Goal: Task Accomplishment & Management: Complete application form

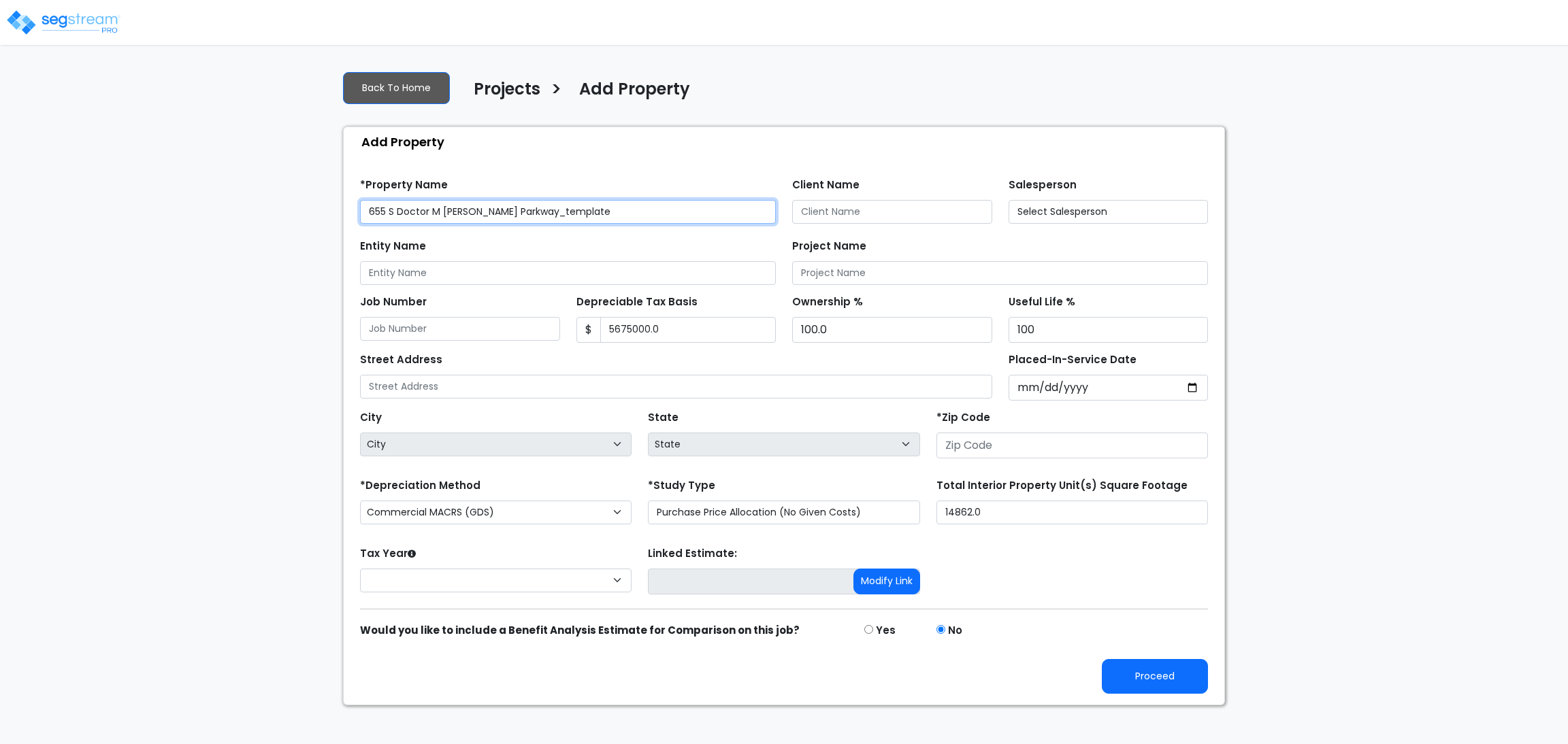
type input "5,675,000.0"
type input "655 S Dr M Roper Parkway"
type input "75757"
select select "2022"
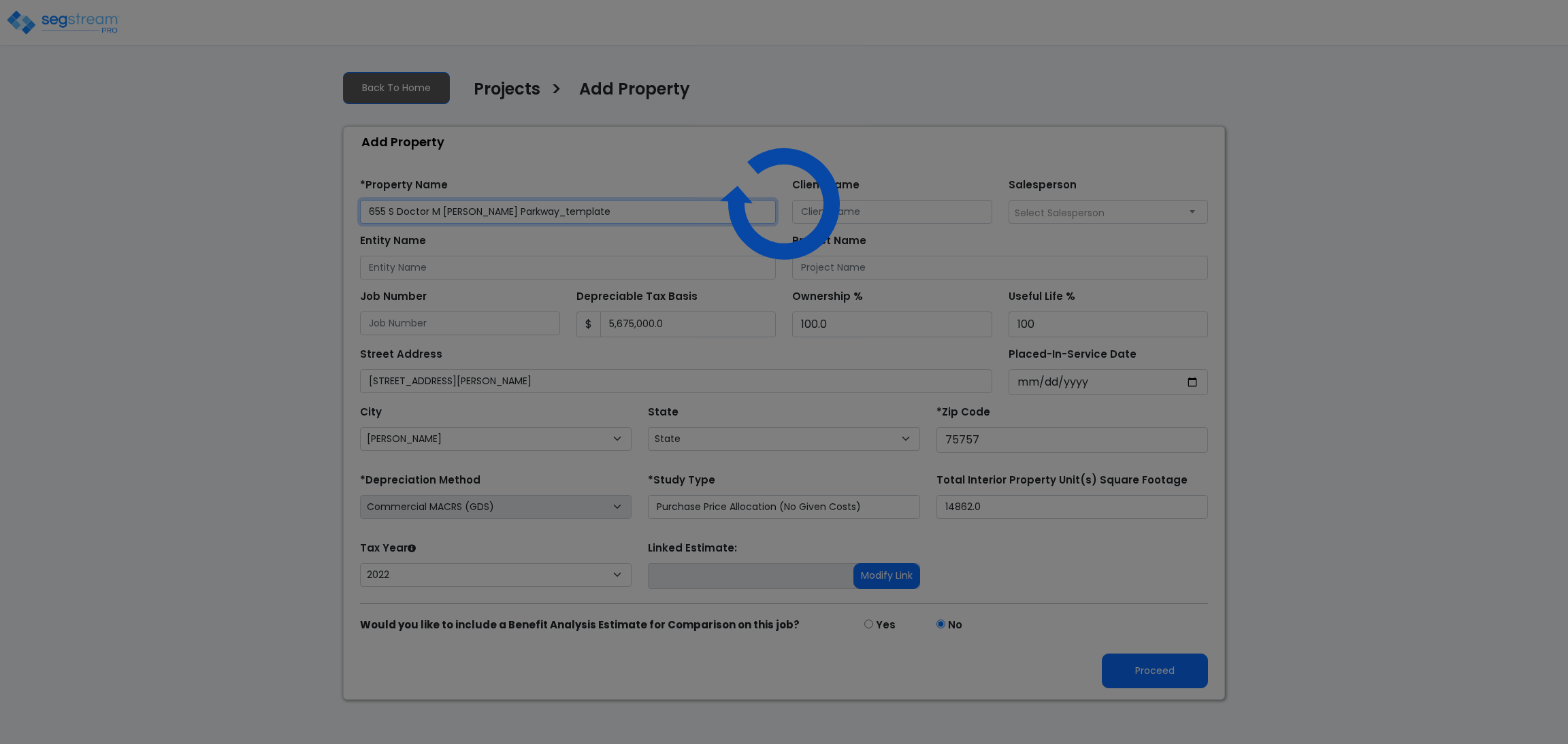
select select "TX"
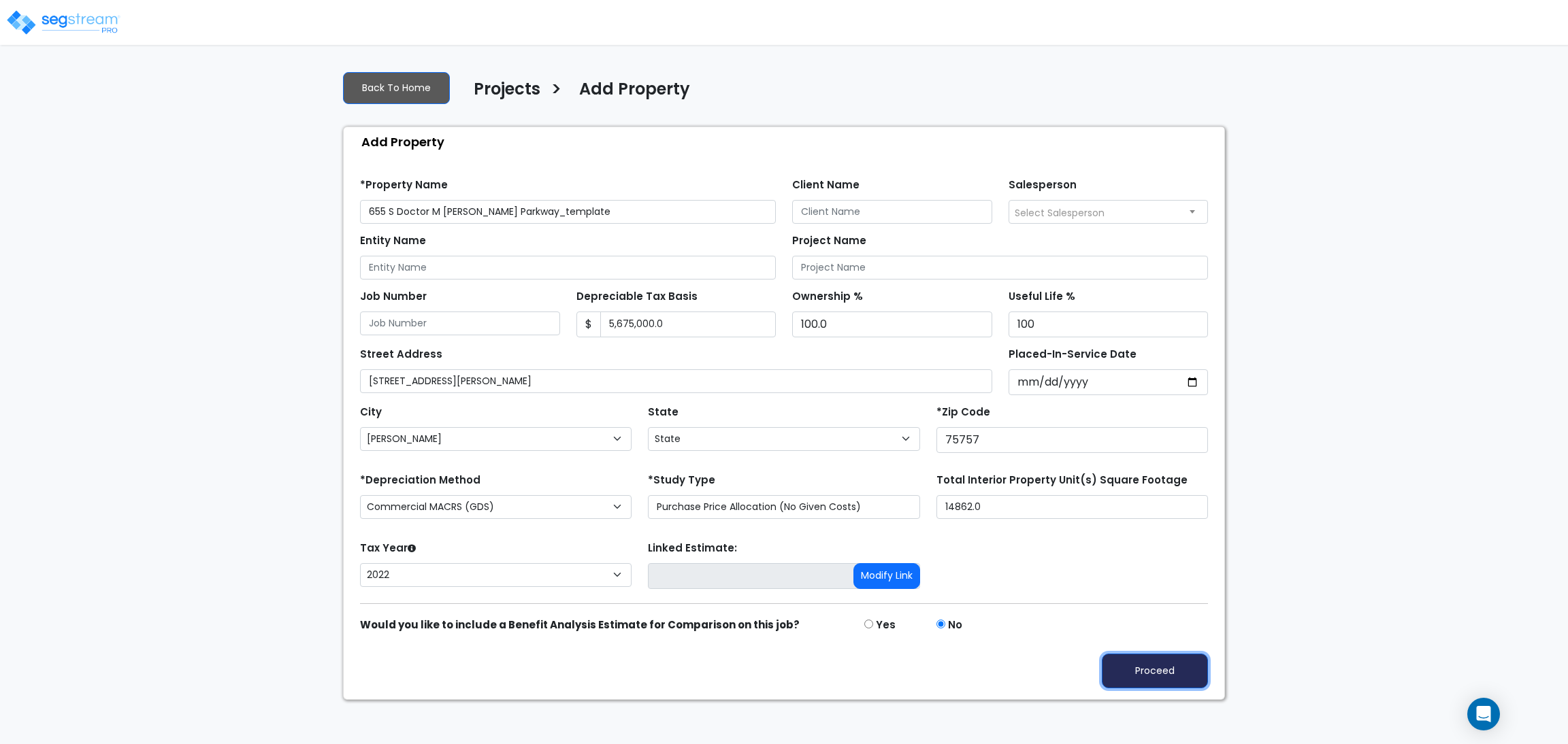
click at [1150, 672] on button "Proceed" at bounding box center [1155, 671] width 106 height 35
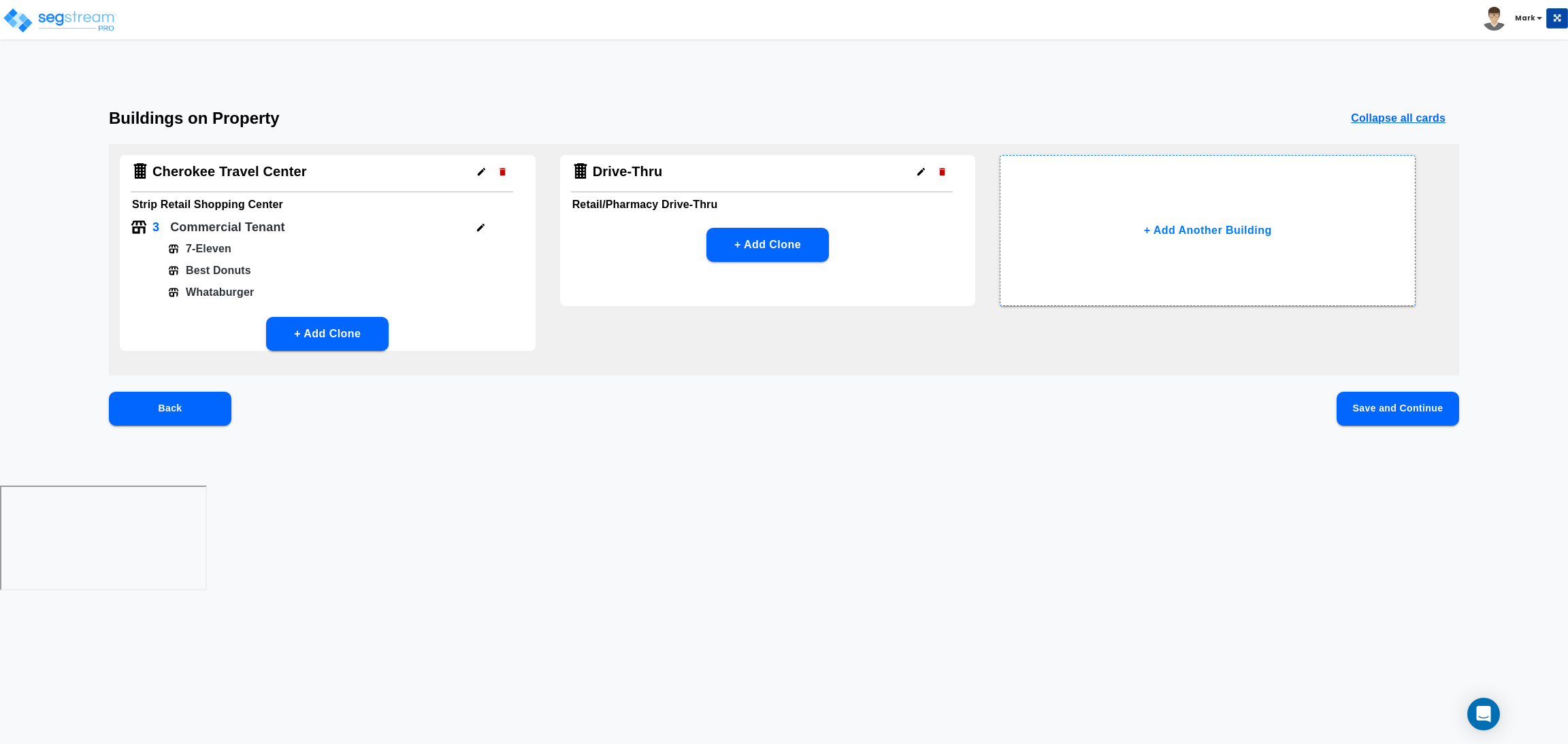
click at [1424, 408] on button "Save and Continue" at bounding box center [1397, 409] width 123 height 34
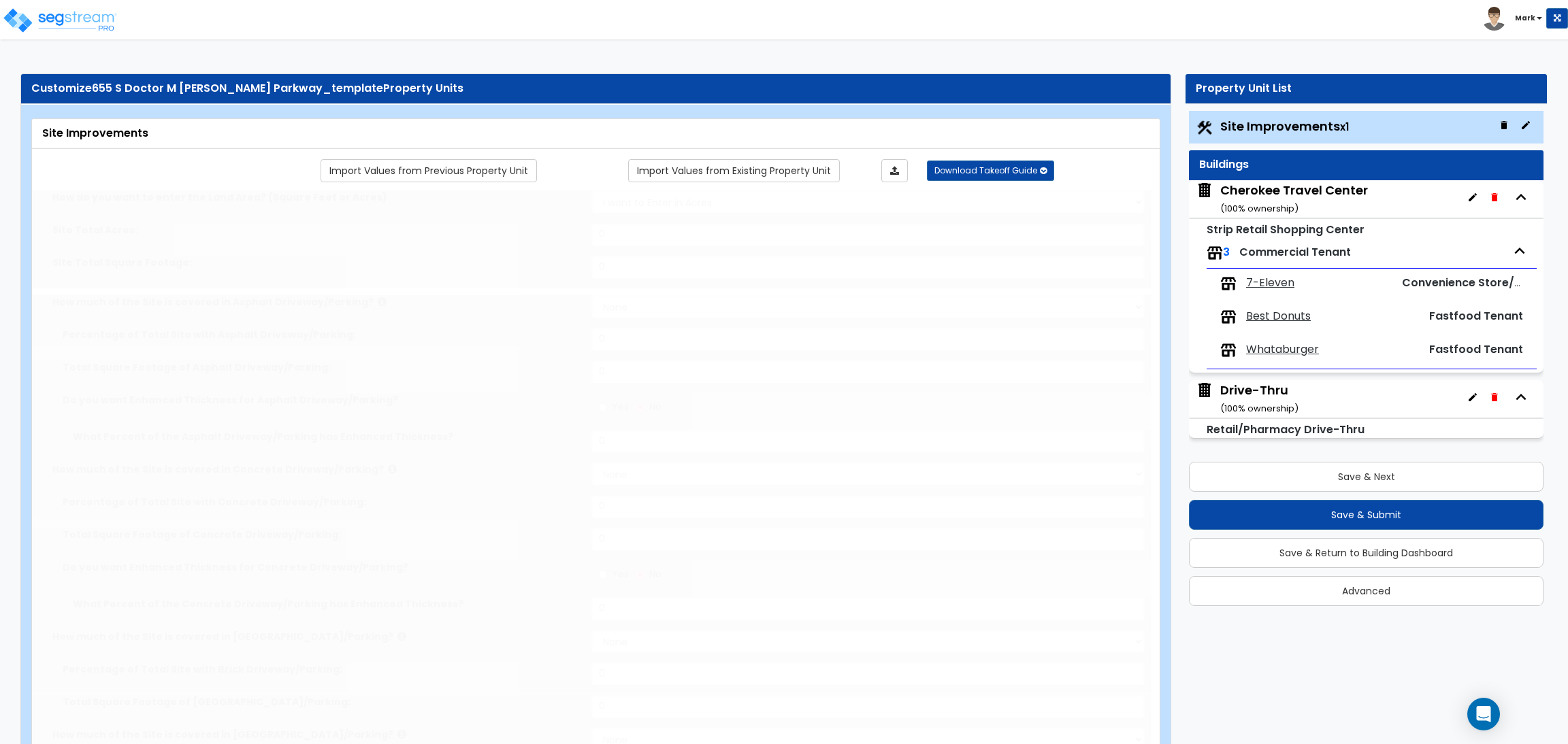
select select "2"
type input "157075"
select select "2"
type input "112620"
radio input "true"
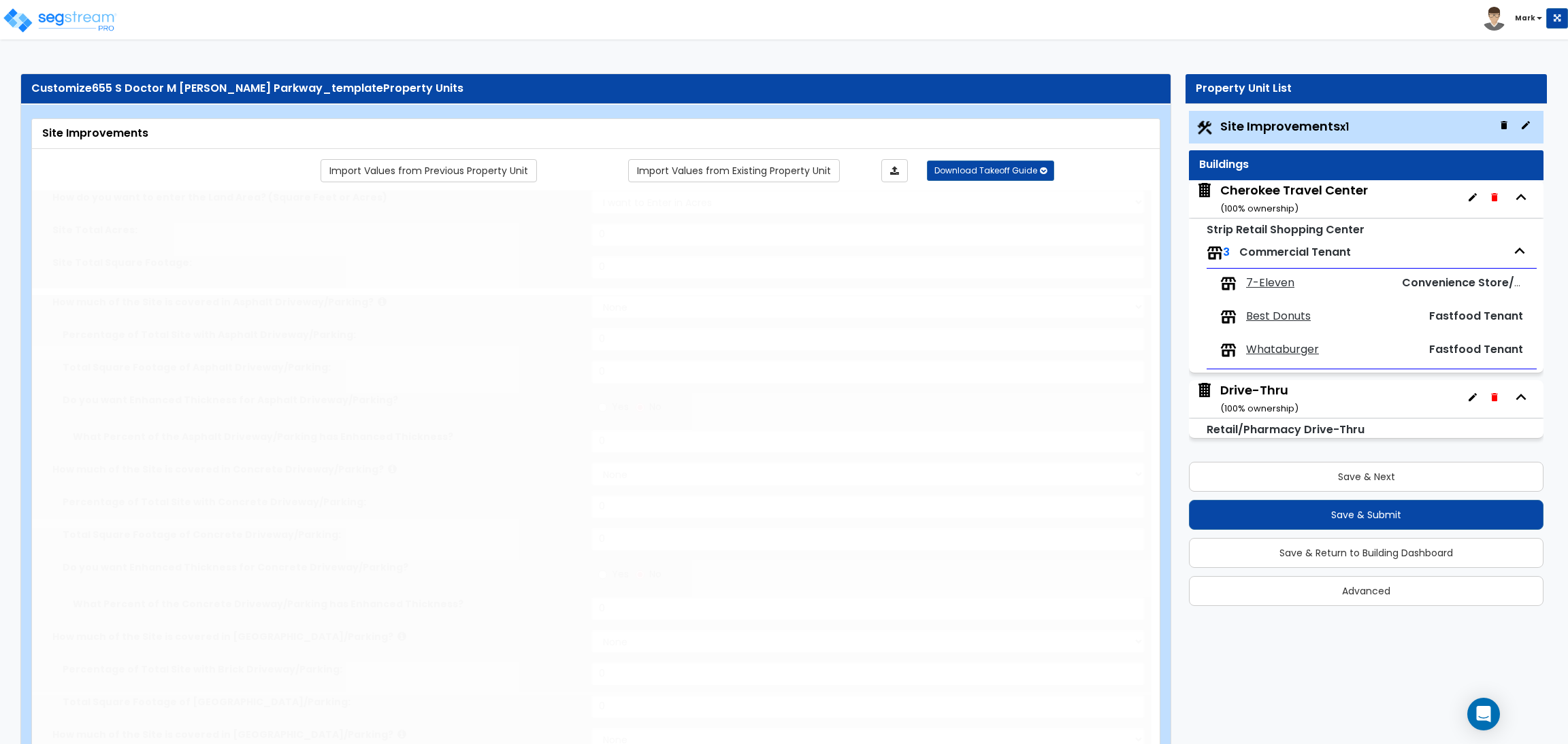
type input "1"
radio input "true"
type input "14"
radio input "true"
select select "1"
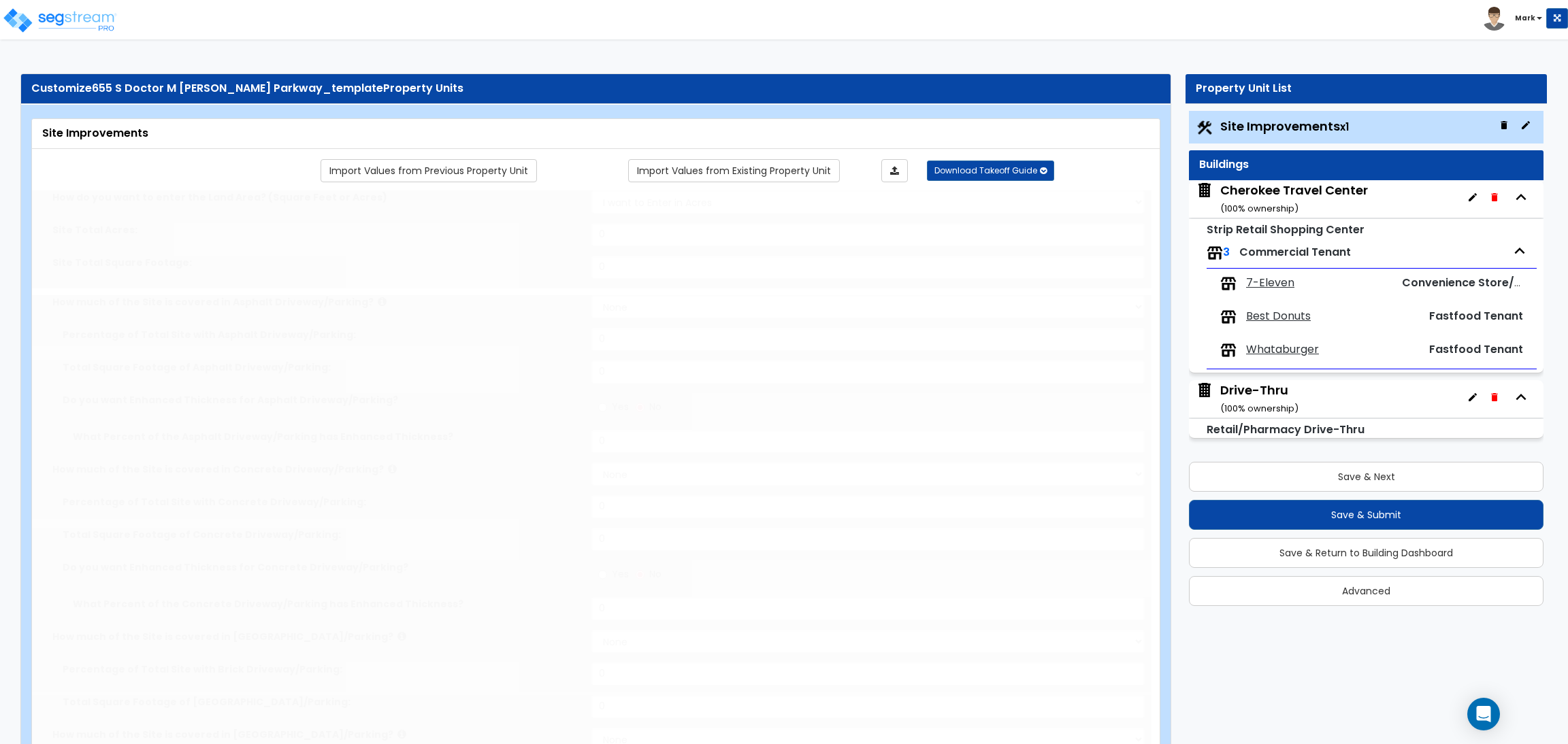
select select "1"
type input "3049"
radio input "true"
select select "2"
select select "1"
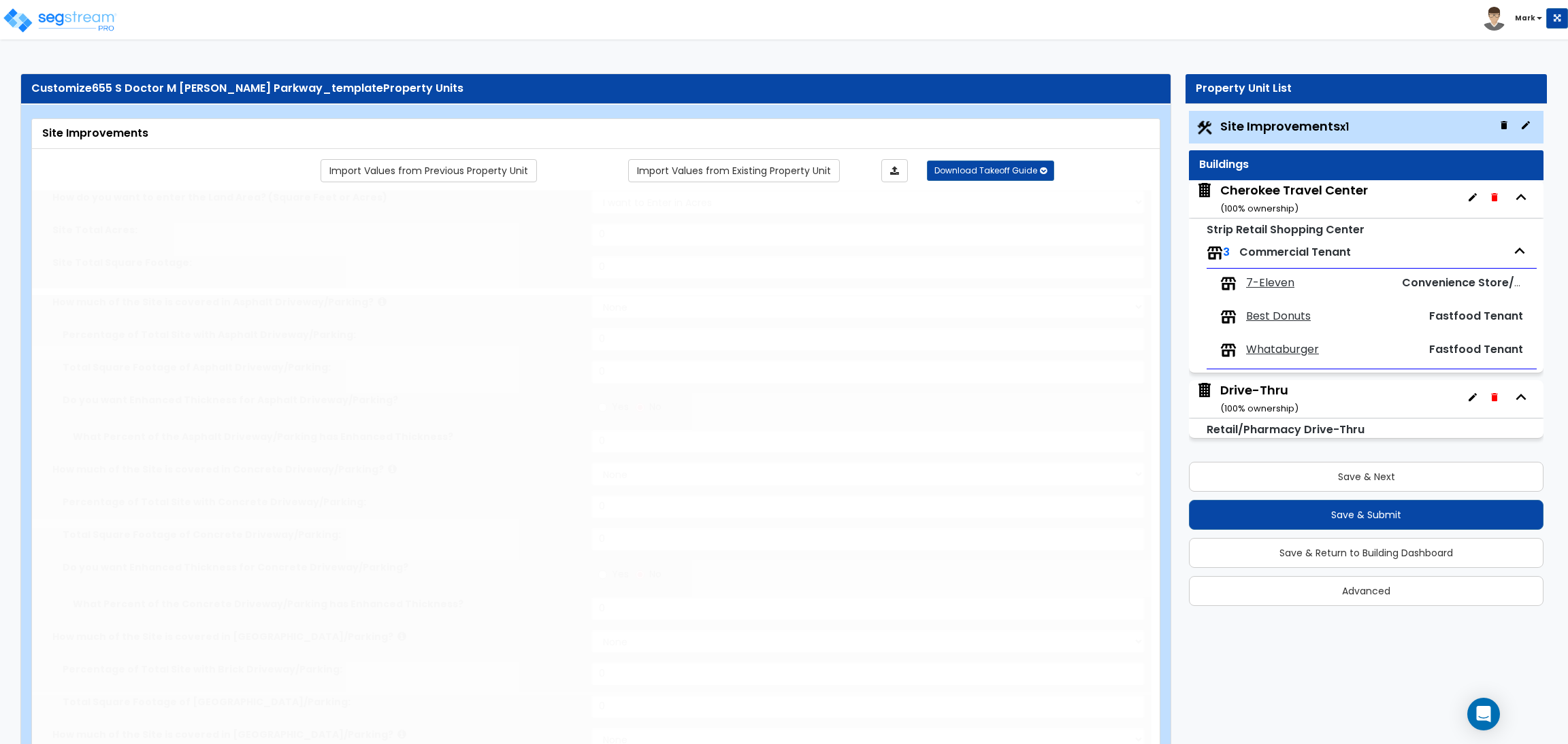
type input "14"
radio input "true"
type input "5"
radio input "true"
select select "1"
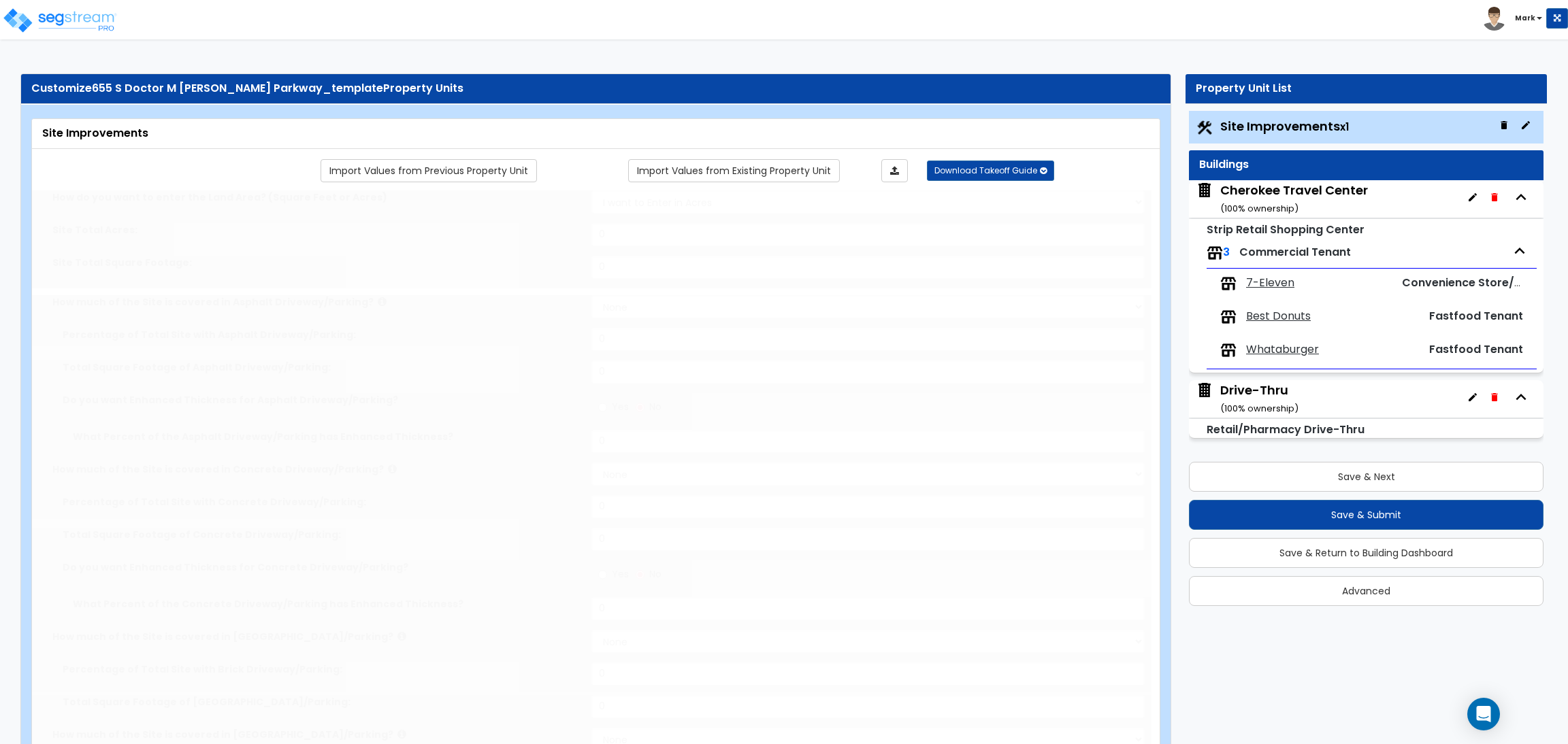
type input "17"
radio input "true"
select select "1"
type input "94"
select select "2"
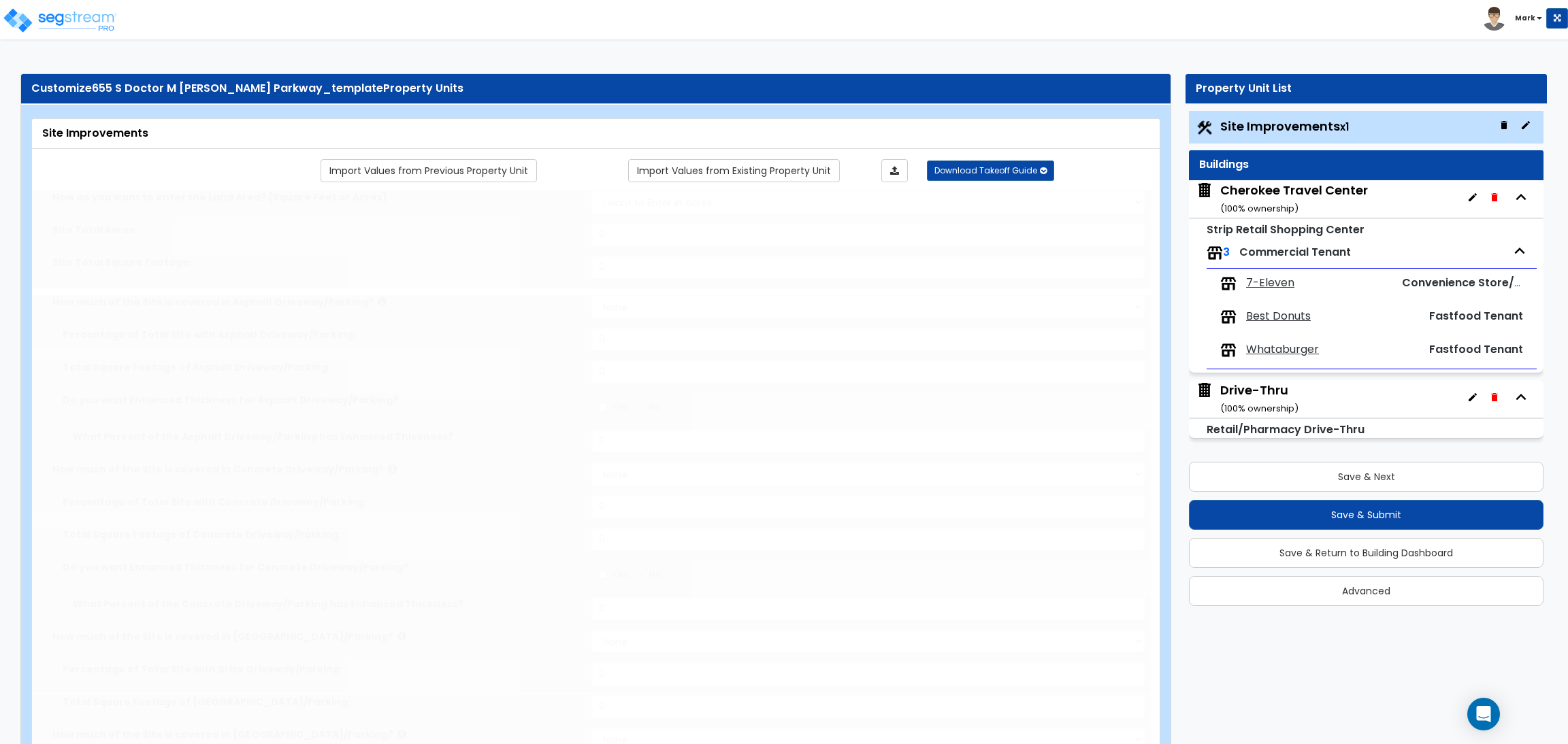
type input "26360"
radio input "true"
select select "1"
type input "10"
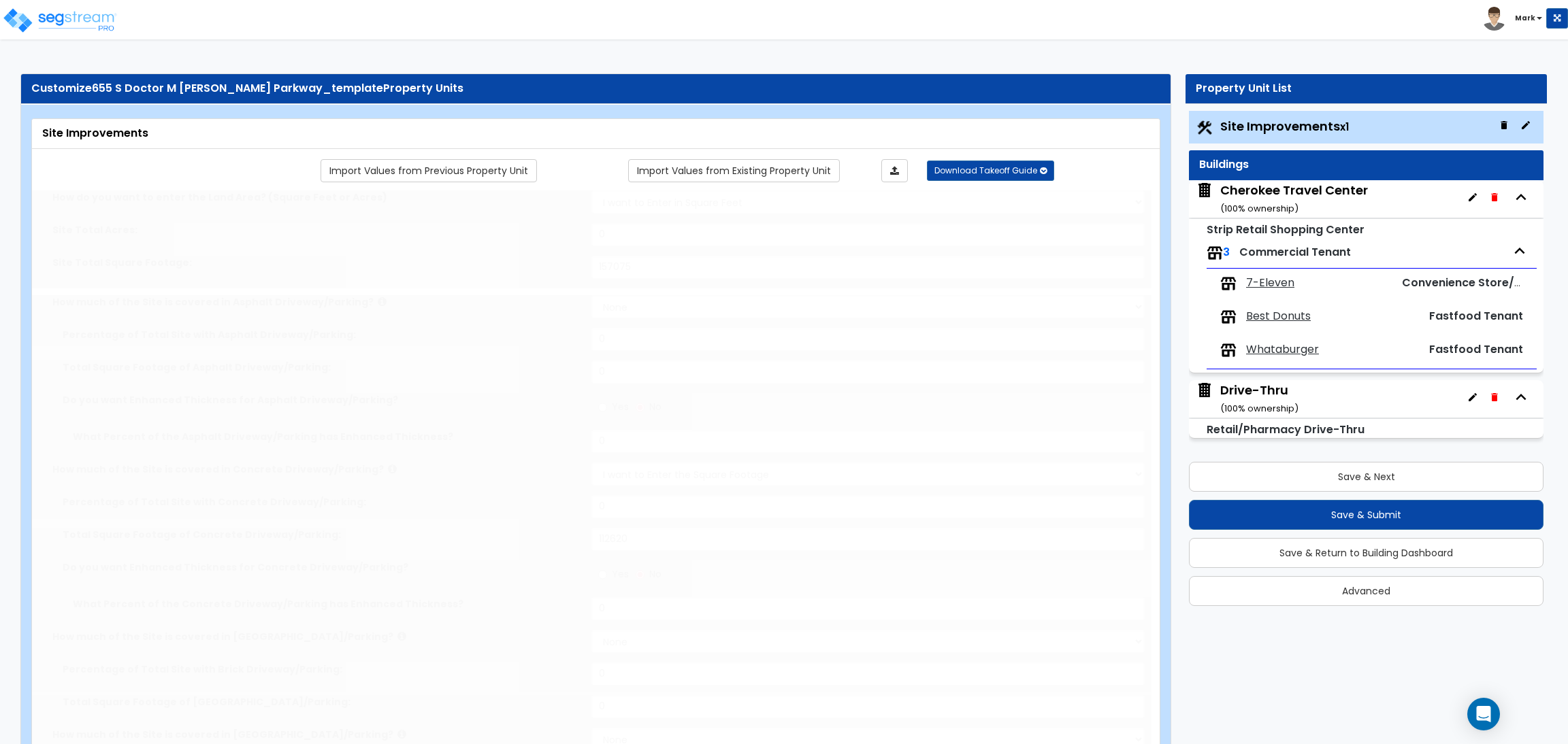
type input "10"
select select "5"
select select "2"
select select "1"
radio input "true"
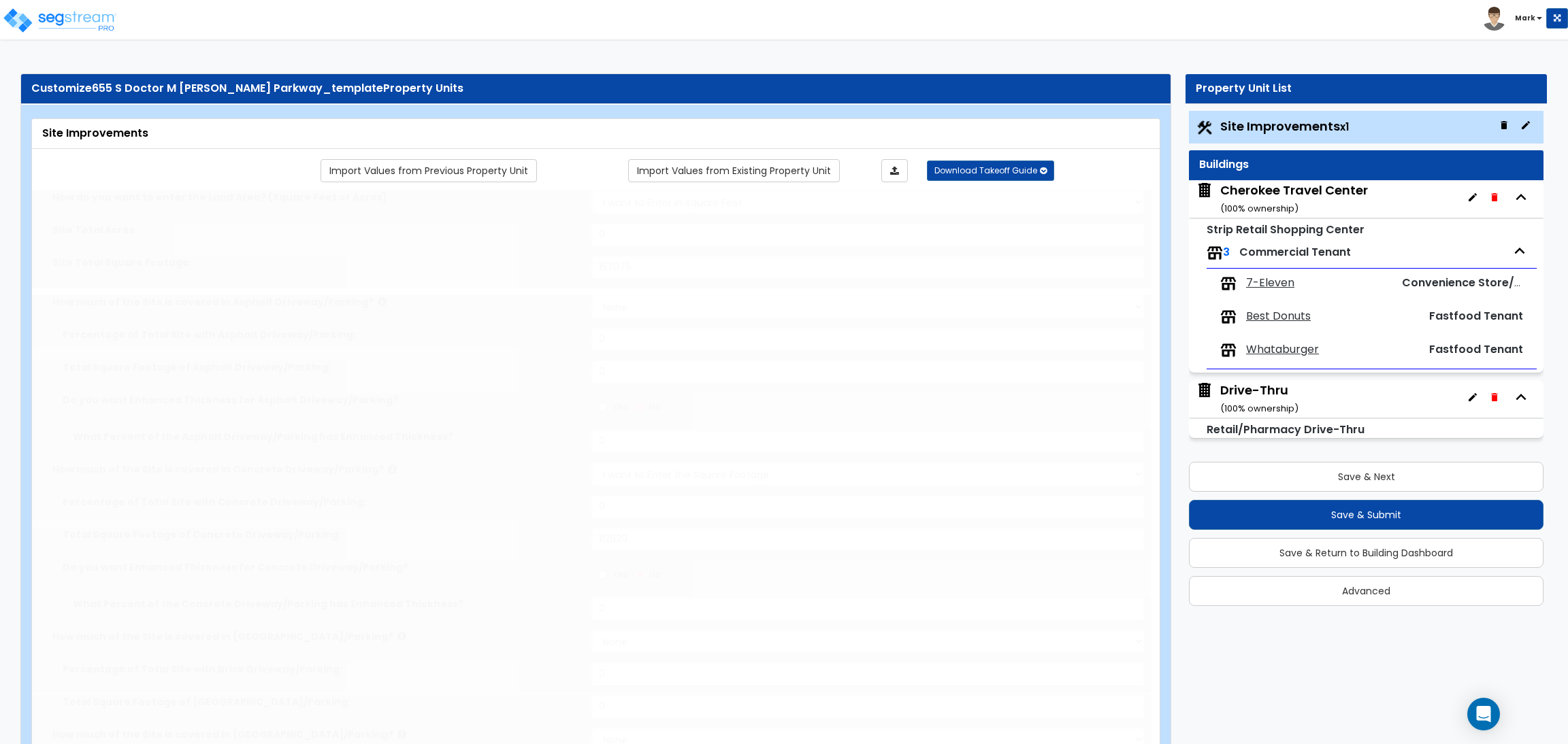
select select "1"
type input "1"
type input "304"
type input "7"
select select "4"
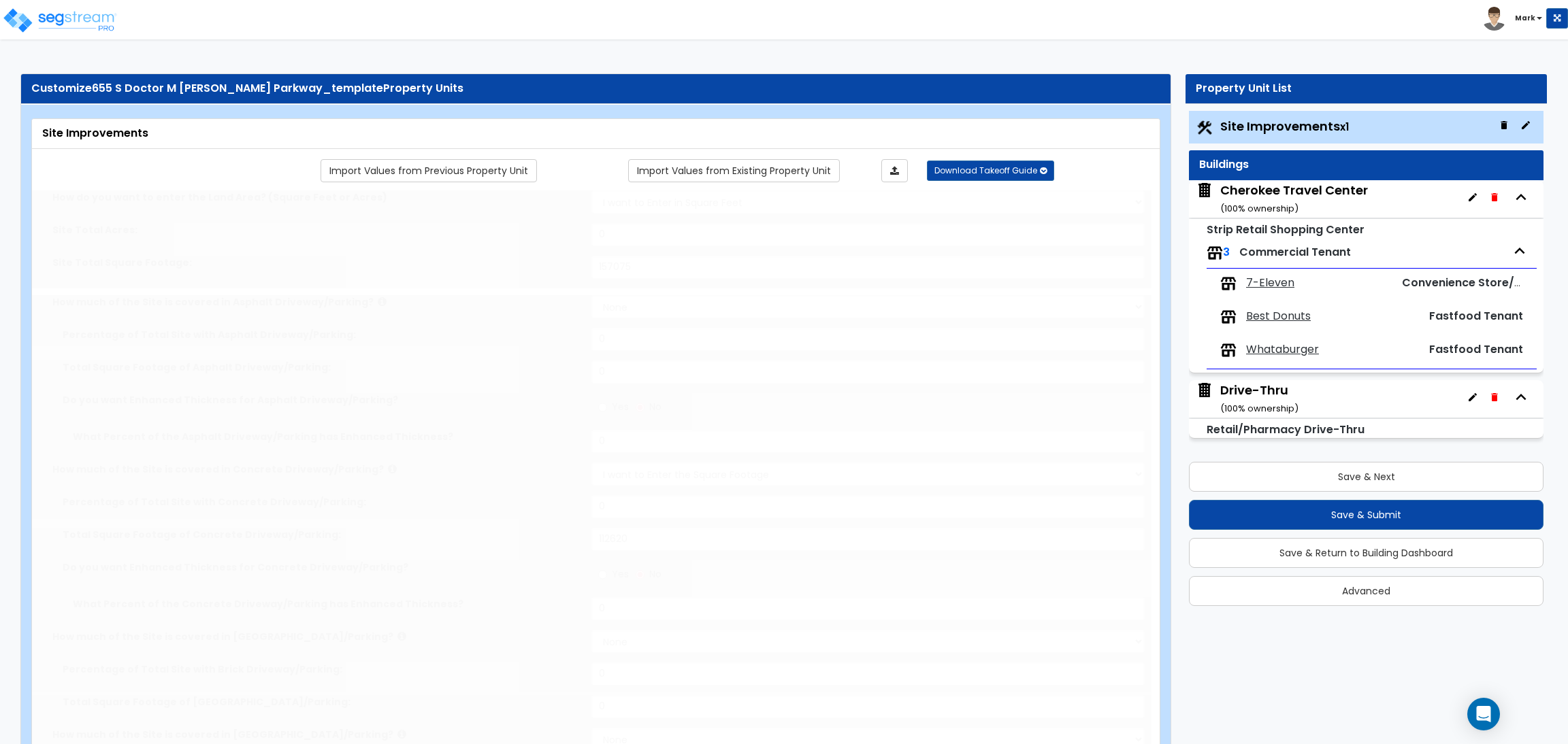
select select "2"
radio input "true"
type input "2"
radio input "true"
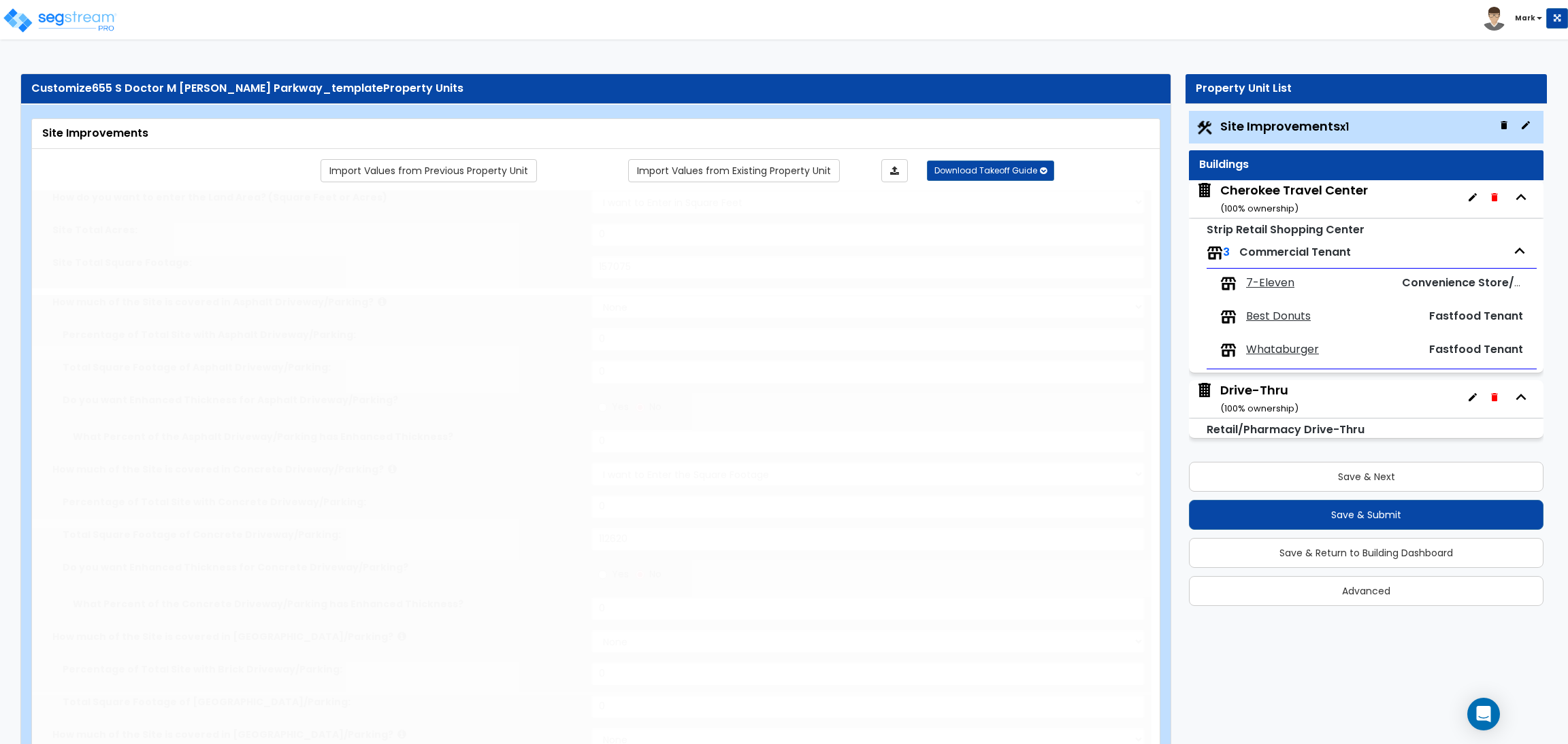
type input "10"
type input "40"
type input "4"
type input "6864"
select select "4"
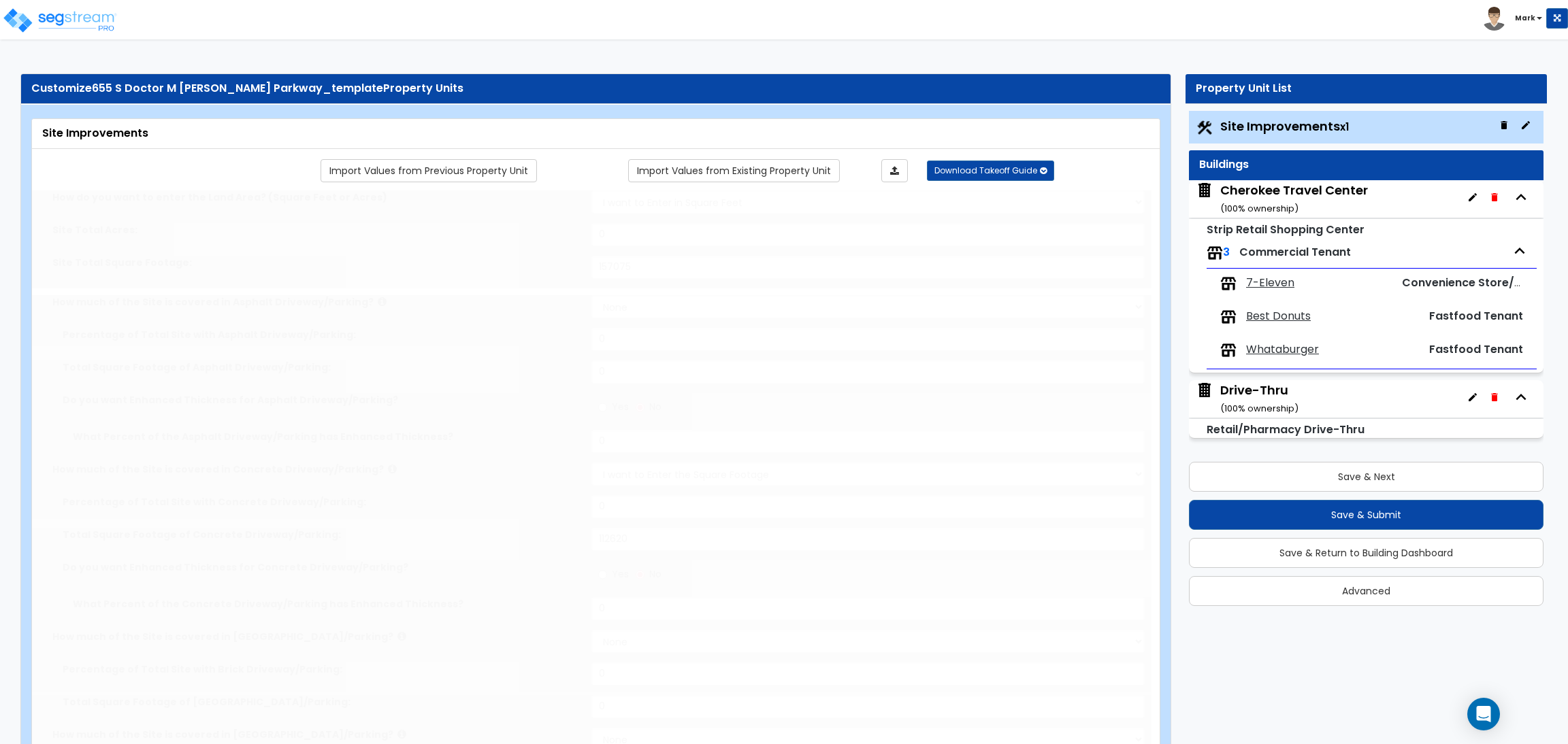
select select "2"
radio input "true"
type input "2"
radio input "true"
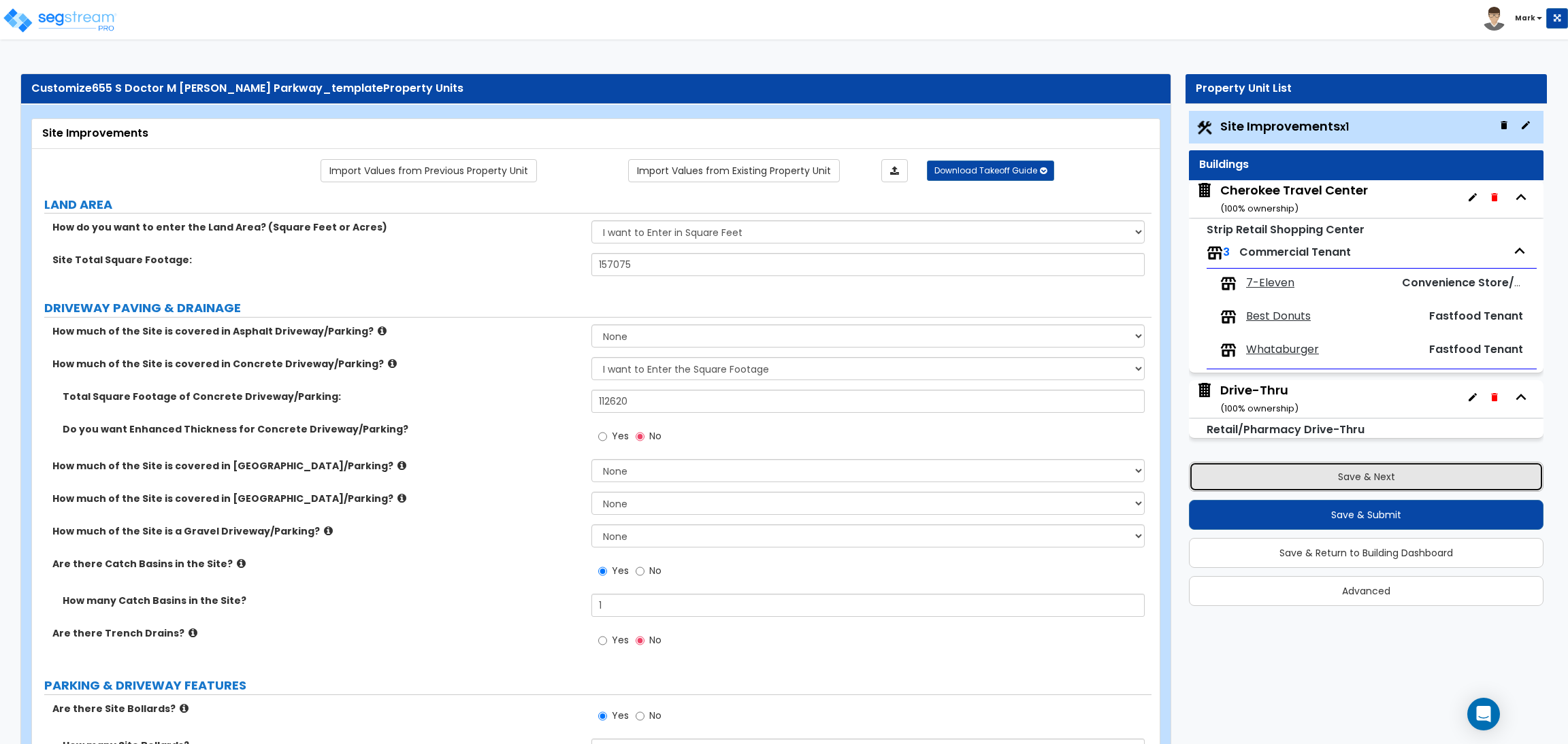
click at [1330, 482] on button "Save & Next" at bounding box center [1366, 477] width 354 height 30
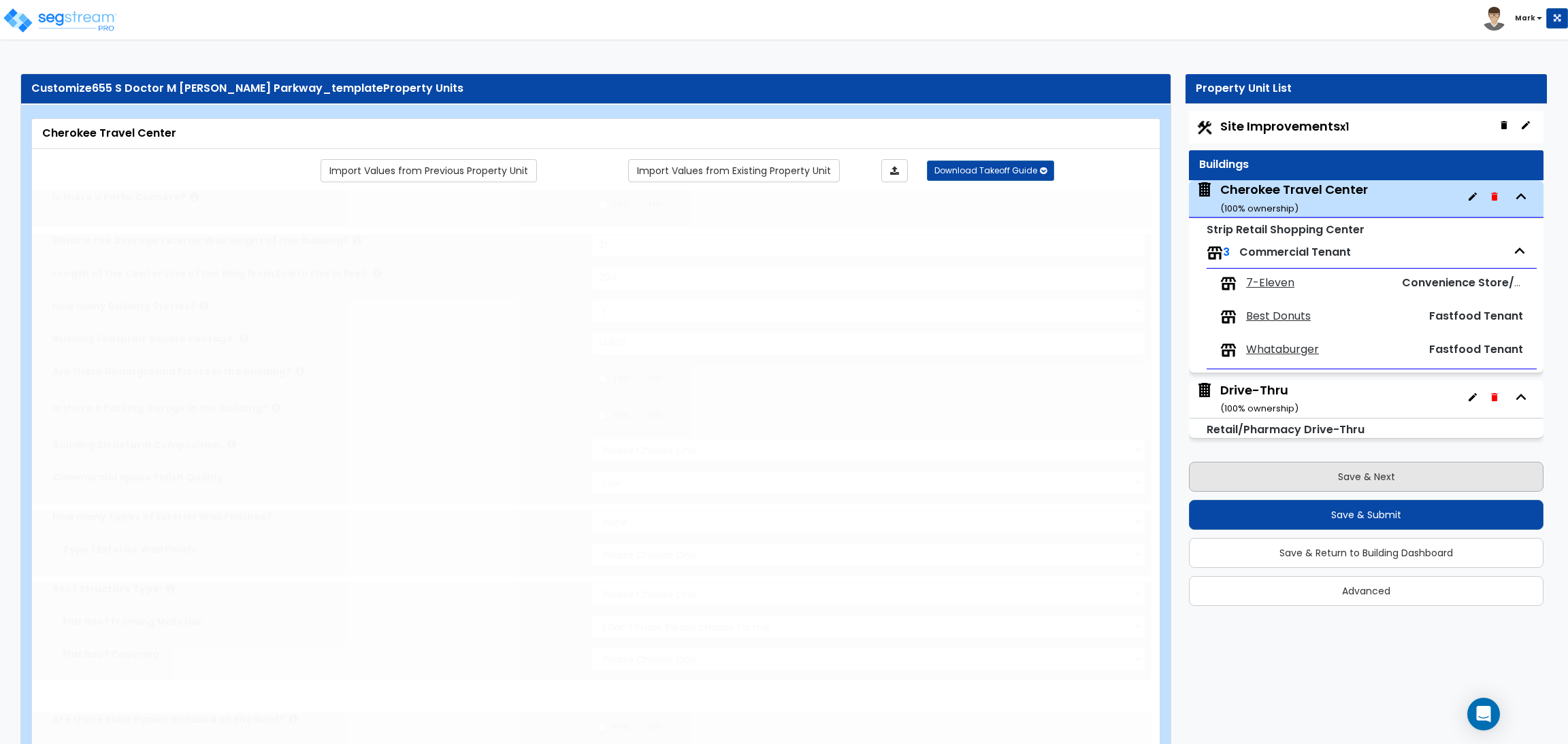
type input "21"
type input "204"
type input "14862"
select select "6"
select select "1"
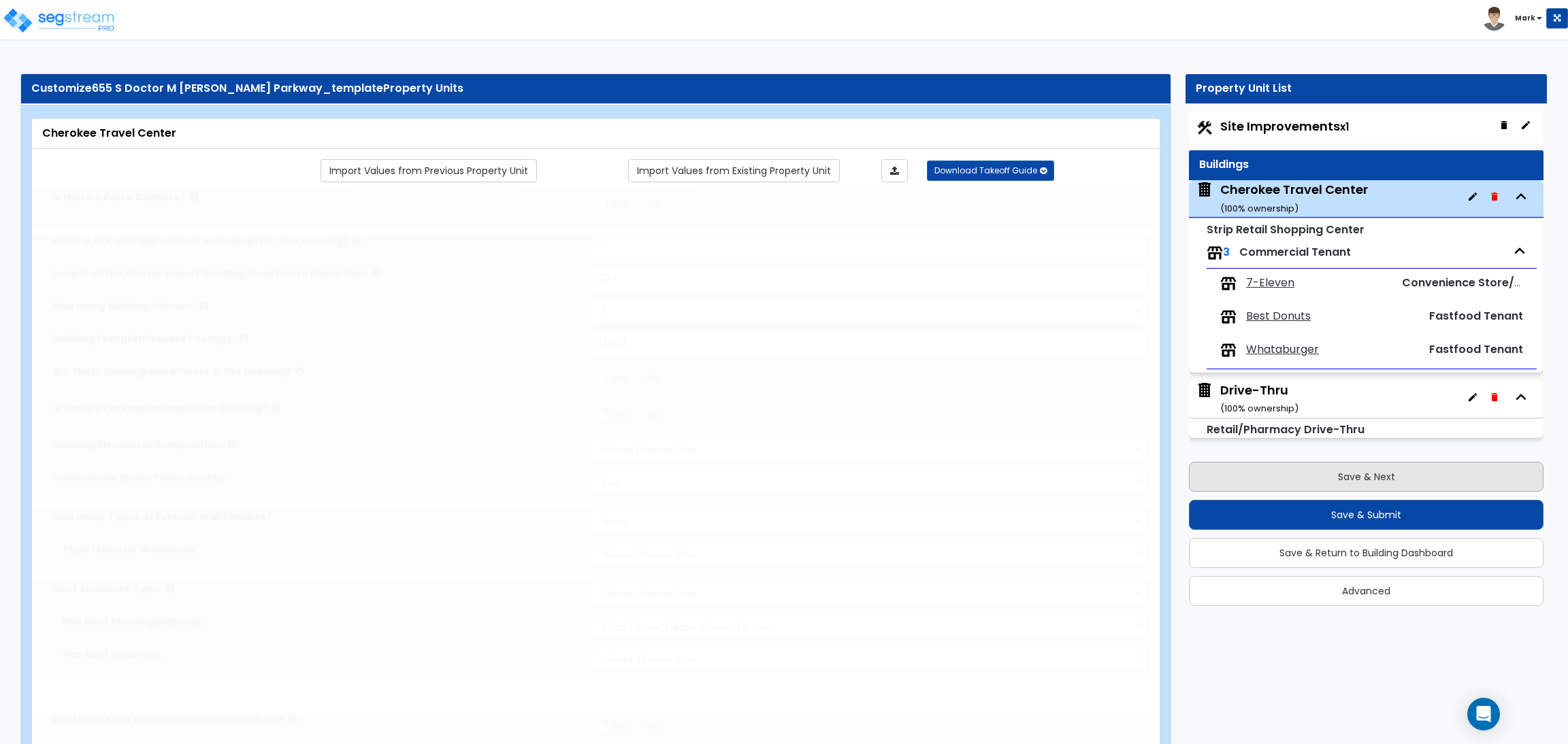
select select "1"
select select "2"
select select "1"
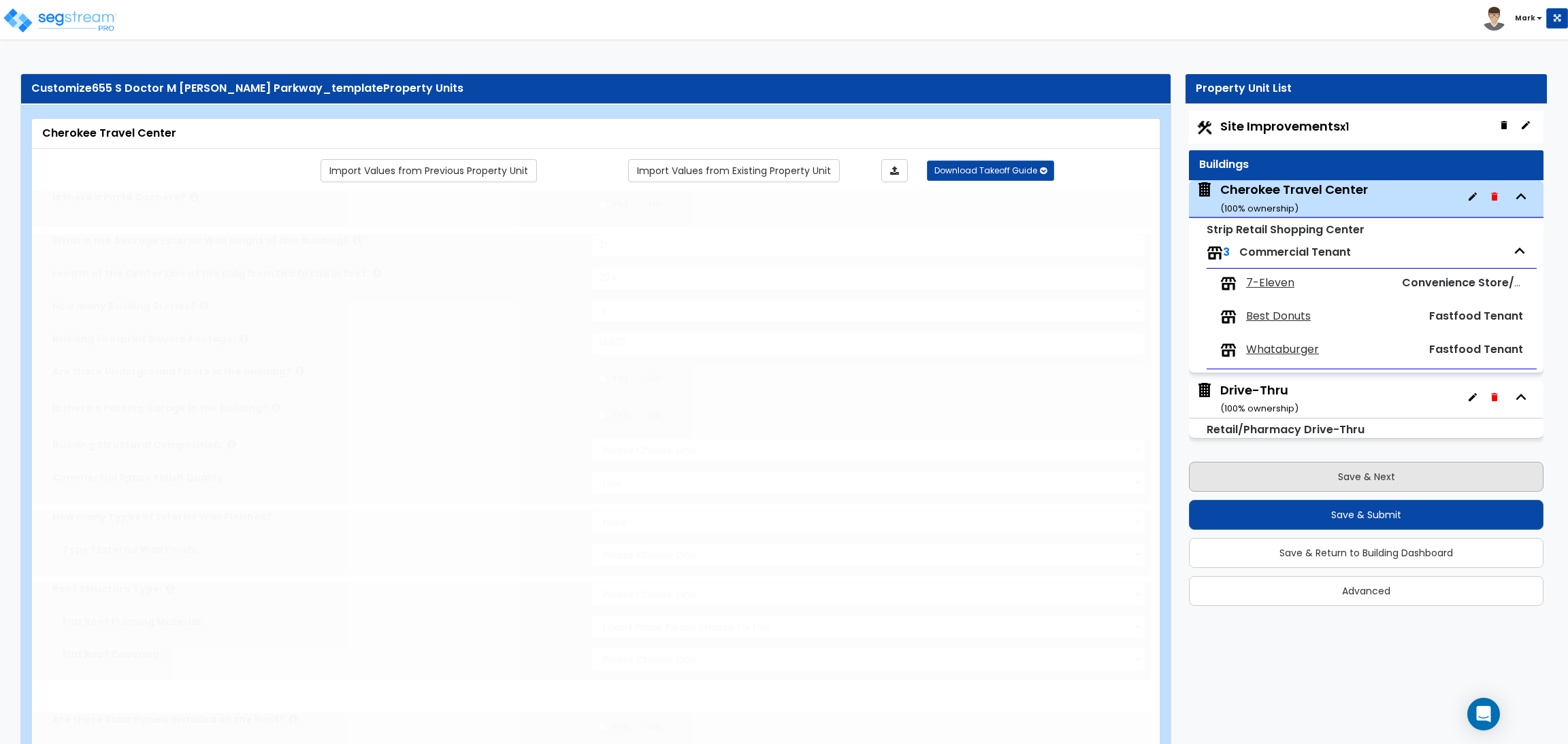
radio input "true"
select select "2"
type input "881"
radio input "true"
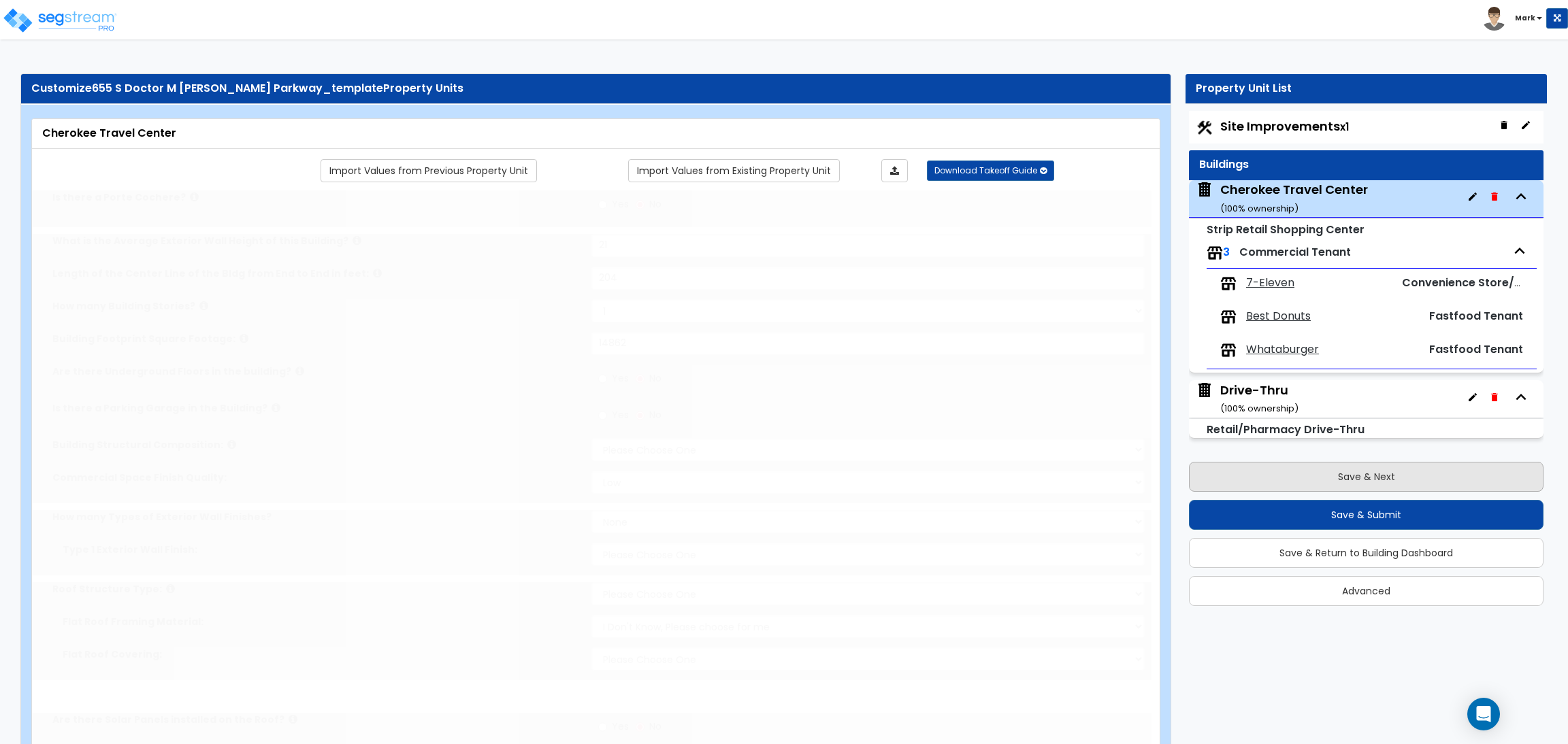
type input "5"
type input "20"
radio input "true"
type input "3"
type input "2"
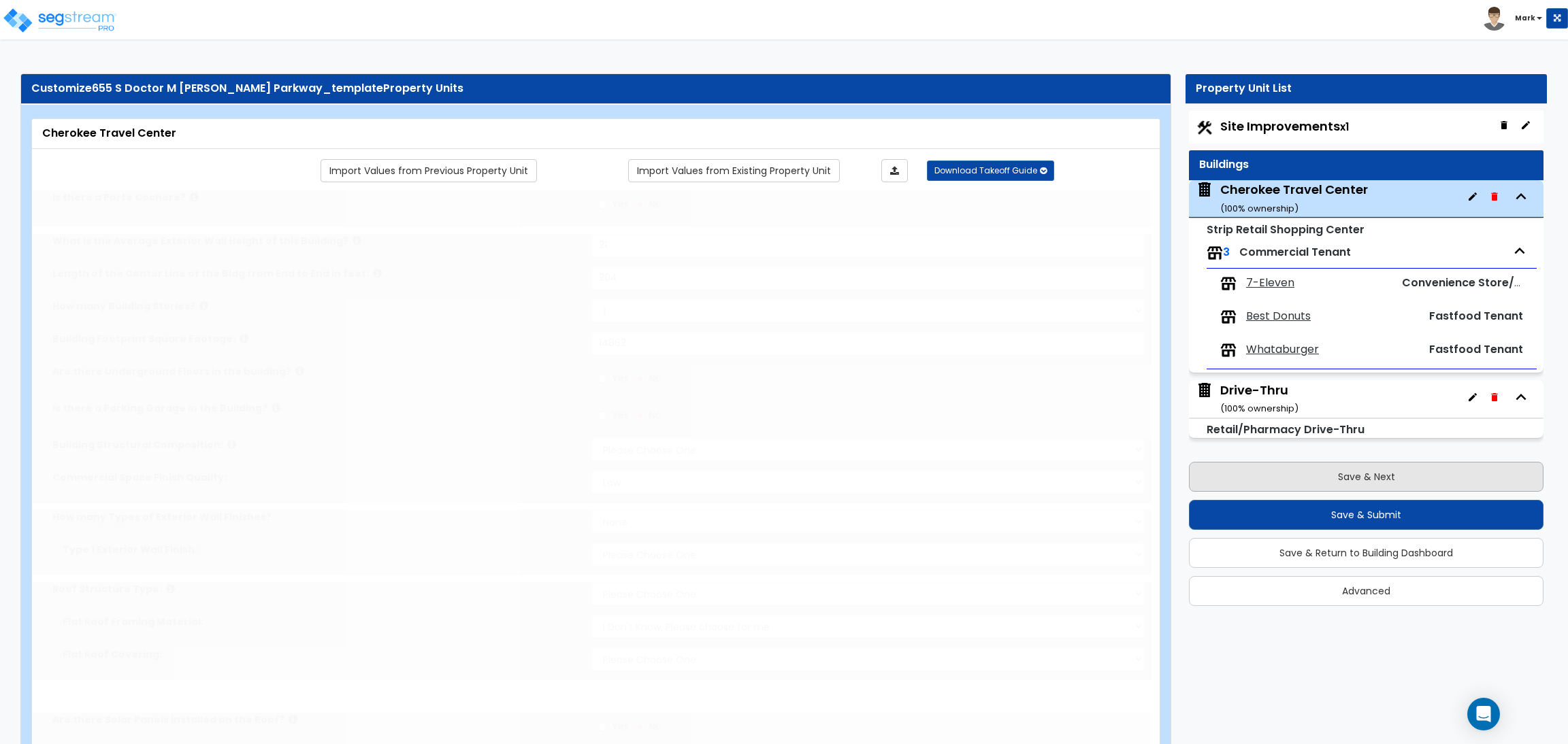
radio input "true"
type input "5"
radio input "true"
type input "1461"
radio input "true"
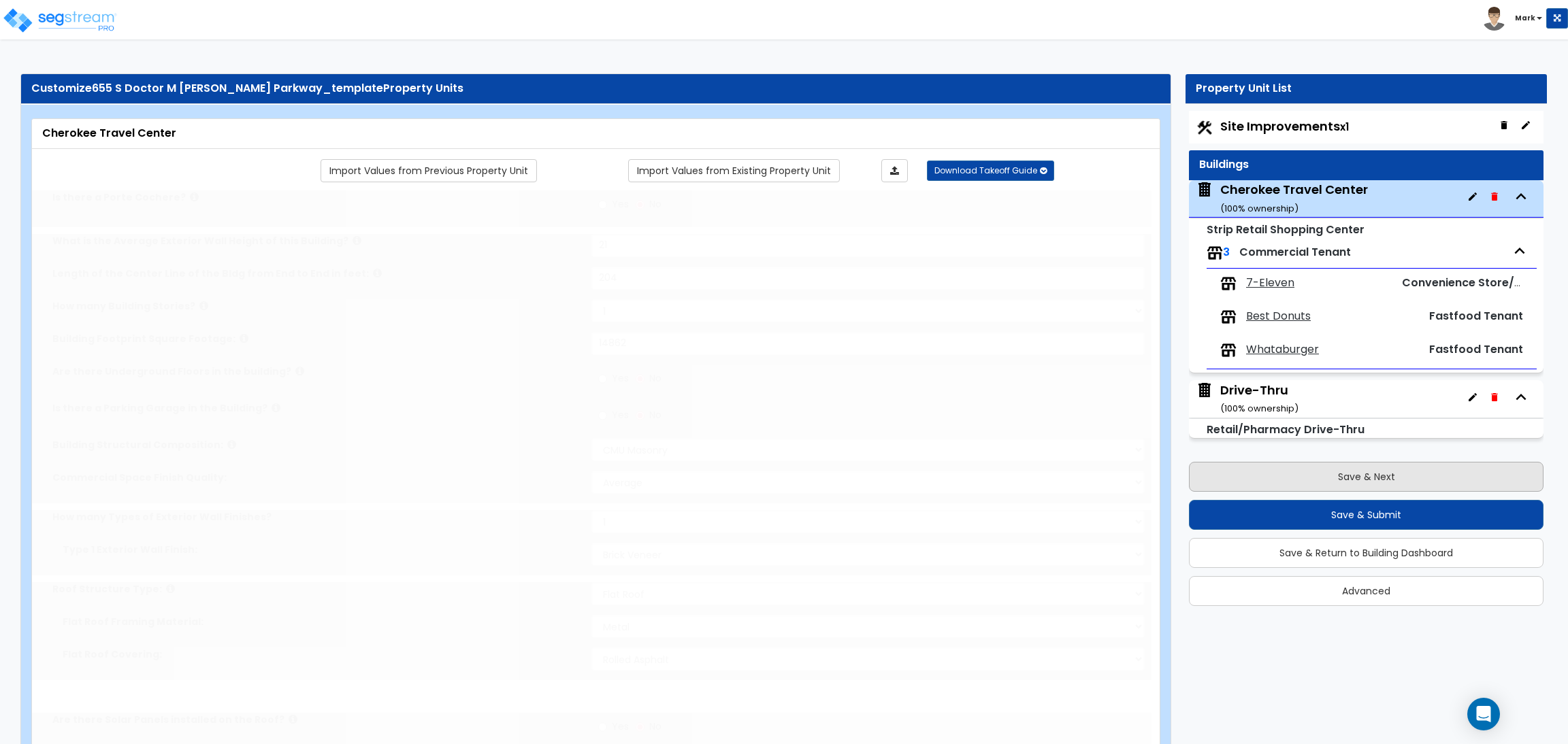
radio input "true"
select select "3"
select select "1"
radio input "true"
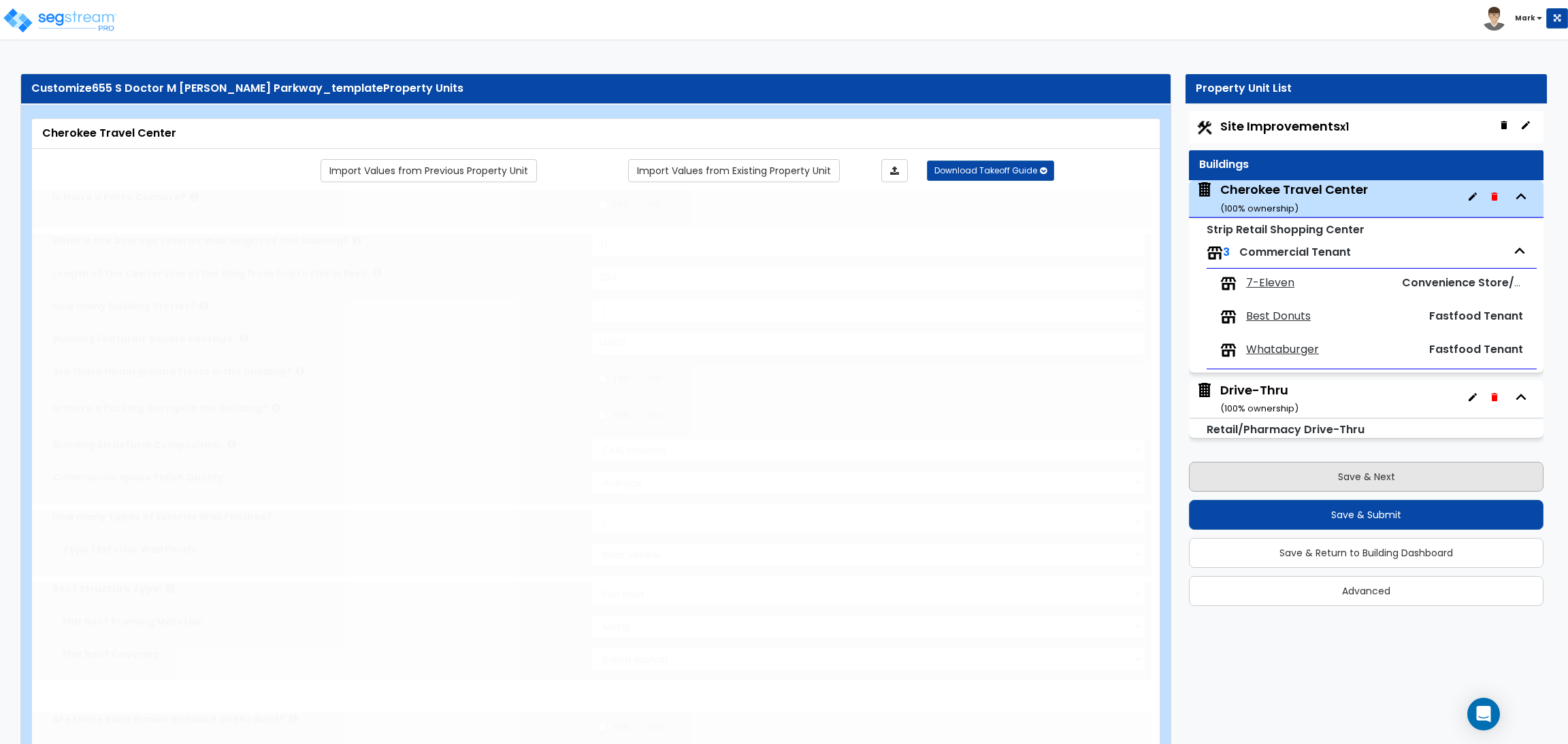
radio input "true"
select select "2"
select select "1"
select select "2"
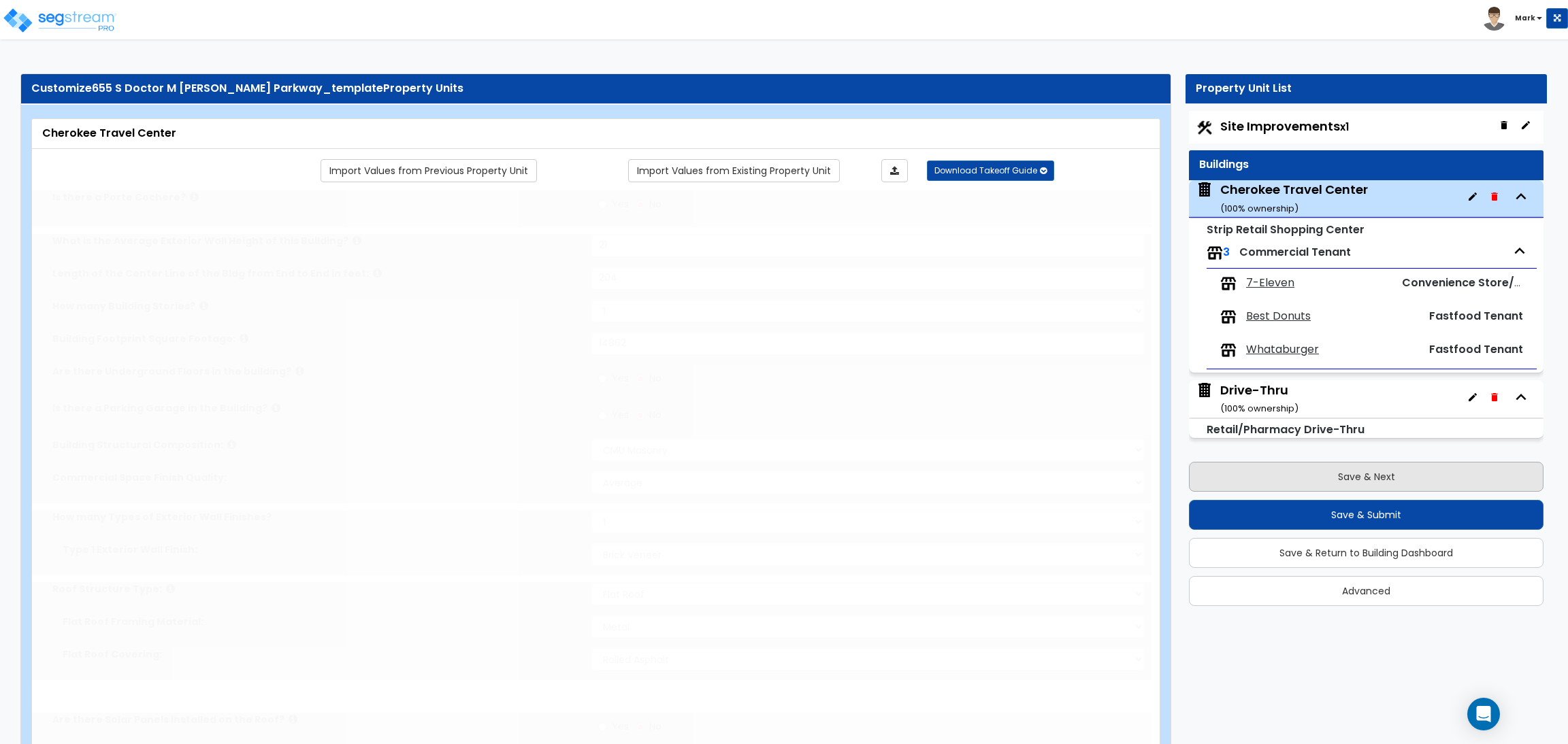
select select "1"
radio input "true"
select select "2"
type input "2"
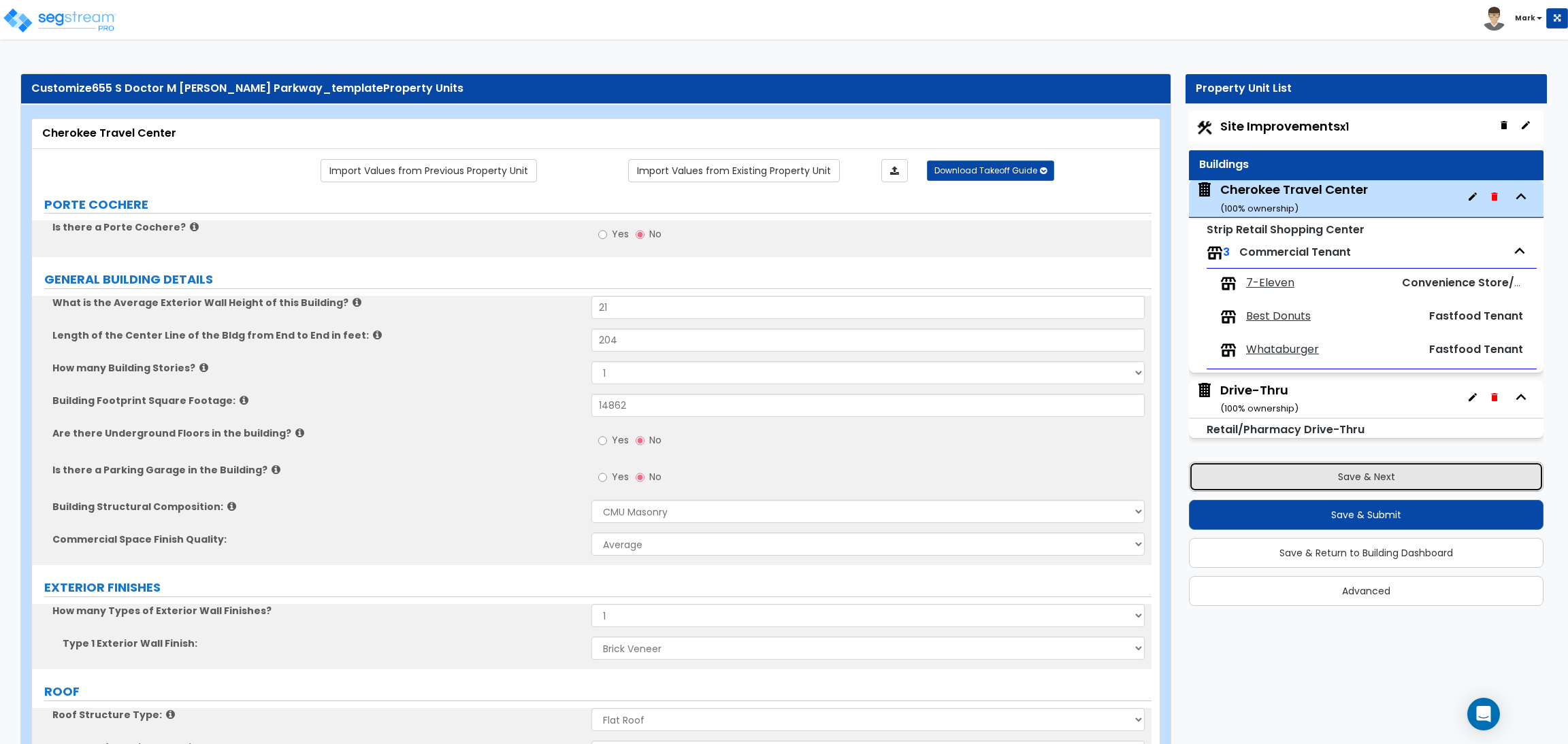
click at [1325, 478] on button "Save & Next" at bounding box center [1366, 477] width 354 height 30
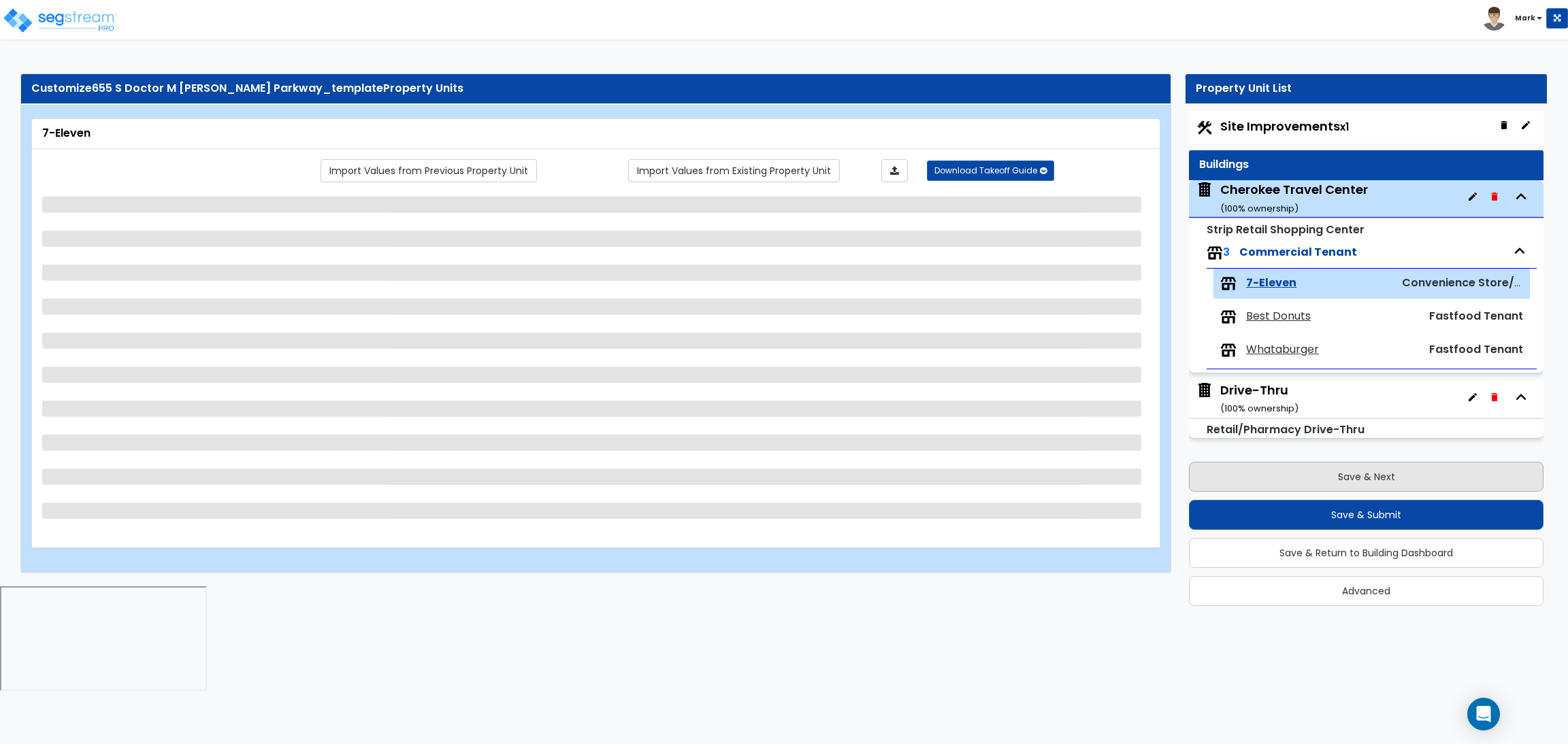
select select "3"
select select "2"
select select "1"
select select "3"
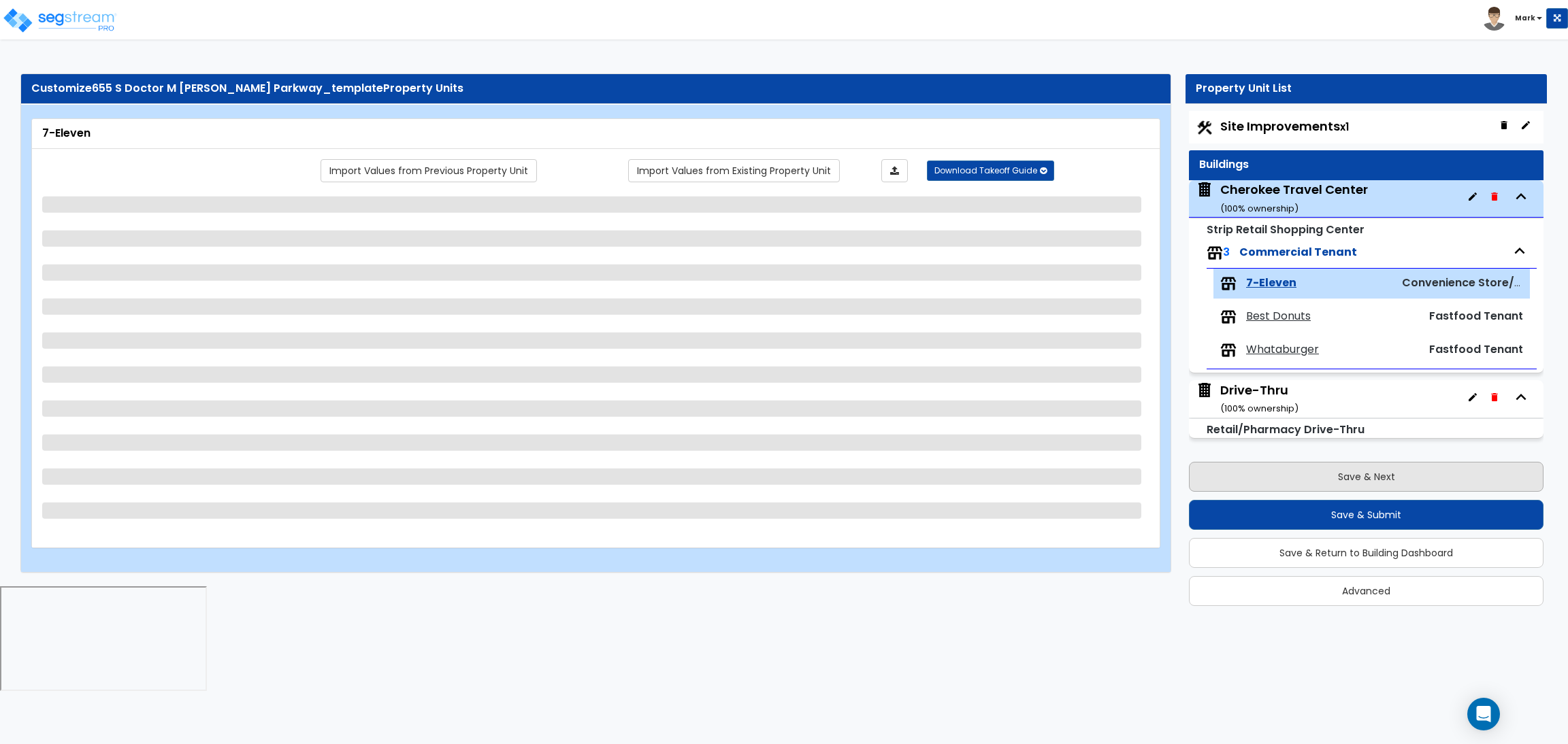
select select "3"
select select "2"
select select "5"
select select "1"
select select "2"
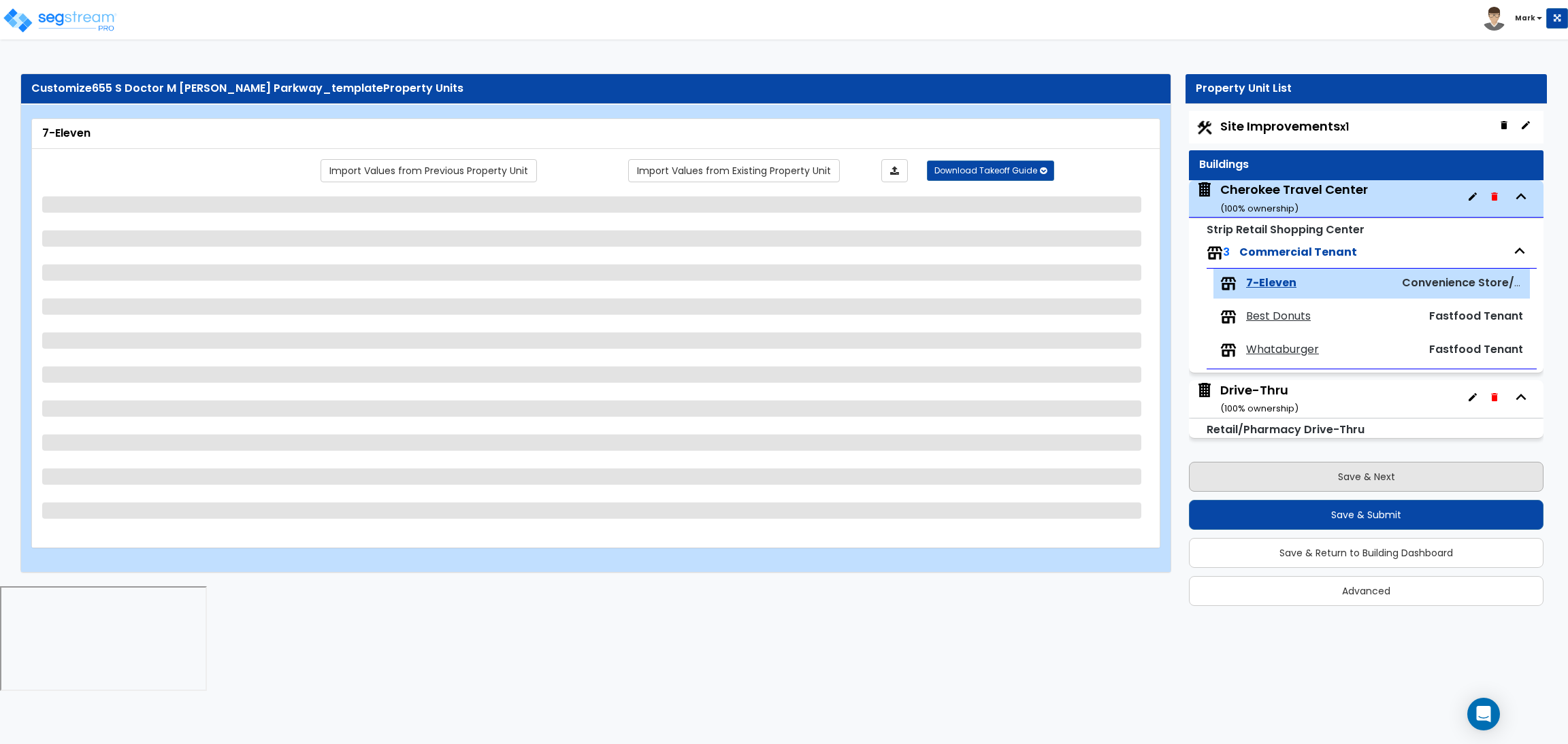
select select "4"
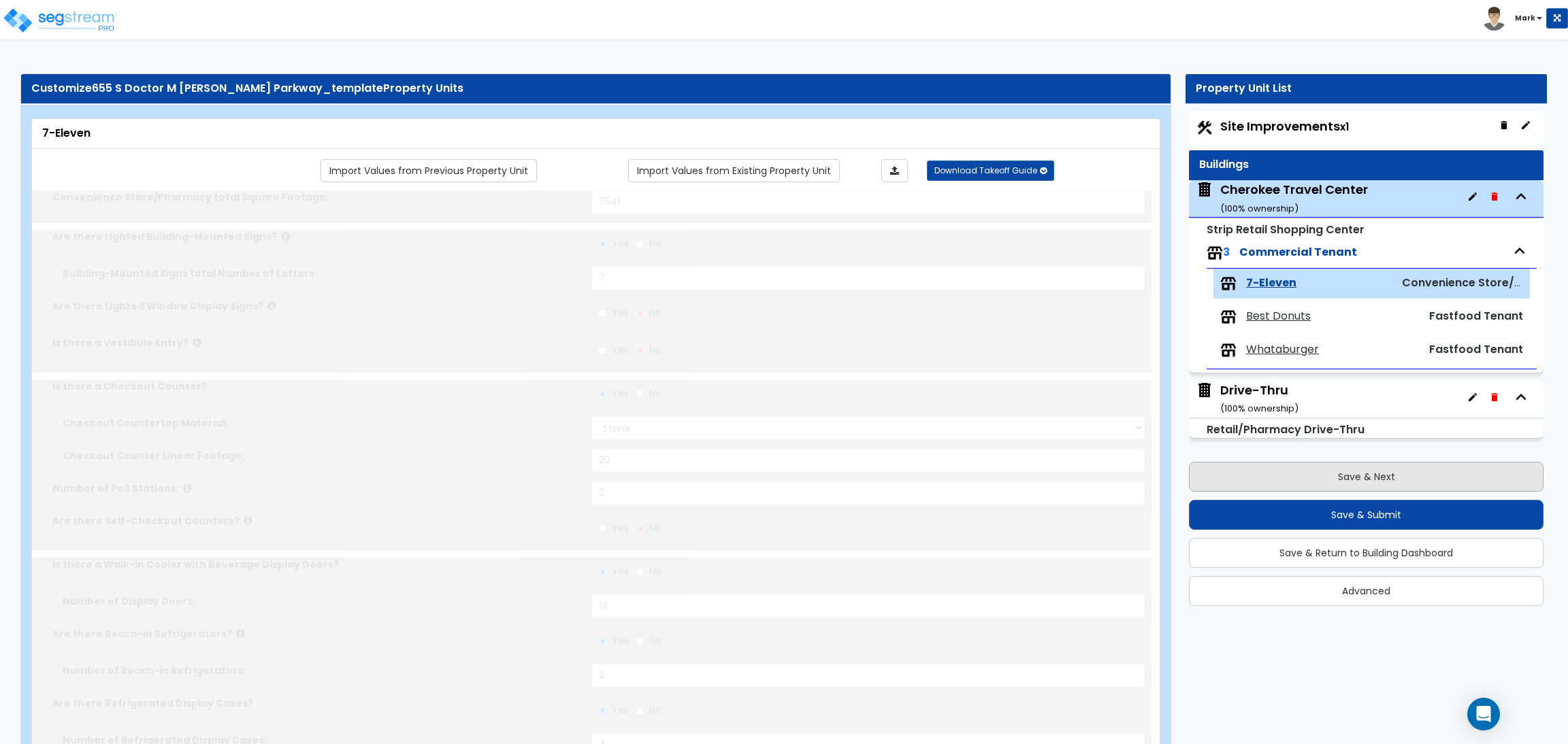
select select "1"
select select "3"
radio input "true"
select select "2"
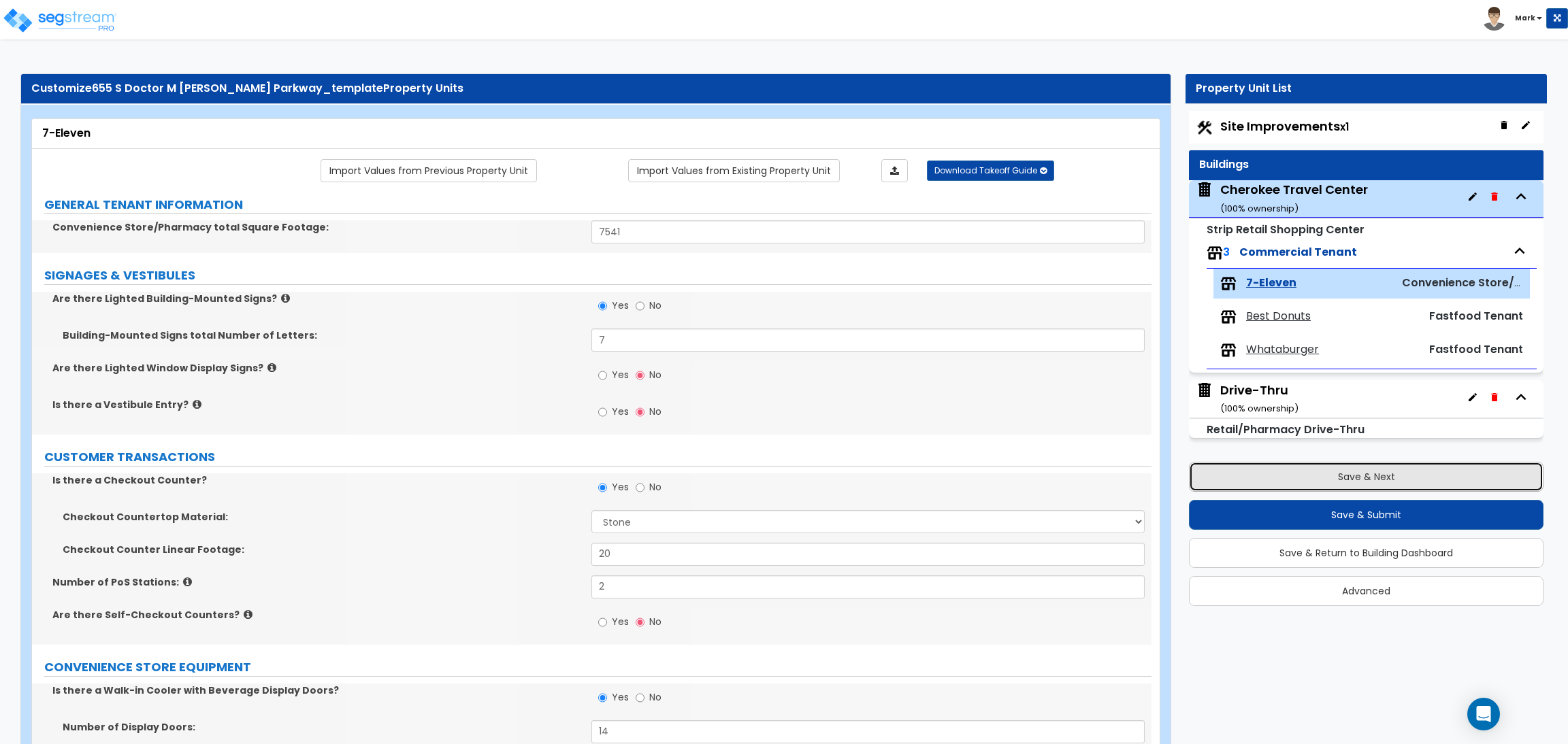
click at [1325, 478] on button "Save & Next" at bounding box center [1366, 477] width 354 height 30
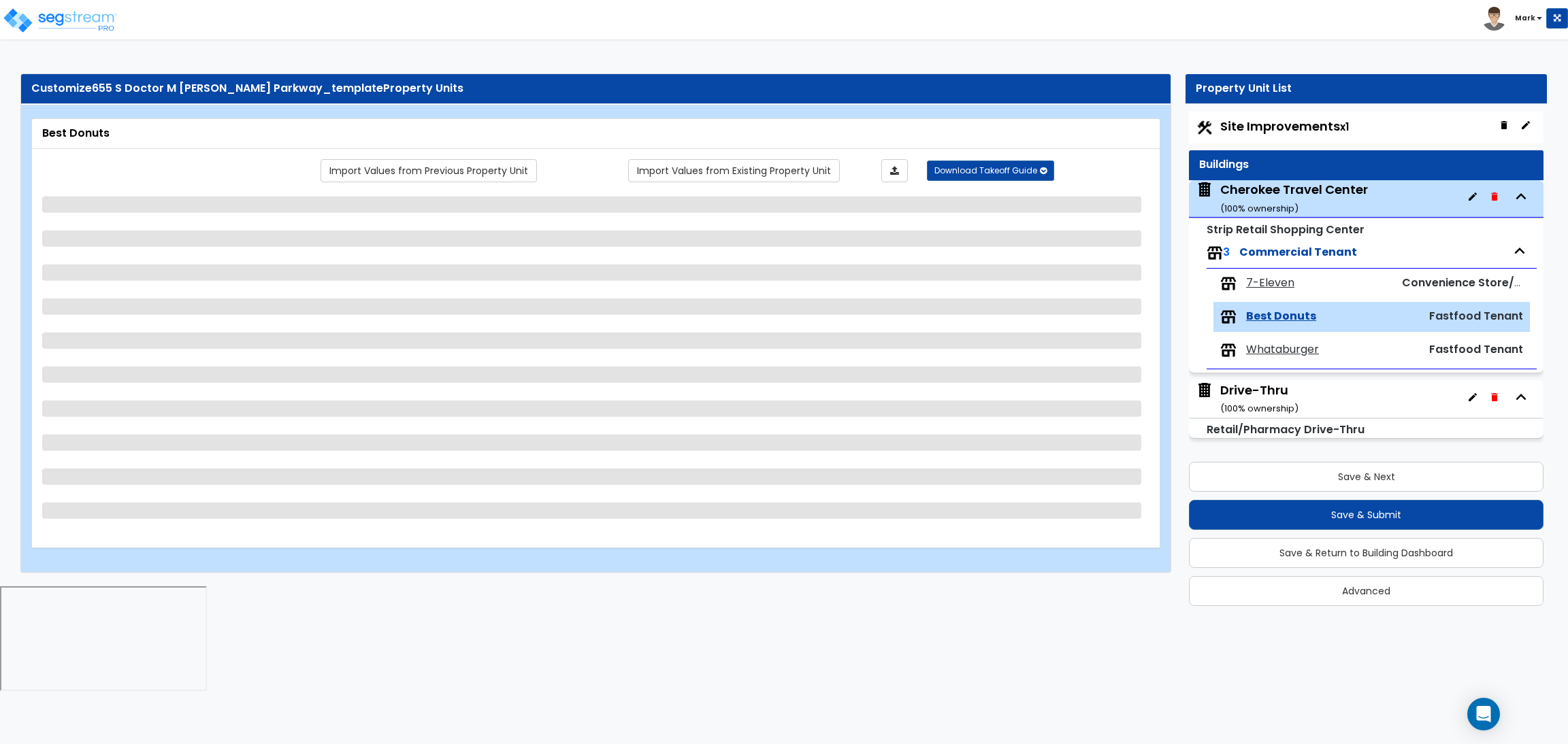
select select "1"
select select "2"
select select "1"
select select "7"
select select "1"
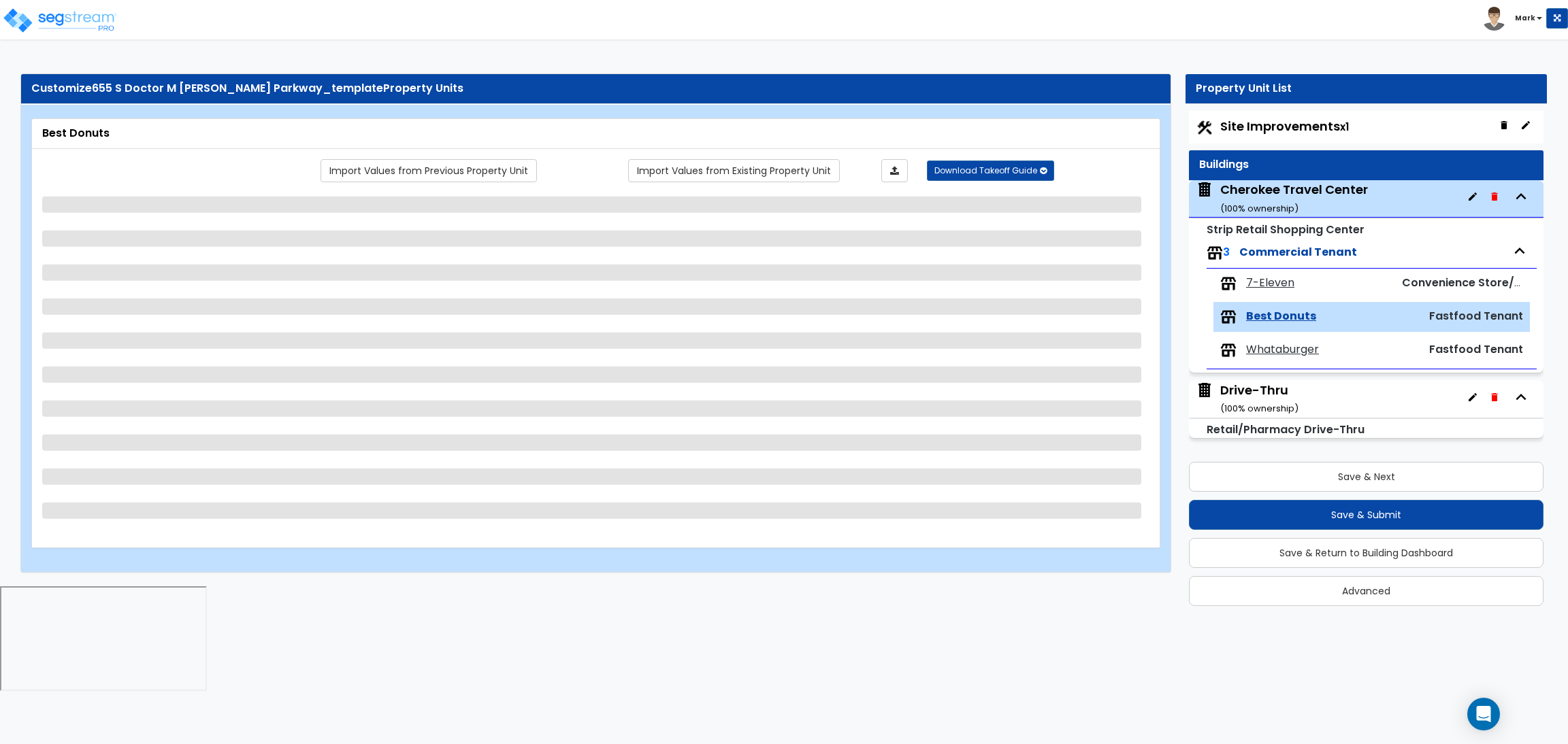
select select "1"
select select "3"
select select "2"
select select "1"
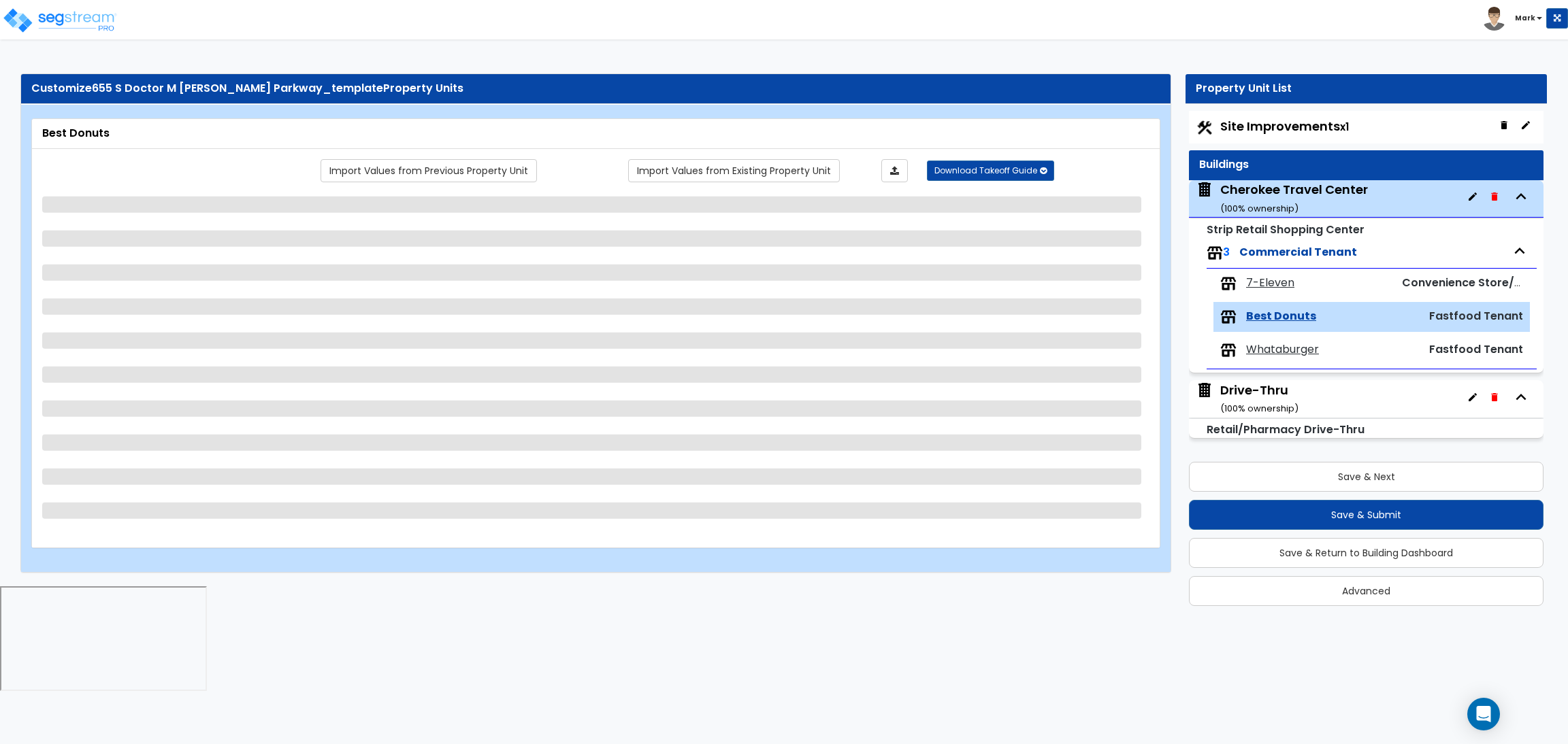
select select "3"
select select "1"
select select "2"
select select "3"
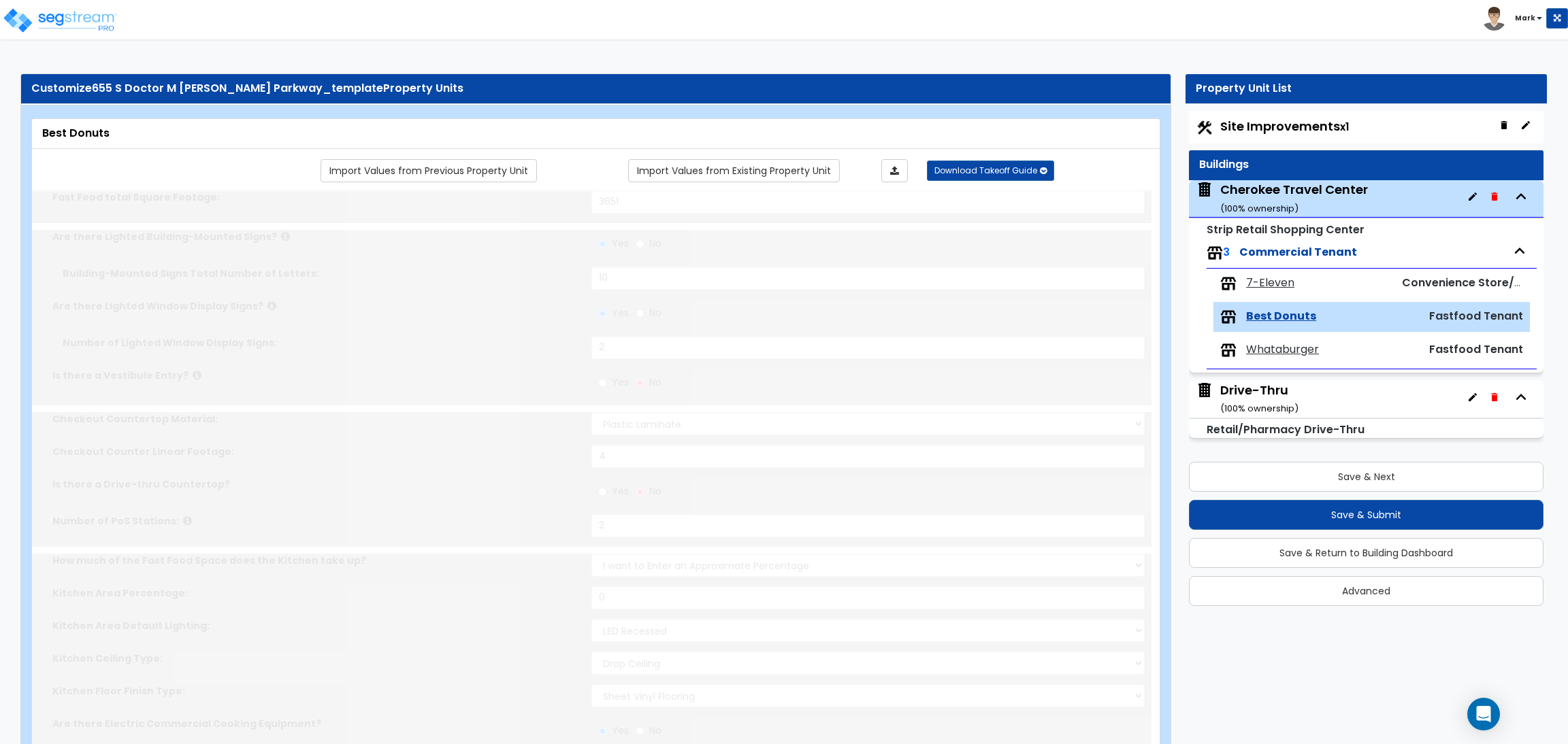
type input "1"
select select "2"
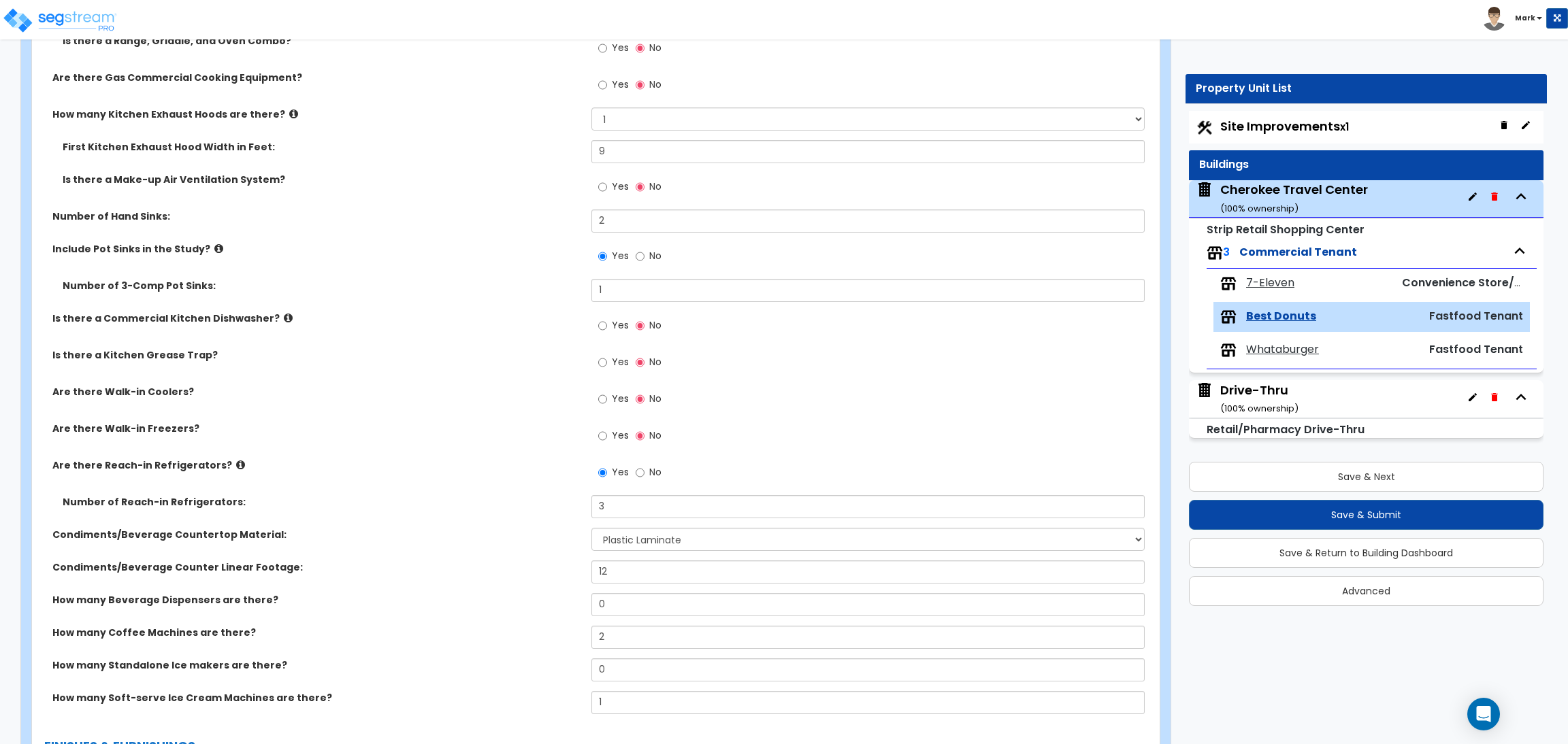
scroll to position [1224, 0]
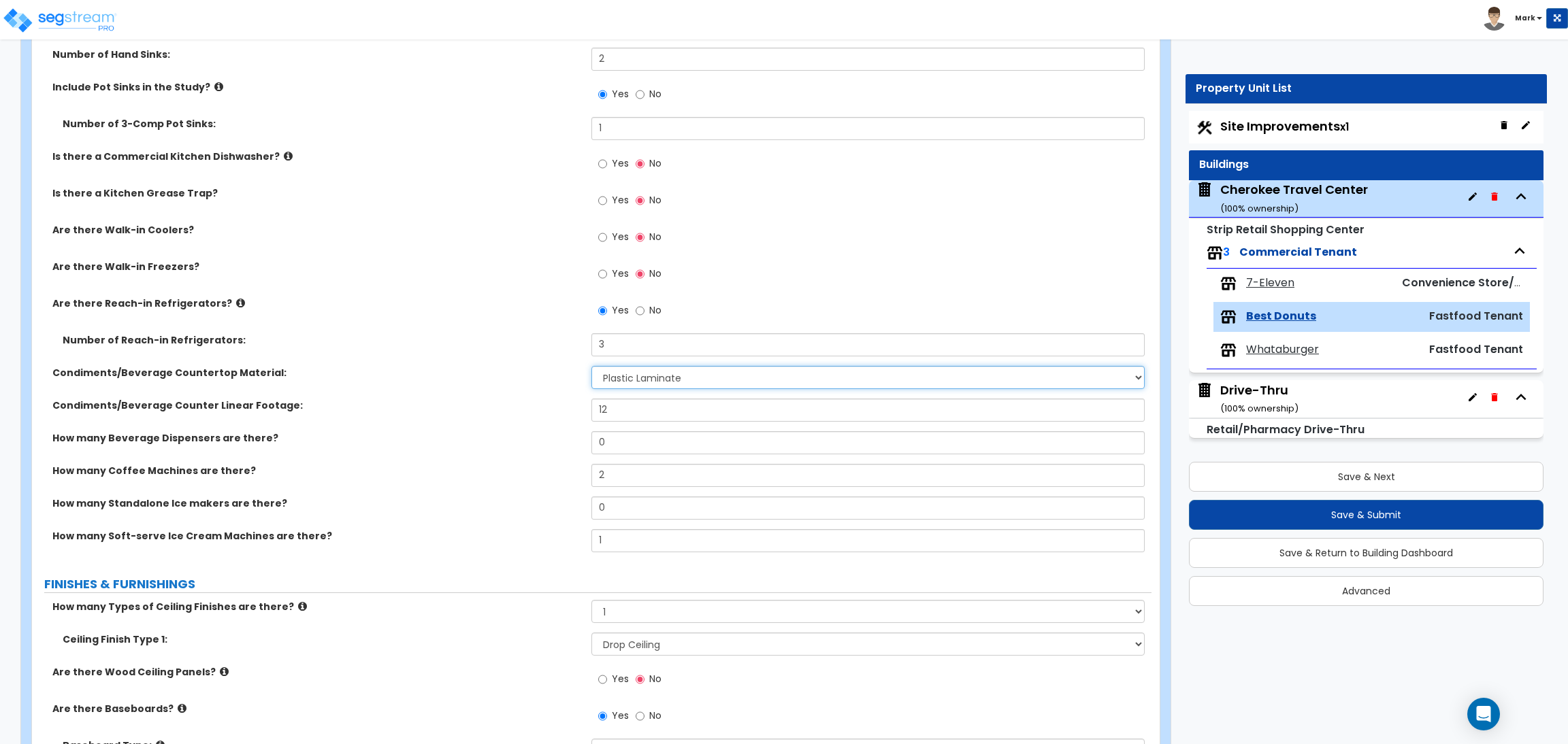
click at [660, 373] on select "None Plastic Laminate Solid Surface Stone Quartz Marble Tile Wood Stainless Ste…" at bounding box center [867, 377] width 552 height 23
select select "3"
click at [591, 366] on select "None Plastic Laminate Solid Surface Stone Quartz Marble Tile Wood Stainless Ste…" at bounding box center [867, 377] width 552 height 23
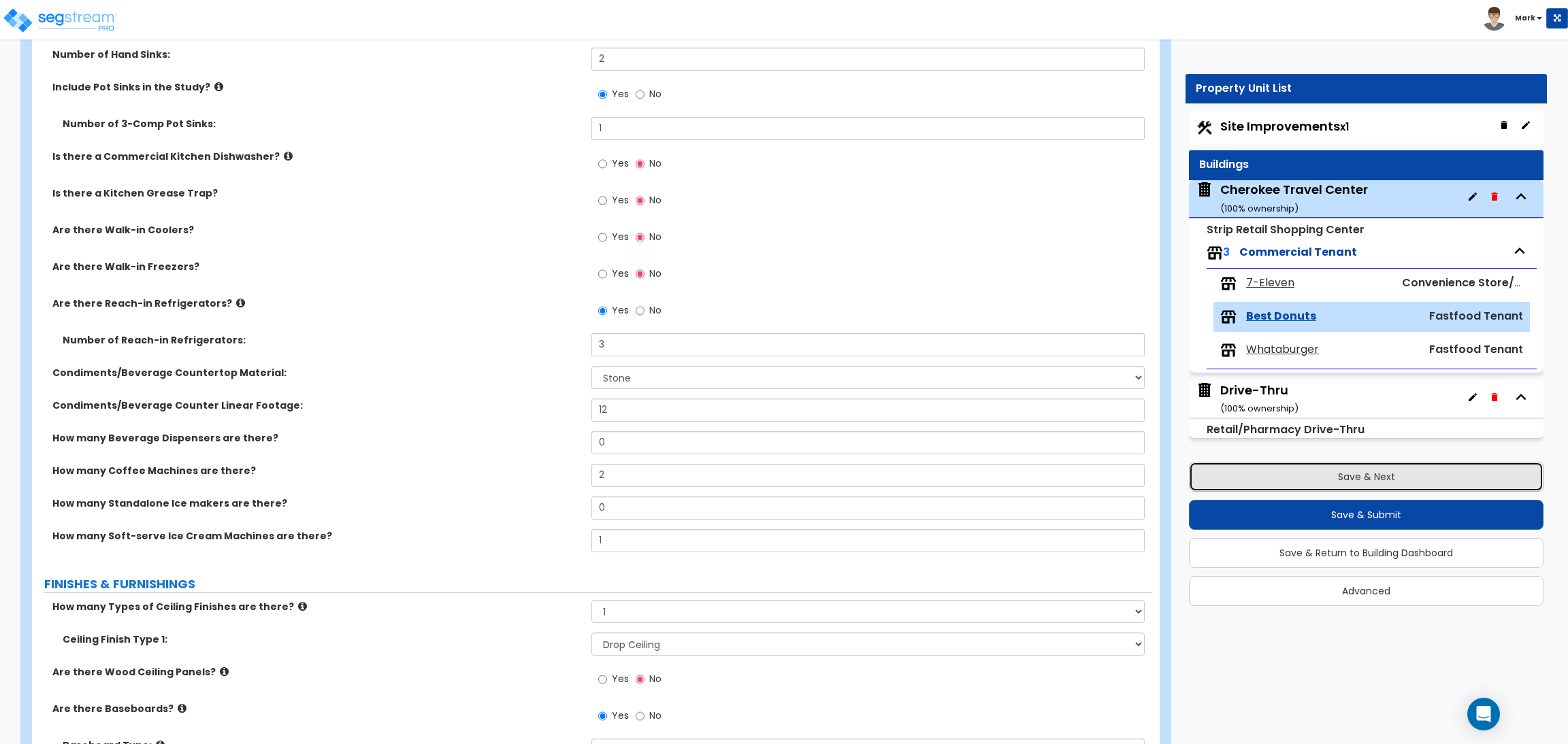
click at [1301, 475] on button "Save & Next" at bounding box center [1366, 477] width 354 height 30
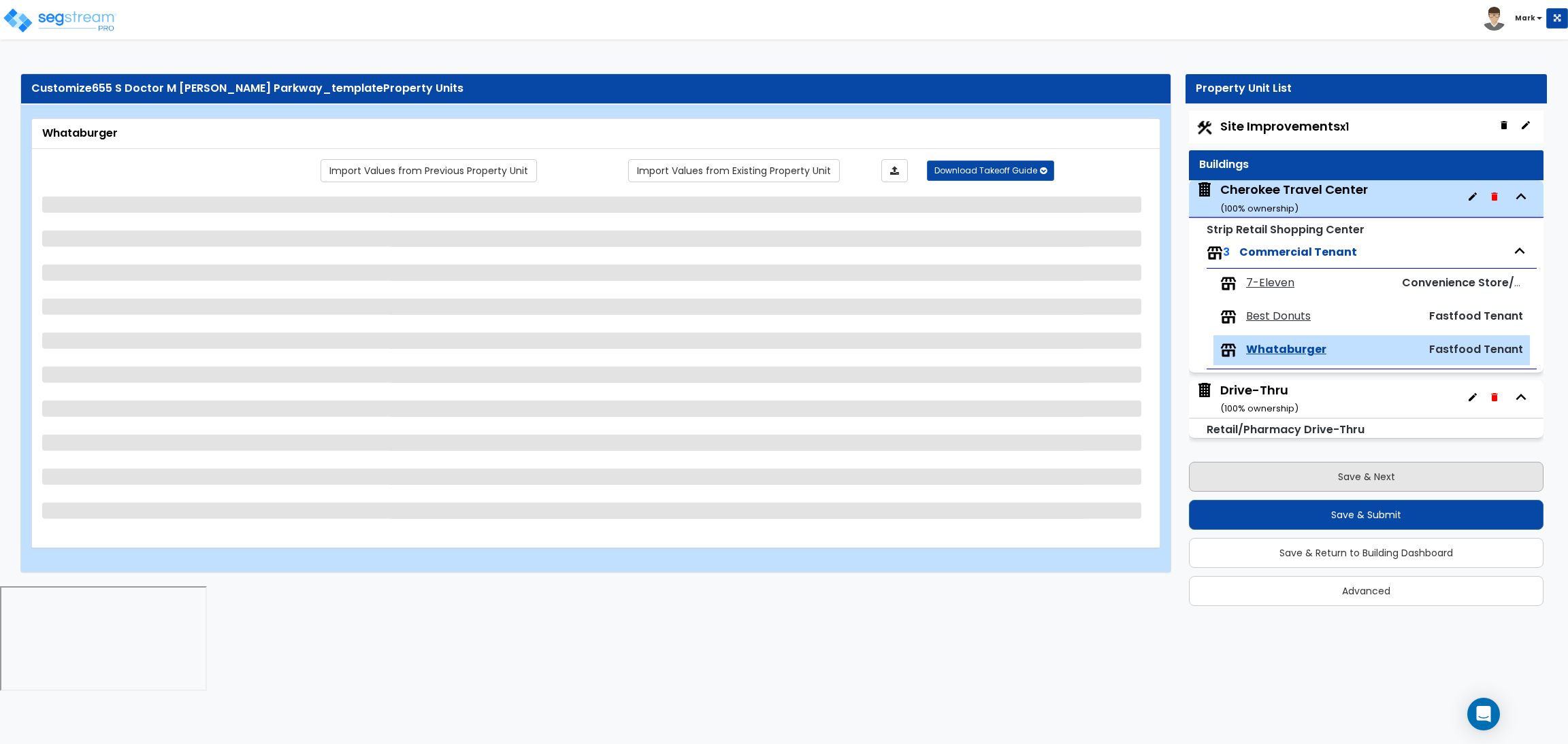
scroll to position [0, 0]
select select "1"
select select "2"
select select "1"
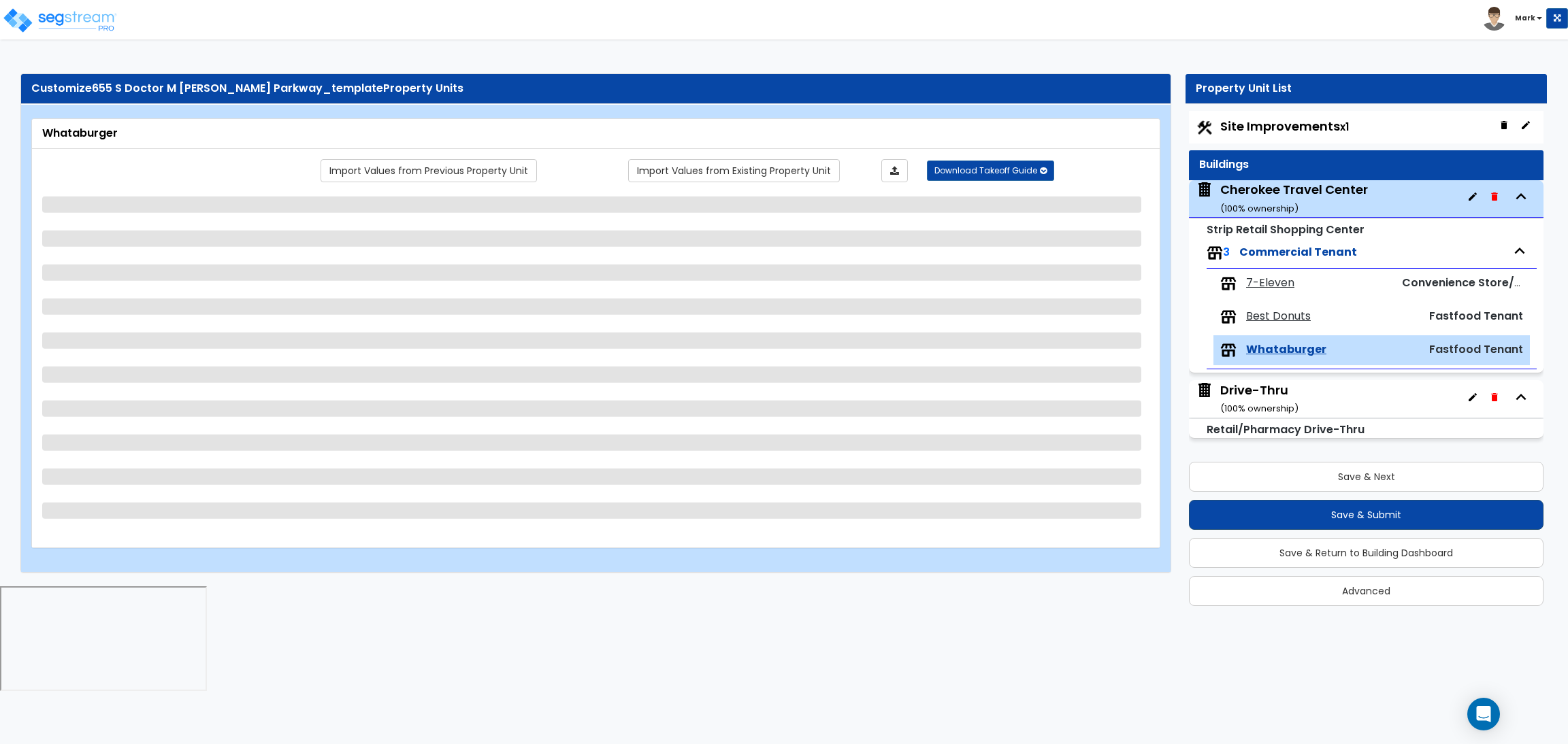
select select "1"
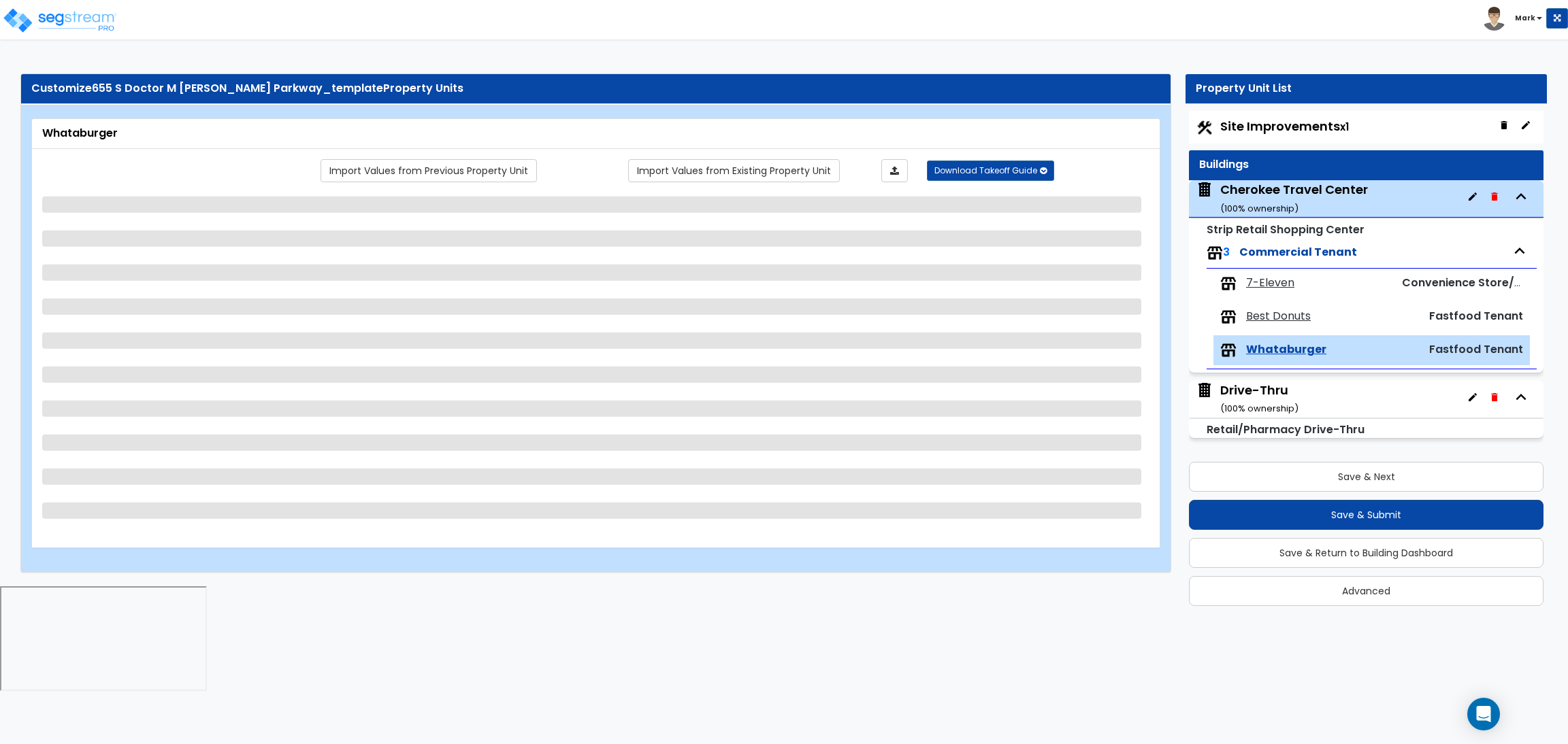
select select "1"
select select "3"
select select "4"
select select "1"
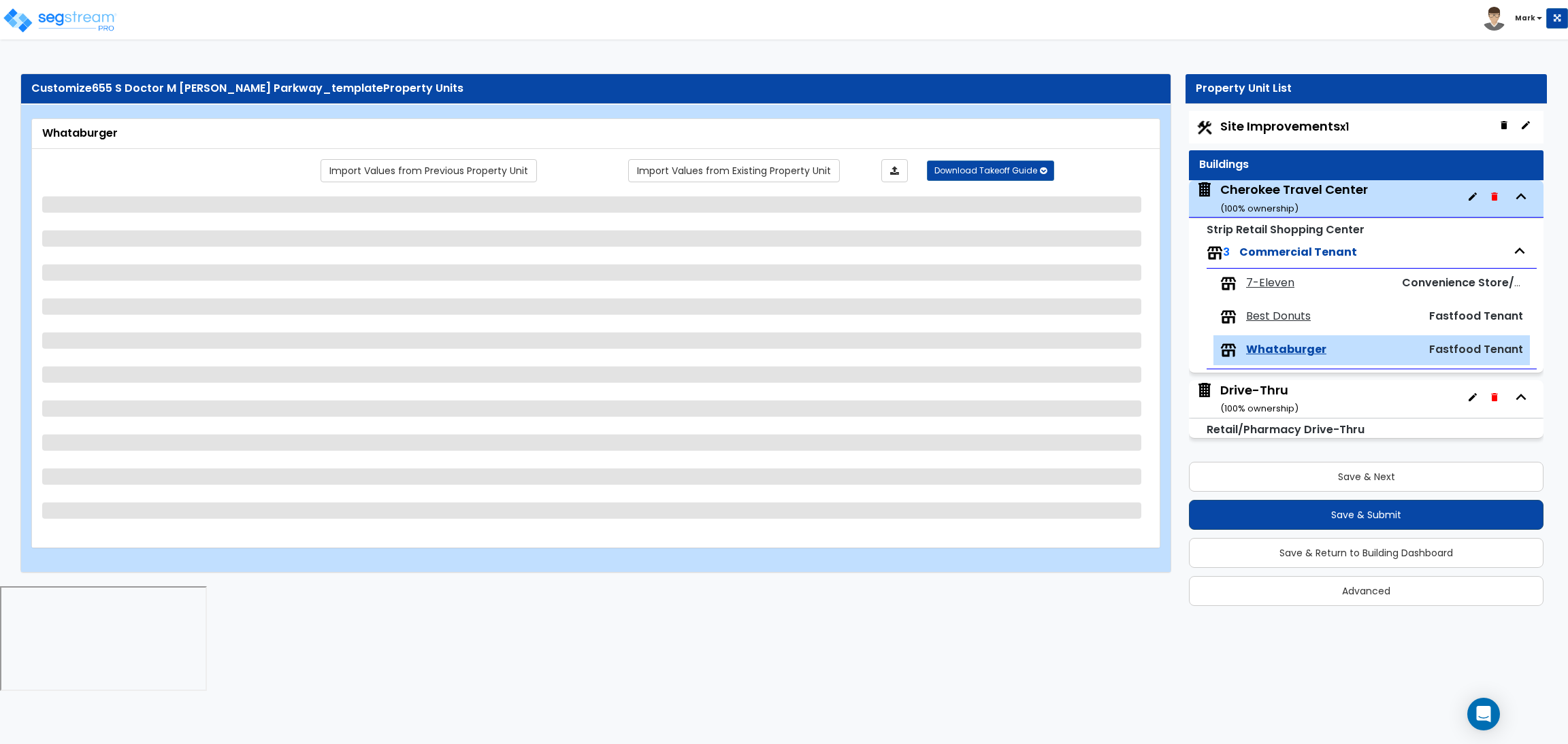
select select "4"
select select "2"
select select "3"
select select "4"
select select "1"
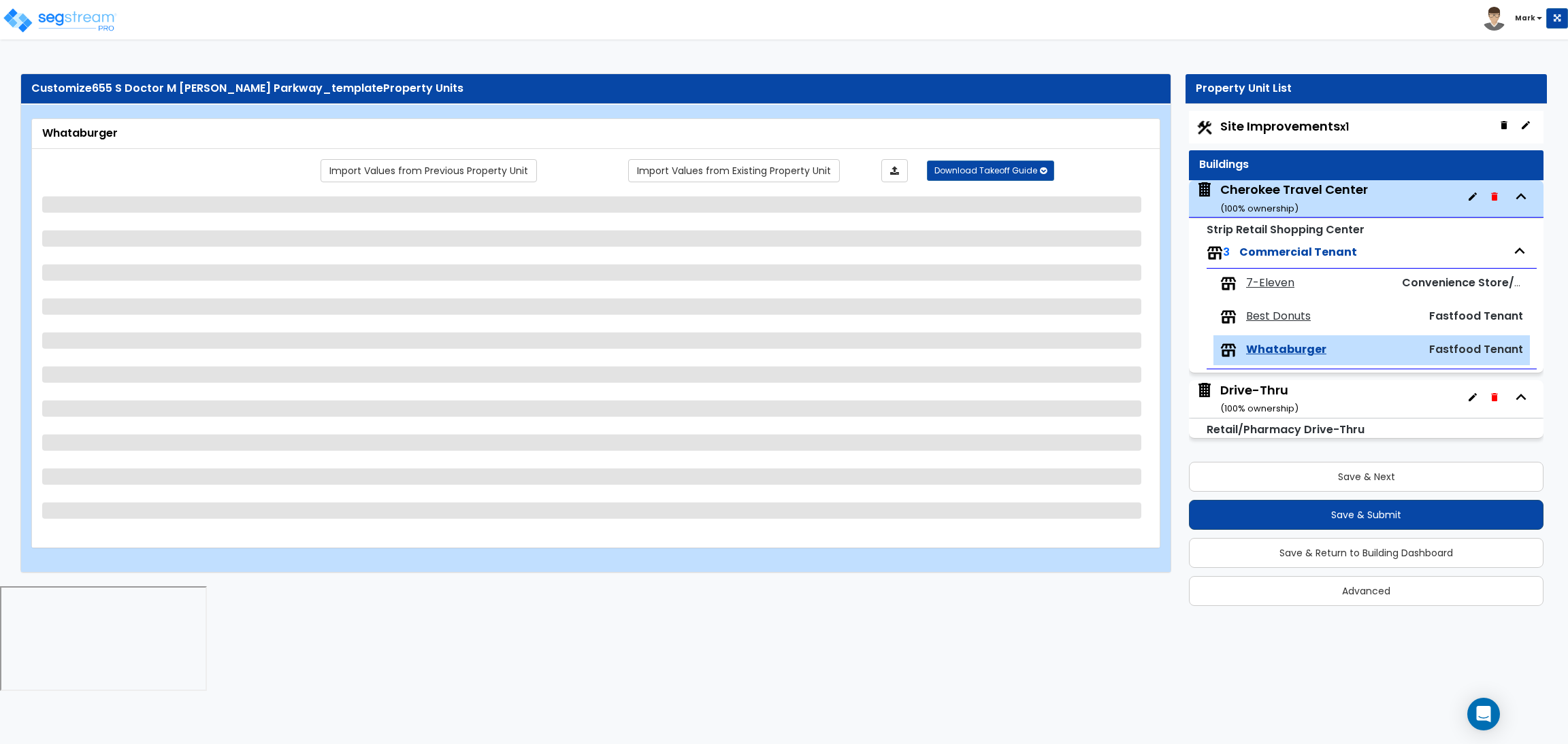
select select "2"
select select "1"
select select "4"
select select "1"
select select "2"
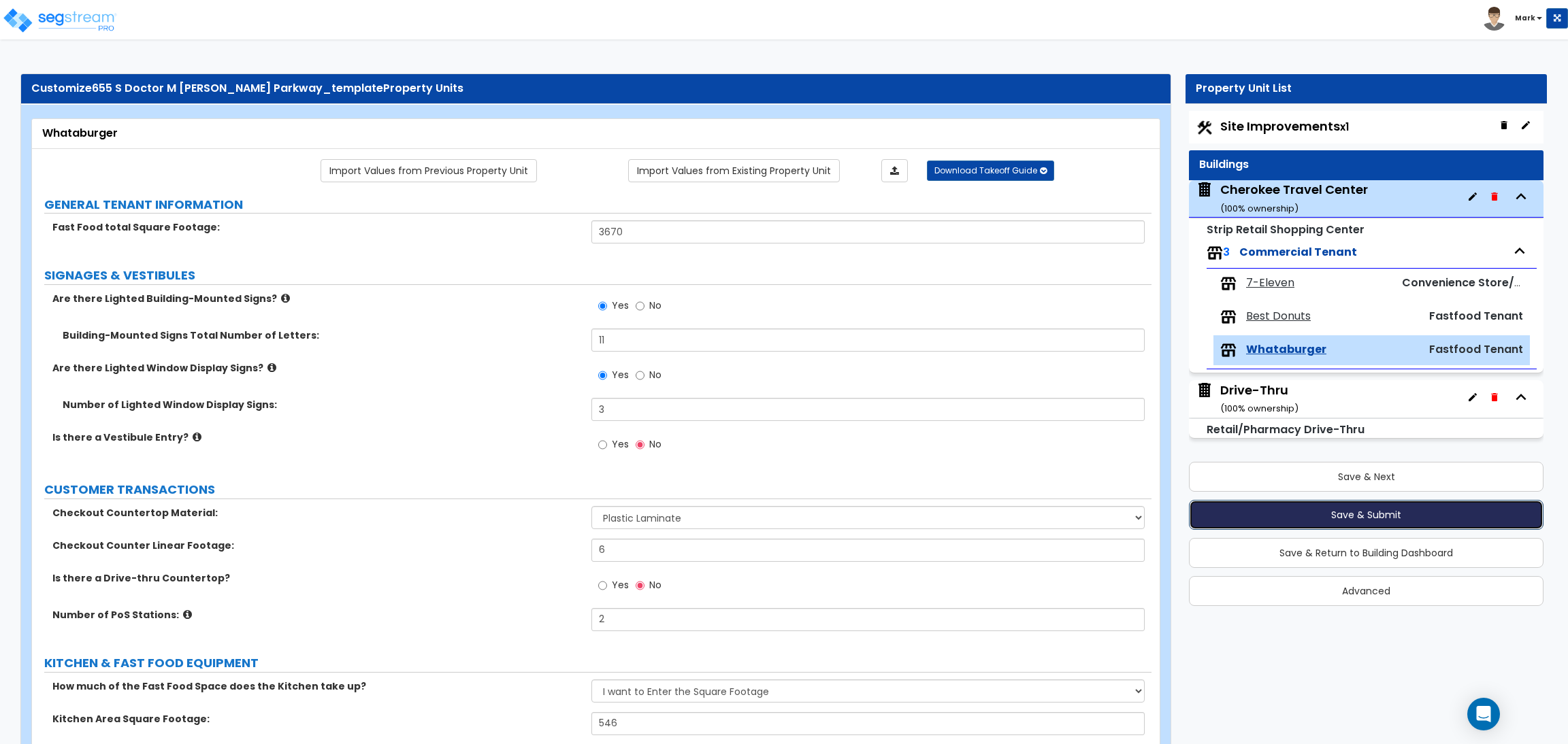
click at [1344, 516] on button "Save & Submit" at bounding box center [1366, 514] width 354 height 30
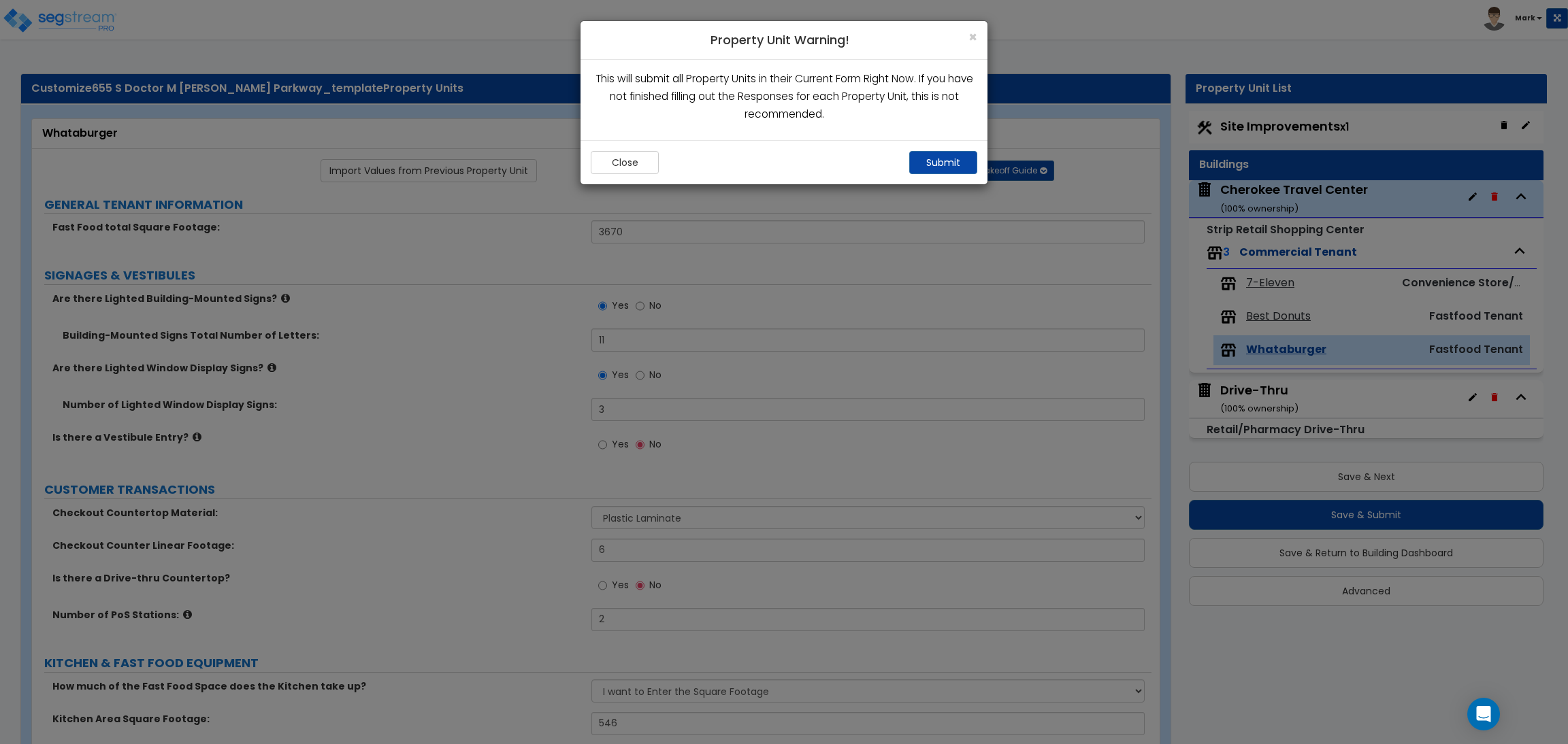
click at [933, 174] on div "Submit" at bounding box center [943, 163] width 68 height 23
click at [940, 160] on button "Submit" at bounding box center [943, 163] width 68 height 23
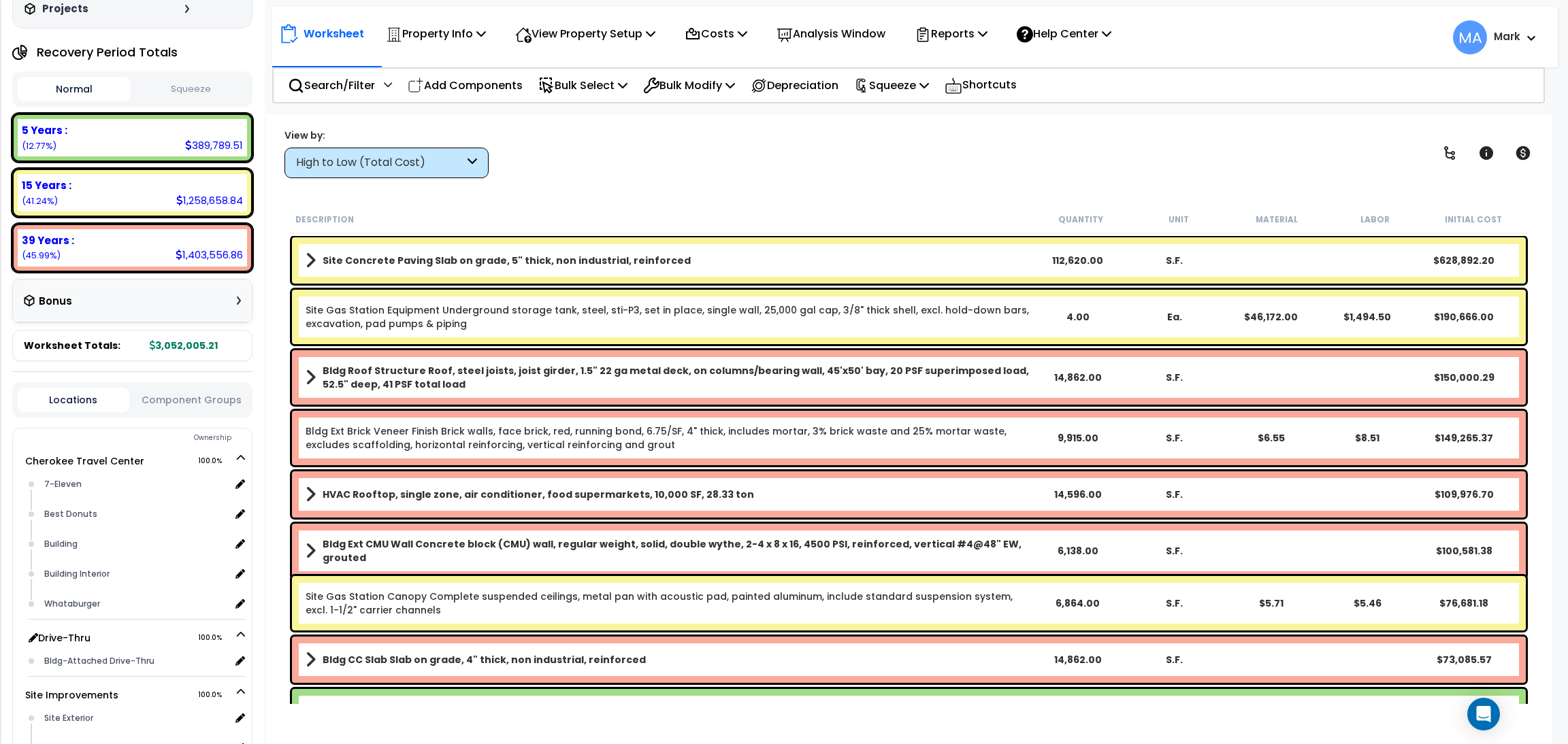
scroll to position [204, 0]
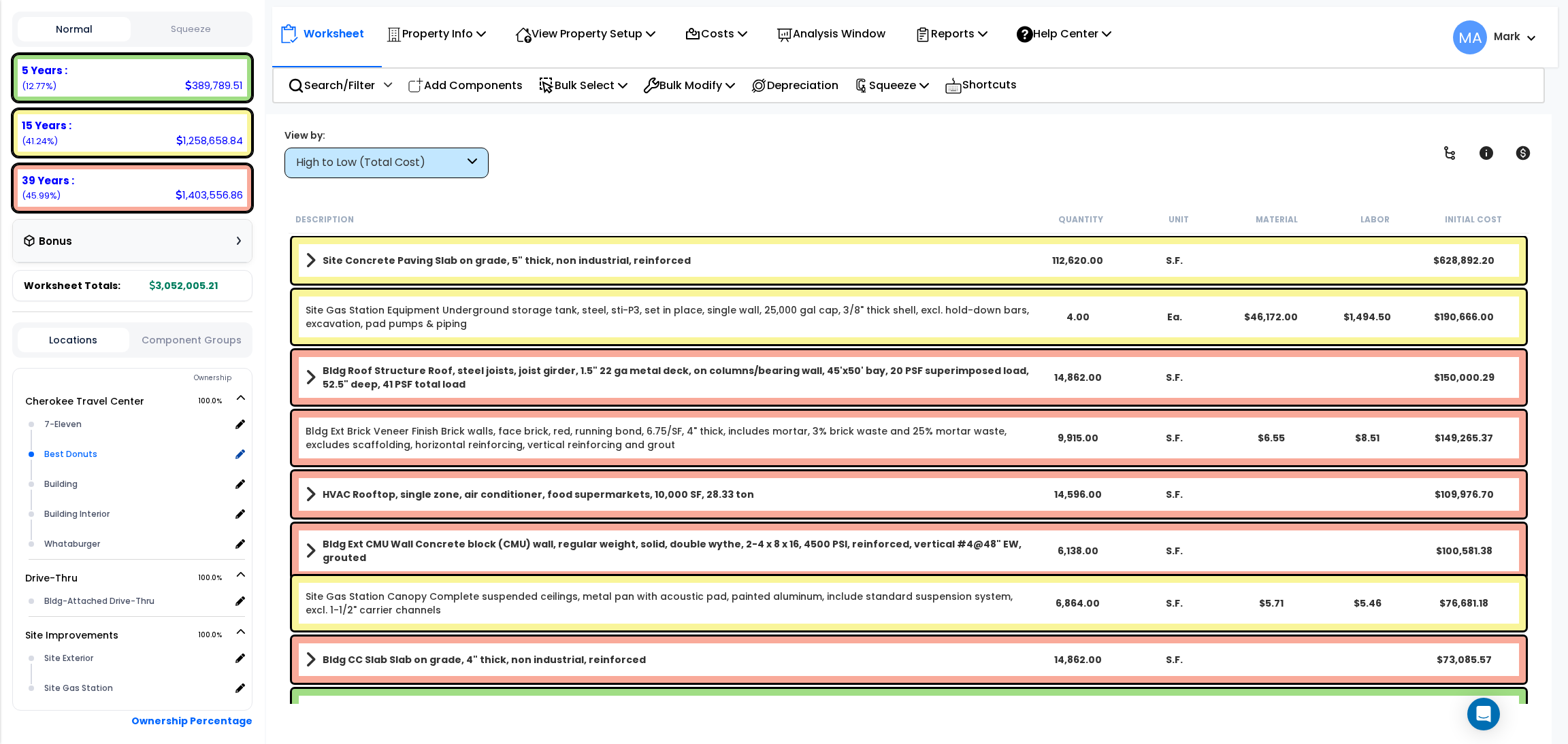
click at [74, 449] on div "Best Donuts" at bounding box center [136, 454] width 190 height 16
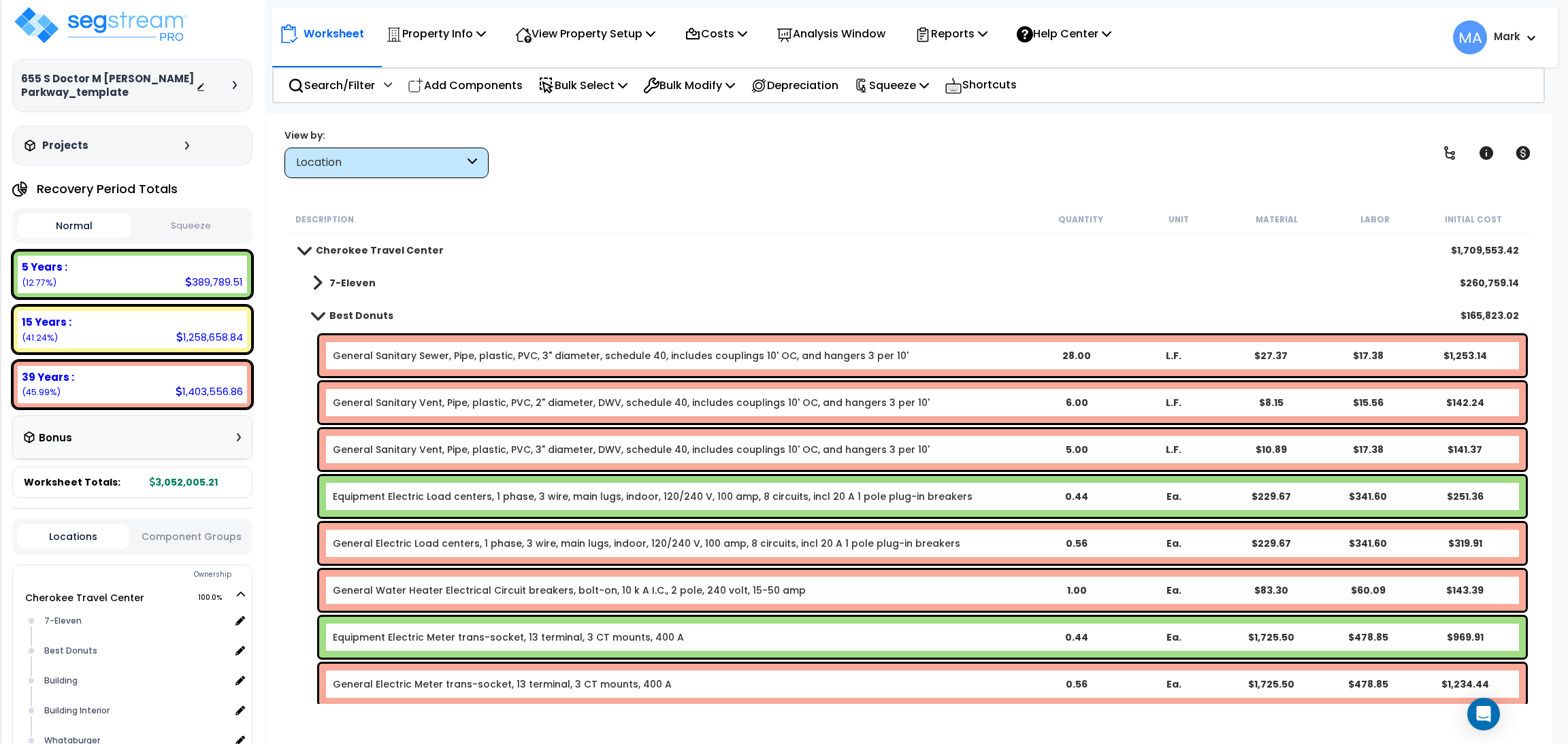
scroll to position [0, 0]
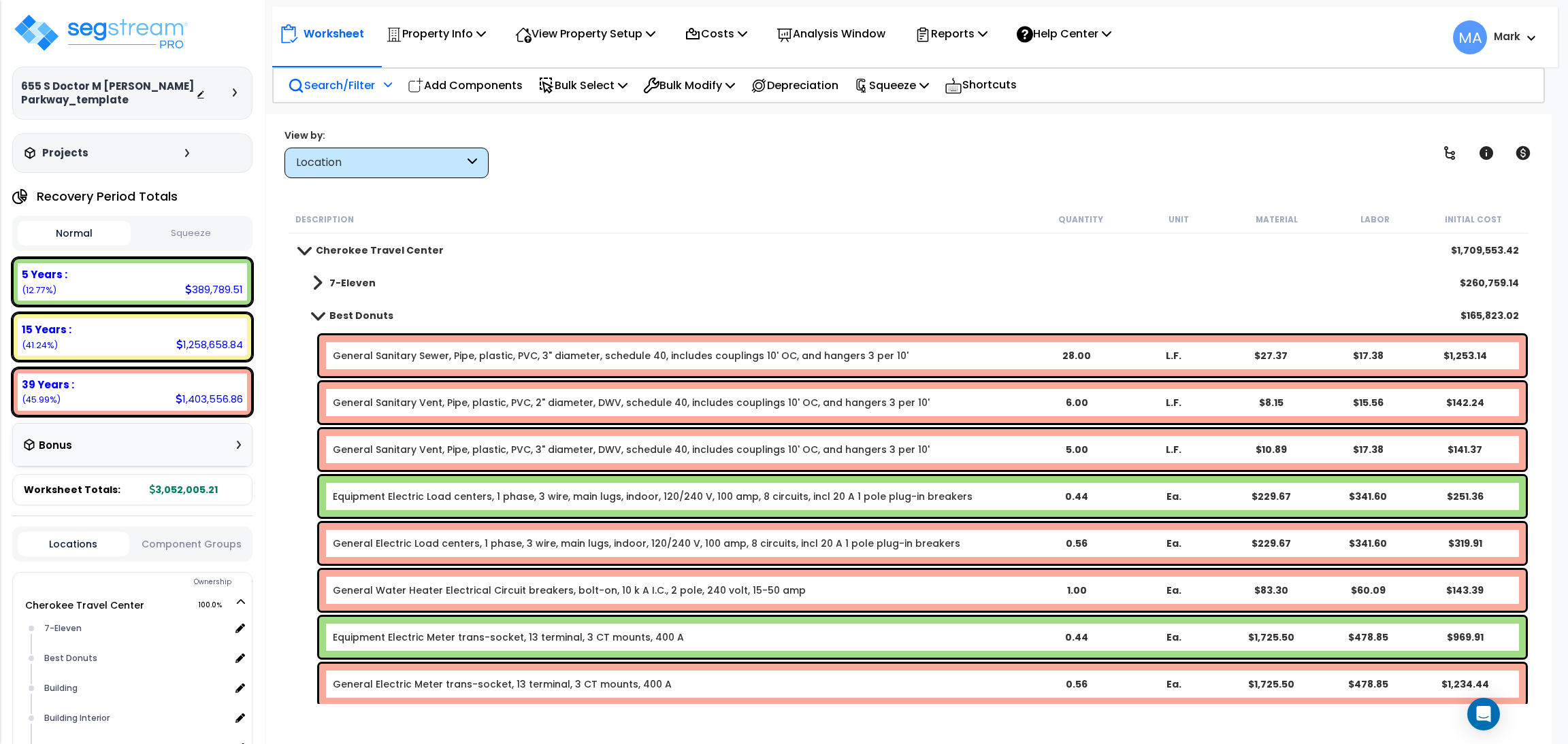
click at [334, 85] on p "Search/Filter" at bounding box center [331, 85] width 87 height 18
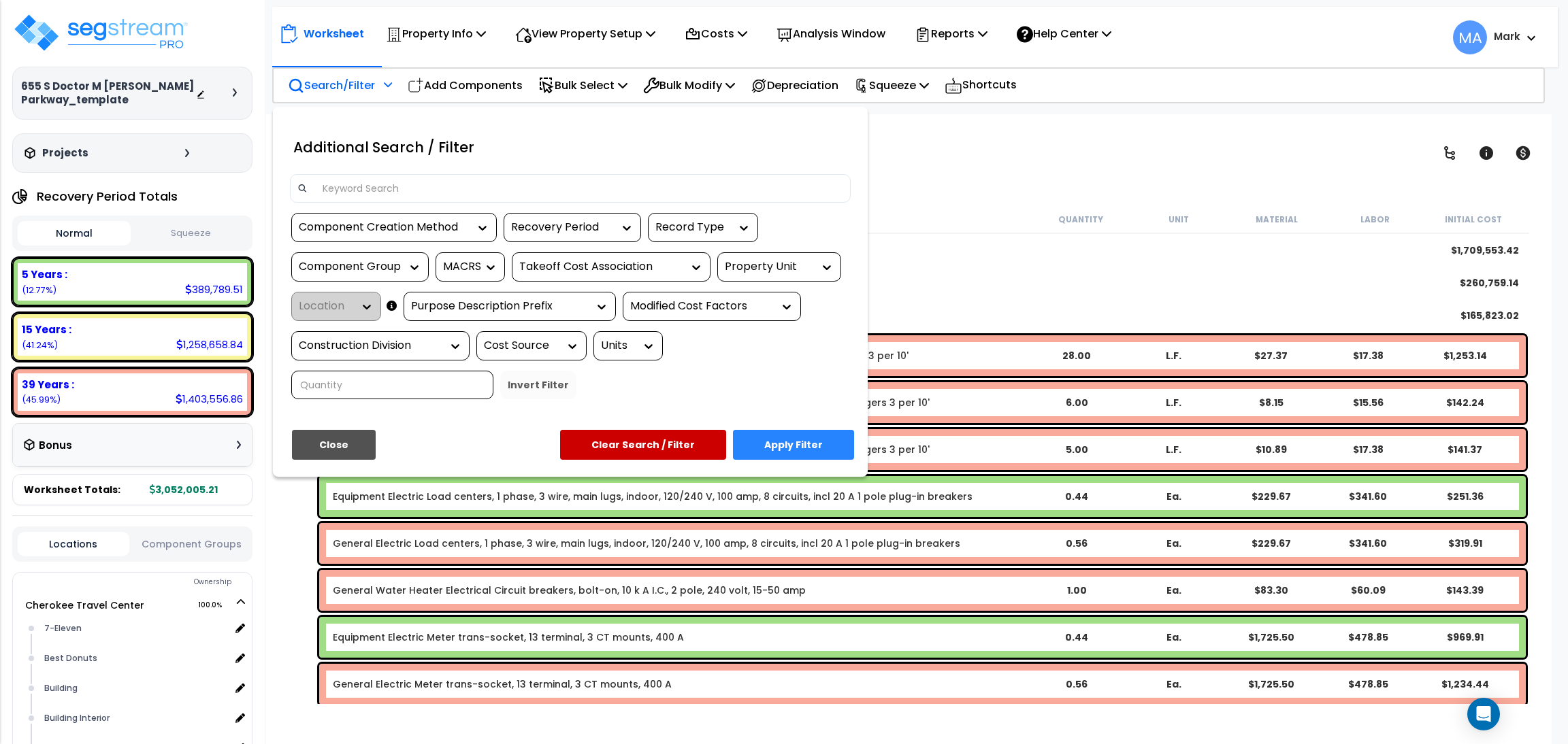
click at [374, 187] on input at bounding box center [579, 188] width 529 height 20
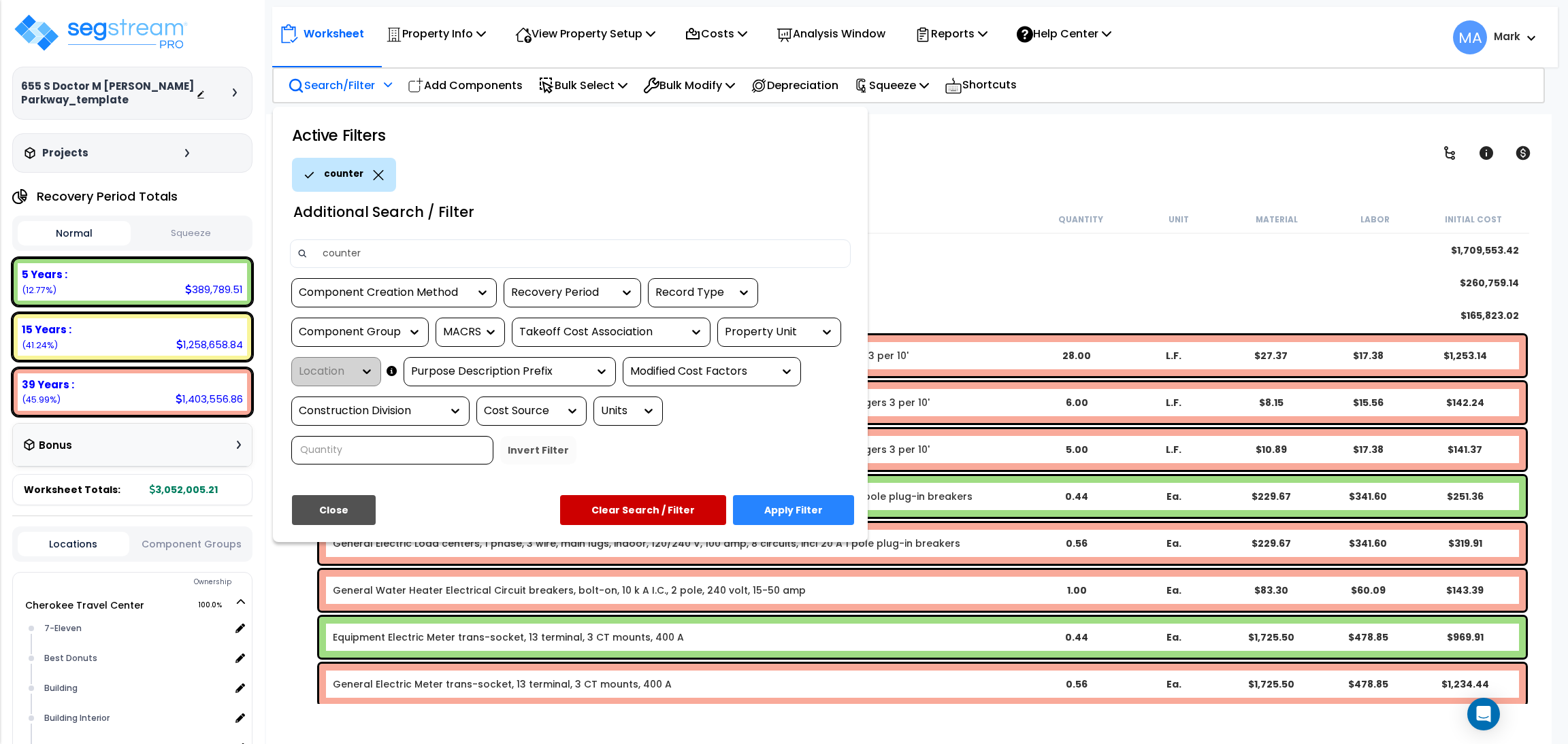
type input "counter"
click at [823, 522] on button "Apply Filter" at bounding box center [793, 510] width 121 height 30
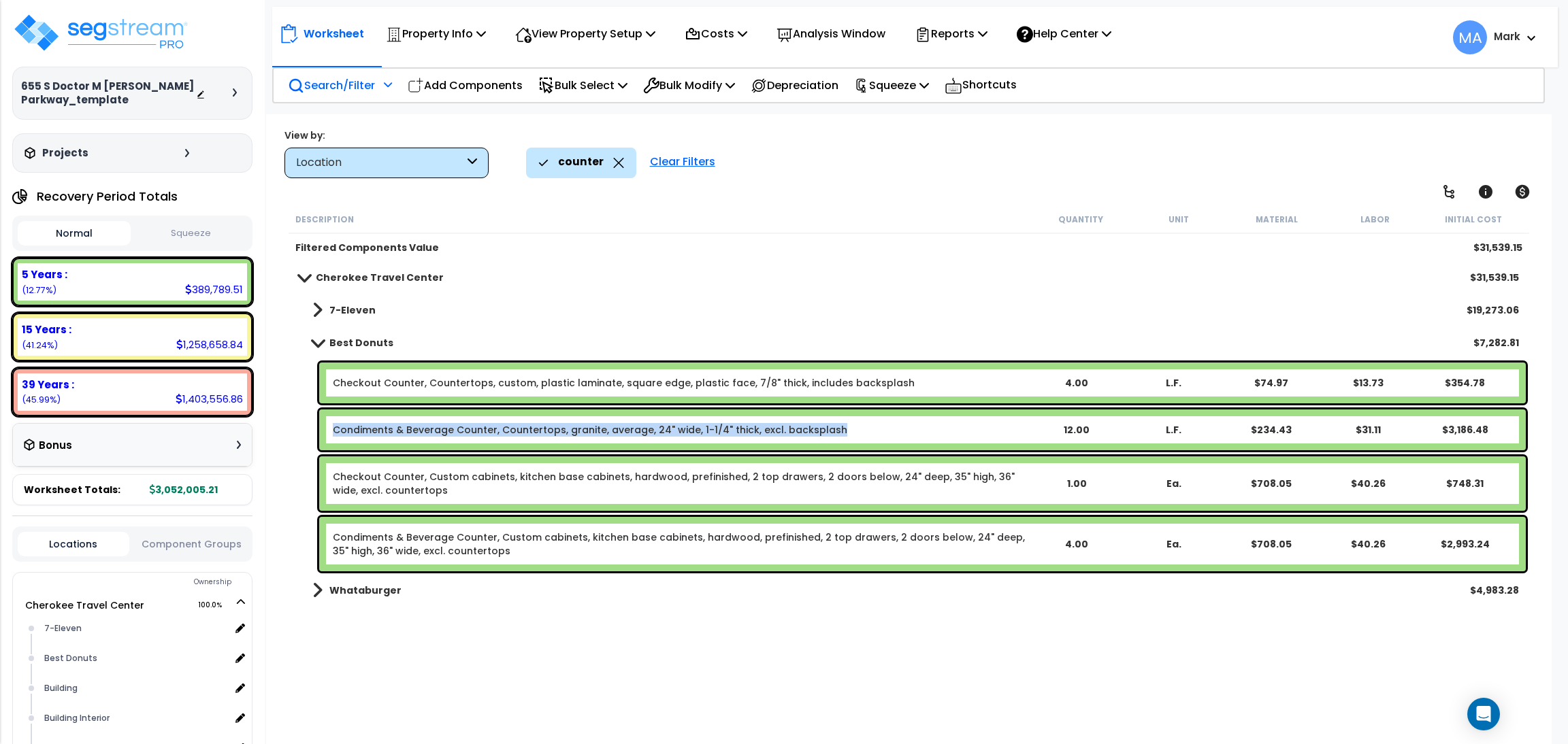
drag, startPoint x: 828, startPoint y: 434, endPoint x: 326, endPoint y: 424, distance: 502.1
click at [326, 424] on div "Condiments & Beverage Counter, Countertops, granite, average, 24" wide, 1-1/4" …" at bounding box center [922, 430] width 1207 height 41
copy link "Condiments & Beverage Counter, Countertops, granite, average, 24" wide, 1-1/4" …"
click at [458, 549] on link "Condiments & Beverage Counter, Custom cabinets, kitchen base cabinets, hardwood…" at bounding box center [680, 544] width 694 height 27
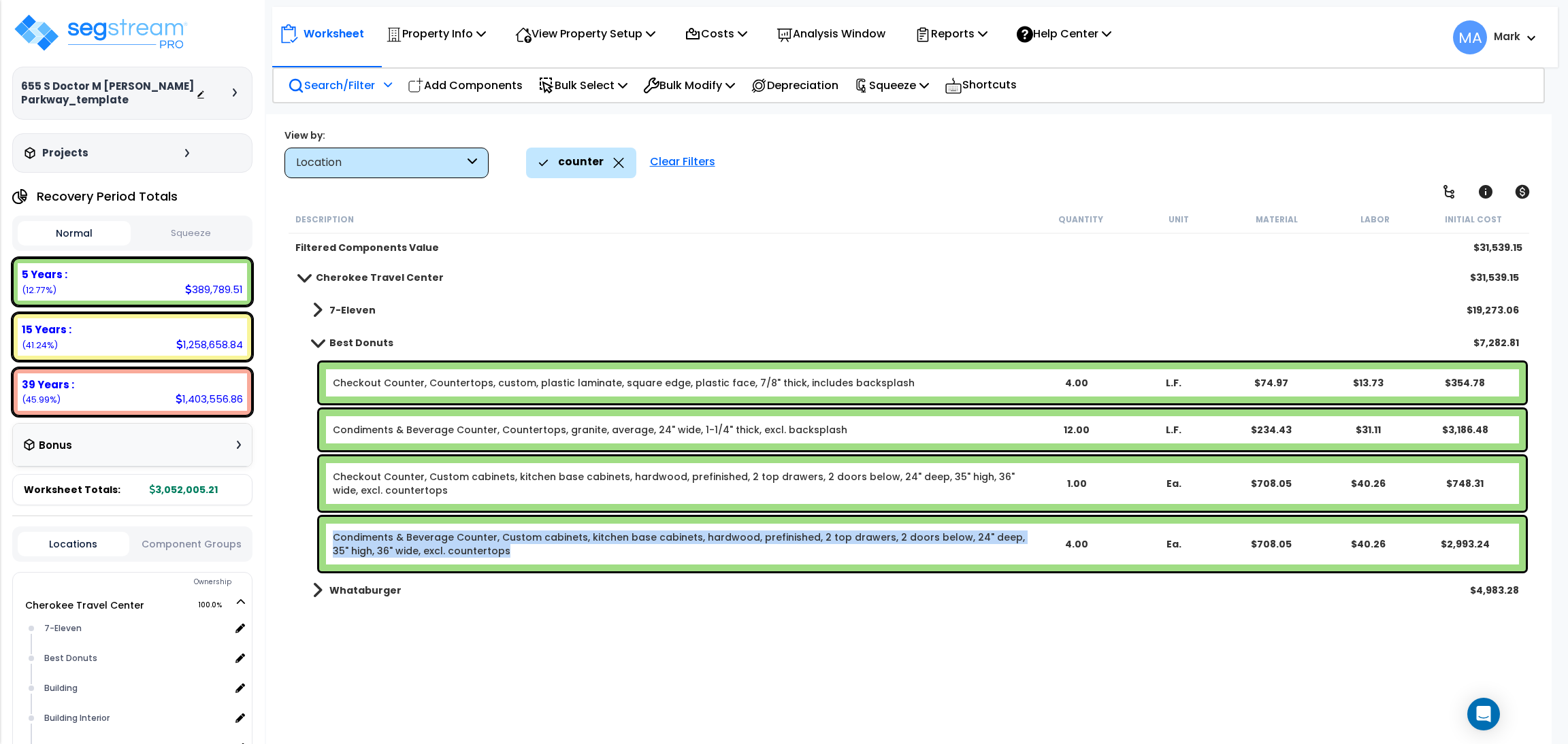
drag, startPoint x: 489, startPoint y: 552, endPoint x: 331, endPoint y: 535, distance: 158.9
click at [333, 535] on link "Condiments & Beverage Counter, Custom cabinets, kitchen base cabinets, hardwood…" at bounding box center [680, 544] width 694 height 27
copy link "Condiments & Beverage Counter, Custom cabinets, kitchen base cabinets, hardwood…"
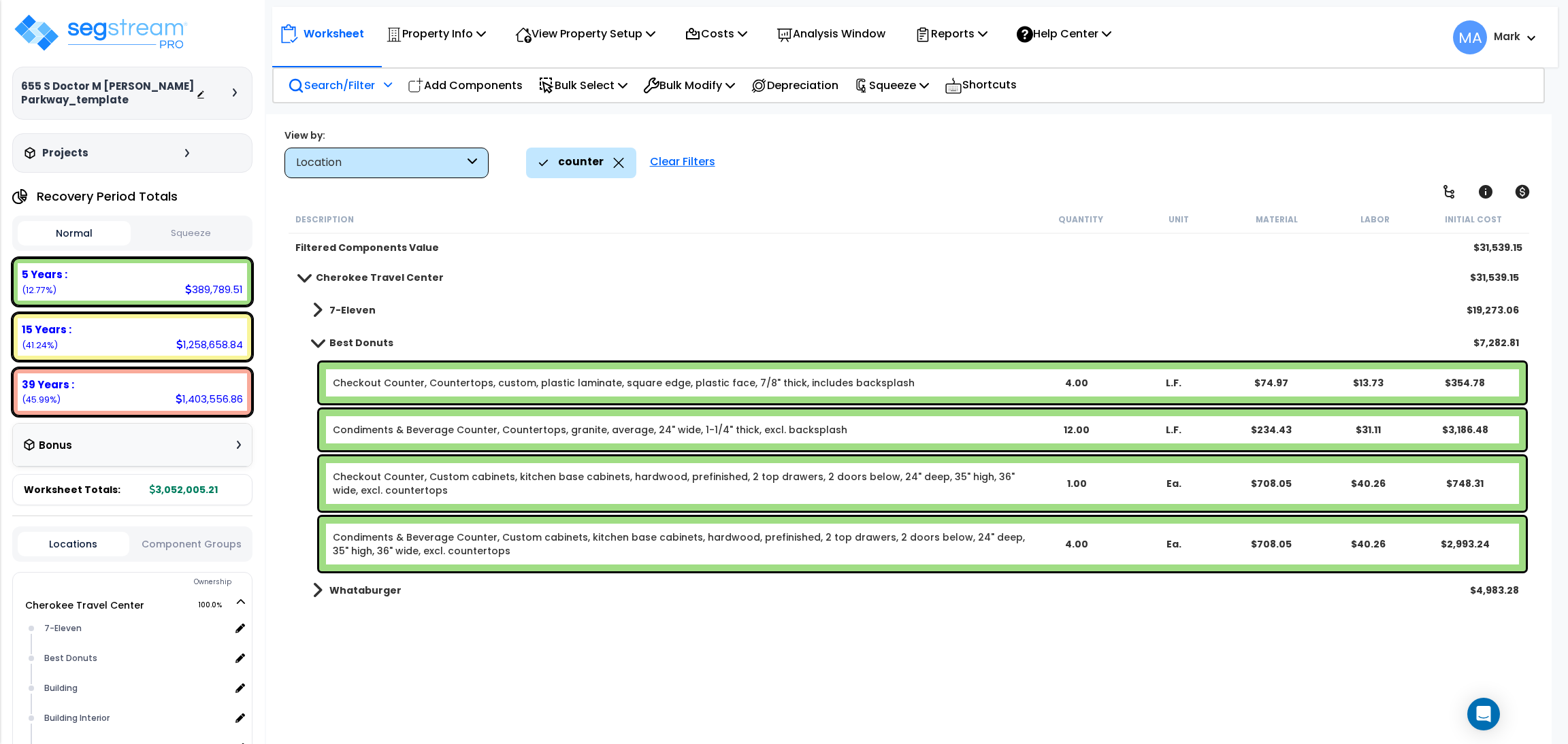
drag, startPoint x: 479, startPoint y: 620, endPoint x: 485, endPoint y: 626, distance: 8.5
click at [483, 624] on div "Description Quantity Unit Material Labor Initial Cost Filtered Components Value…" at bounding box center [908, 454] width 1244 height 498
drag, startPoint x: 523, startPoint y: 541, endPoint x: 545, endPoint y: 555, distance: 26.1
click at [545, 555] on link "Condiments & Beverage Counter, Custom cabinets, kitchen base cabinets, hardwood…" at bounding box center [680, 544] width 694 height 27
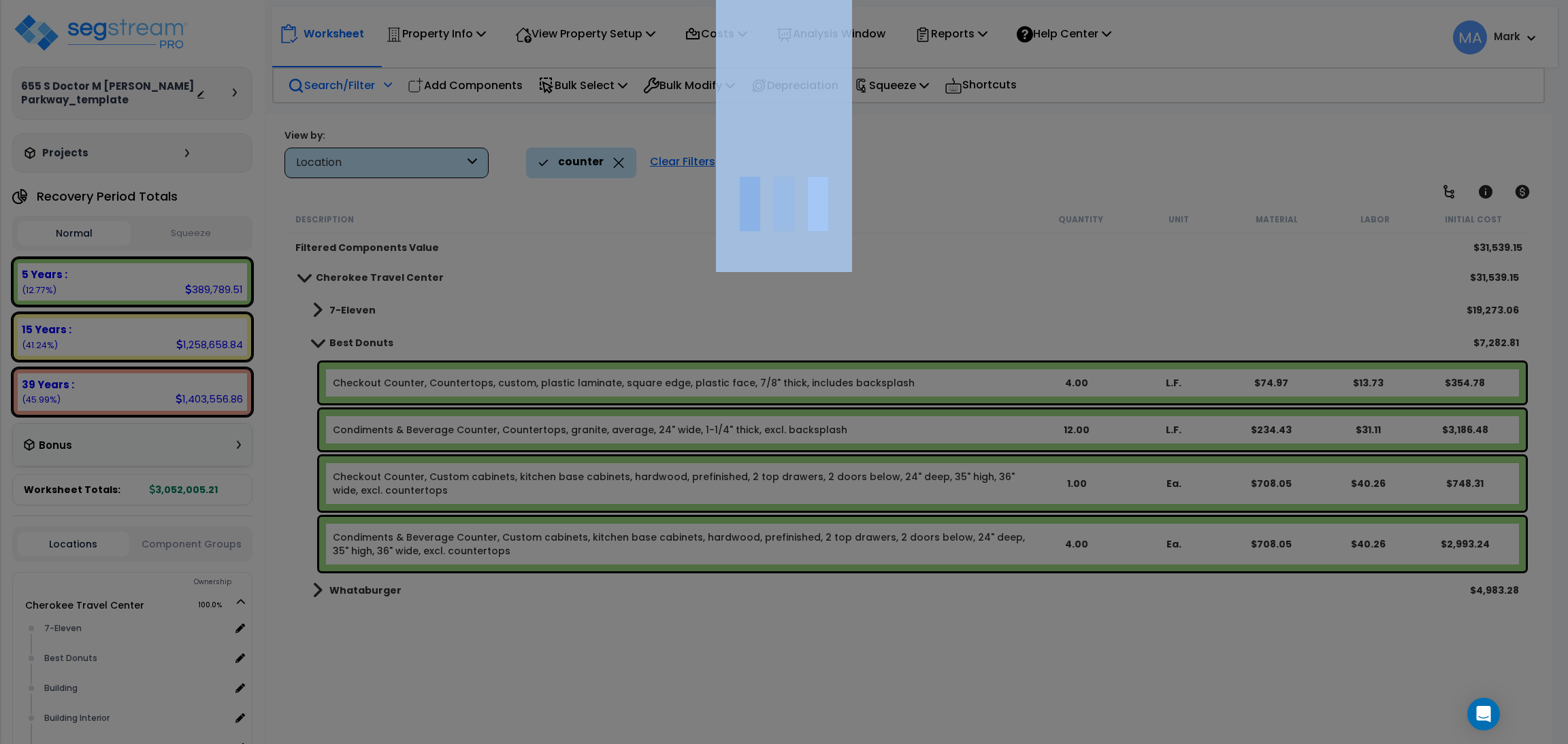
click at [545, 555] on div at bounding box center [784, 372] width 1568 height 744
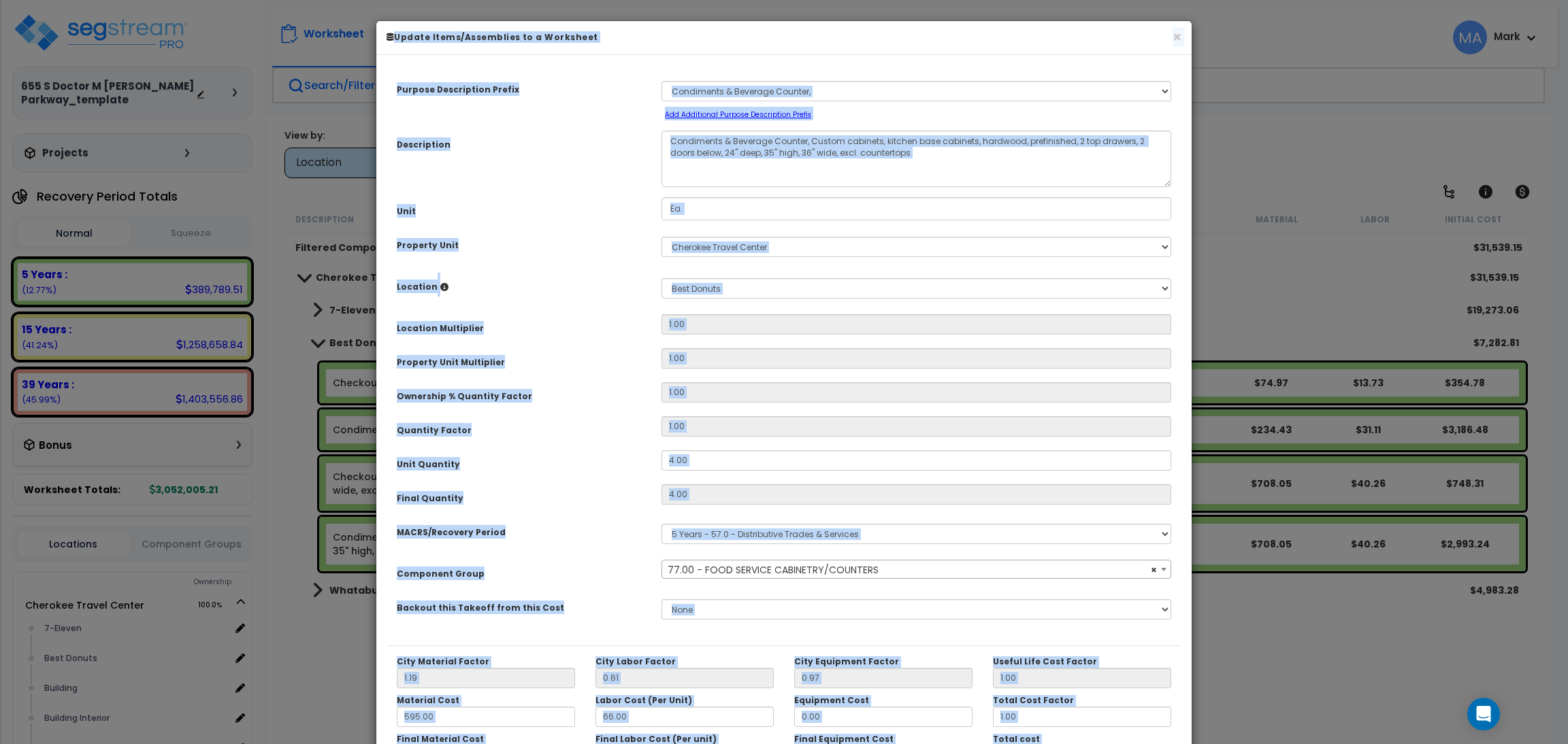
select select "13250"
click at [591, 526] on div "MACRS/Recovery Period" at bounding box center [519, 530] width 265 height 24
click at [834, 92] on select "Select A New Purpose Descrip A/V System A/V System Equipment A/V System Equipme…" at bounding box center [915, 91] width 509 height 20
click at [953, 142] on textarea "Condiments & Beverage Counter, Custom cabinets, kitchen base cabinets, hardwood…" at bounding box center [915, 159] width 509 height 56
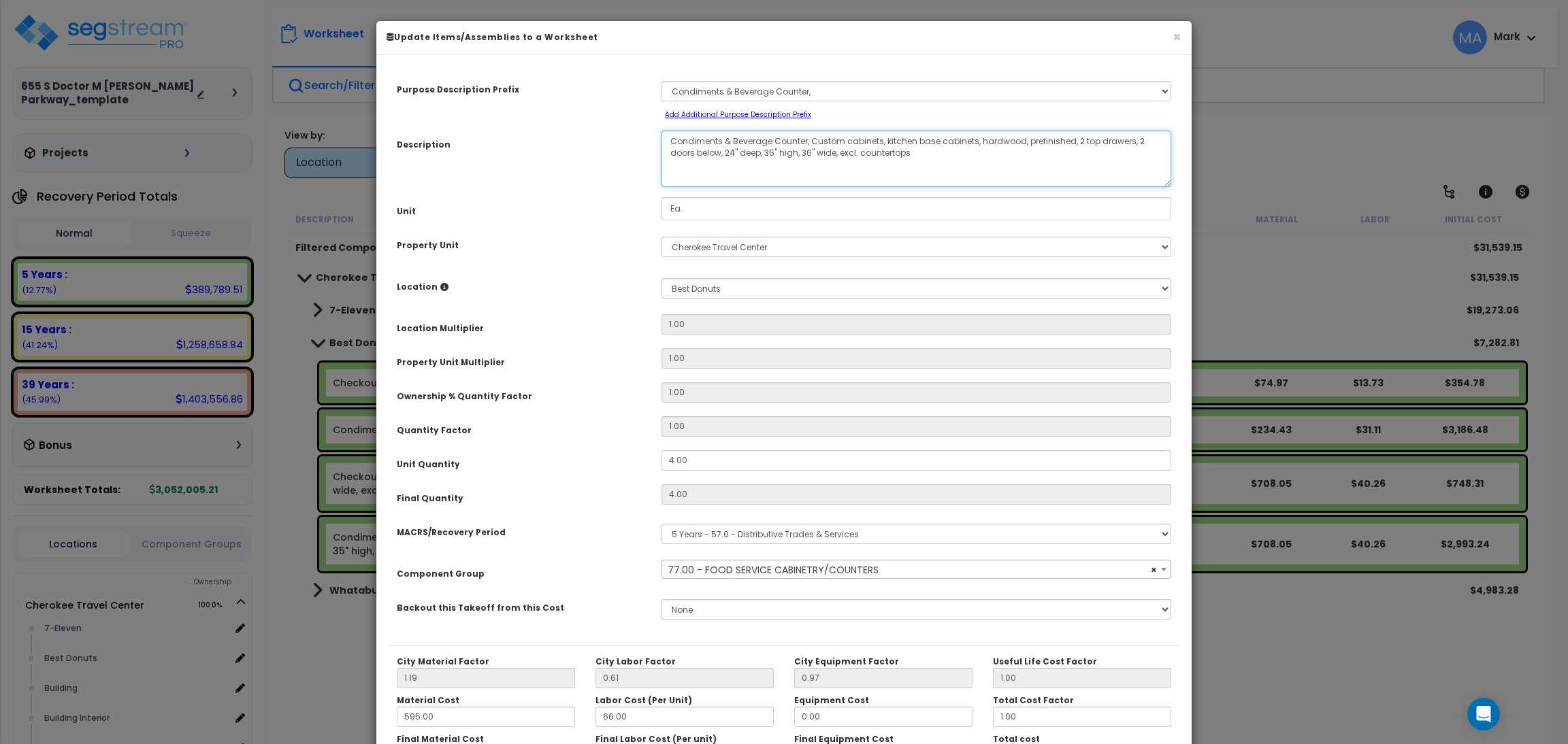
drag, startPoint x: 892, startPoint y: 153, endPoint x: 652, endPoint y: 128, distance: 241.3
click at [652, 128] on div "Purpose Description Prefix Select A New Purpose Descrip A/V System A/V System E…" at bounding box center [784, 355] width 794 height 580
click at [1177, 34] on button "×" at bounding box center [1177, 37] width 8 height 15
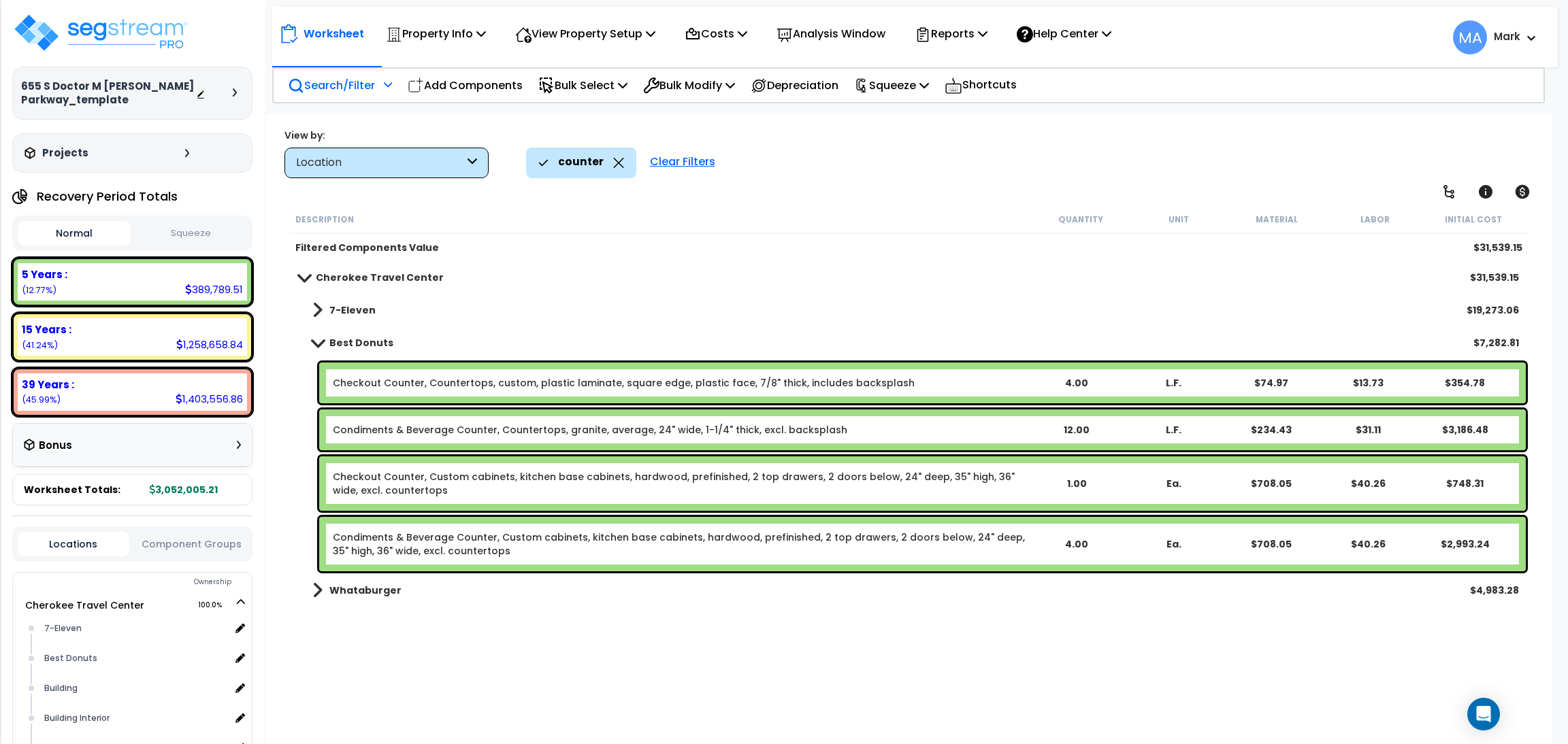
click at [904, 424] on b "Condiments & Beverage Counter, Countertops, granite, average, 24" wide, 1-1/4" …" at bounding box center [680, 430] width 694 height 14
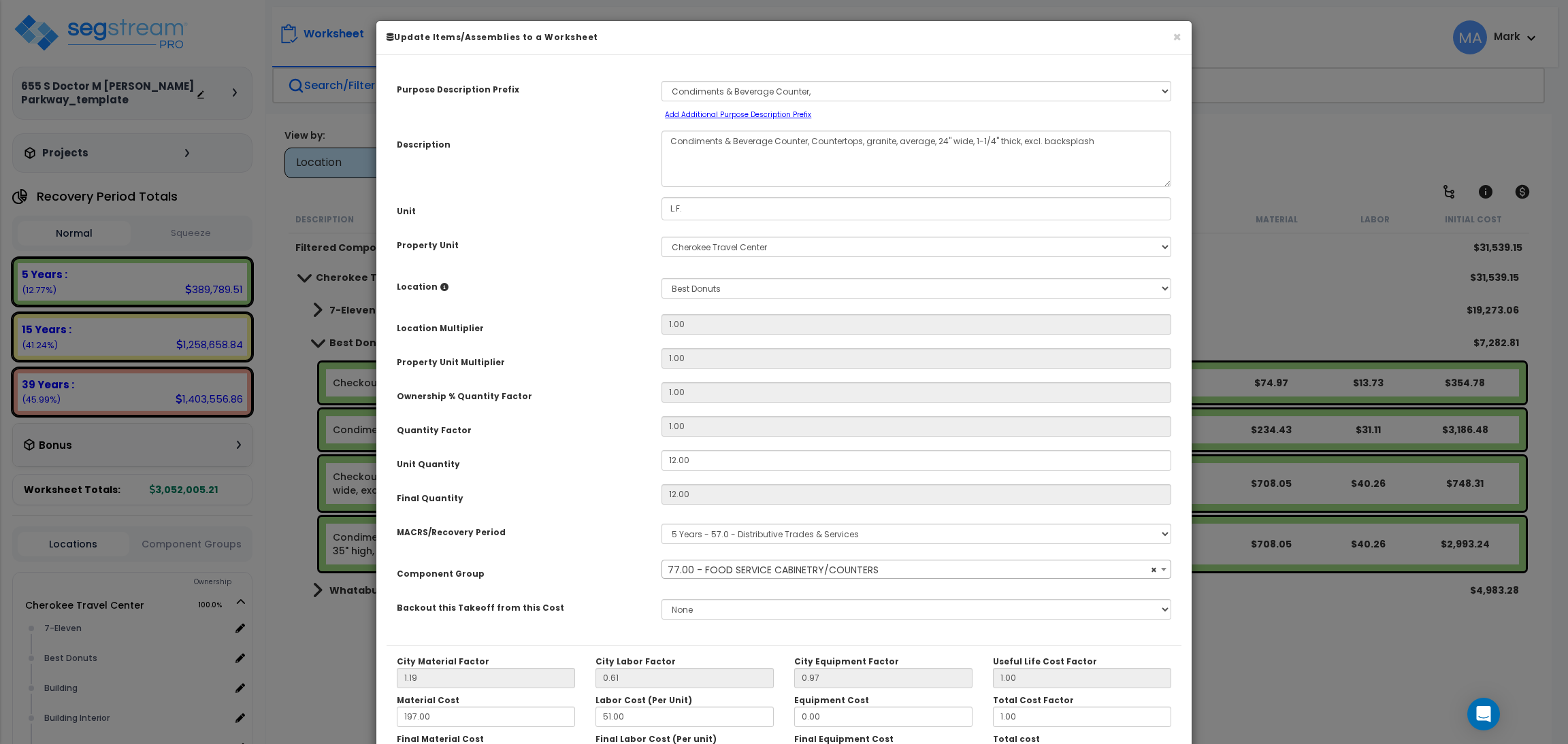
select select "13250"
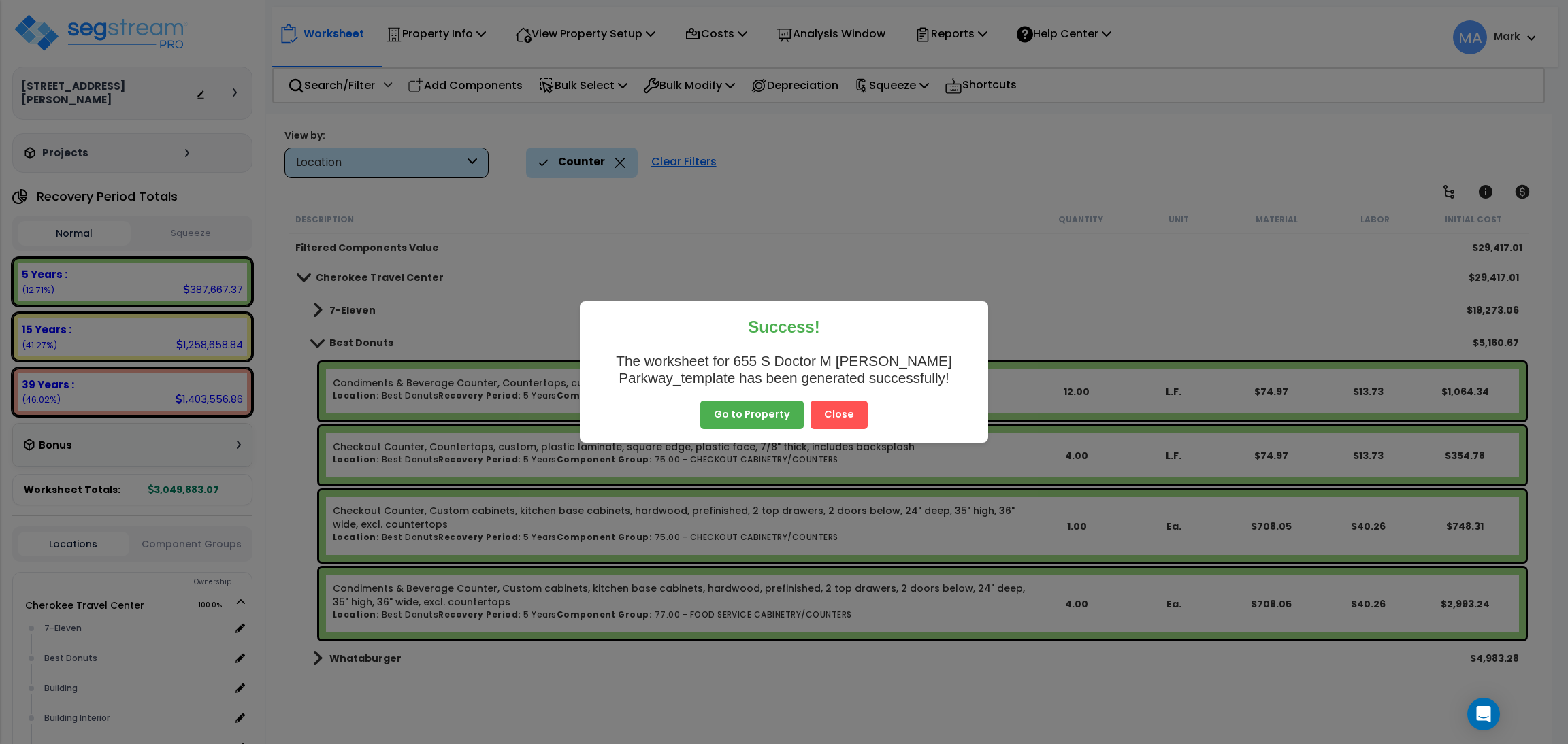
scroll to position [204, 0]
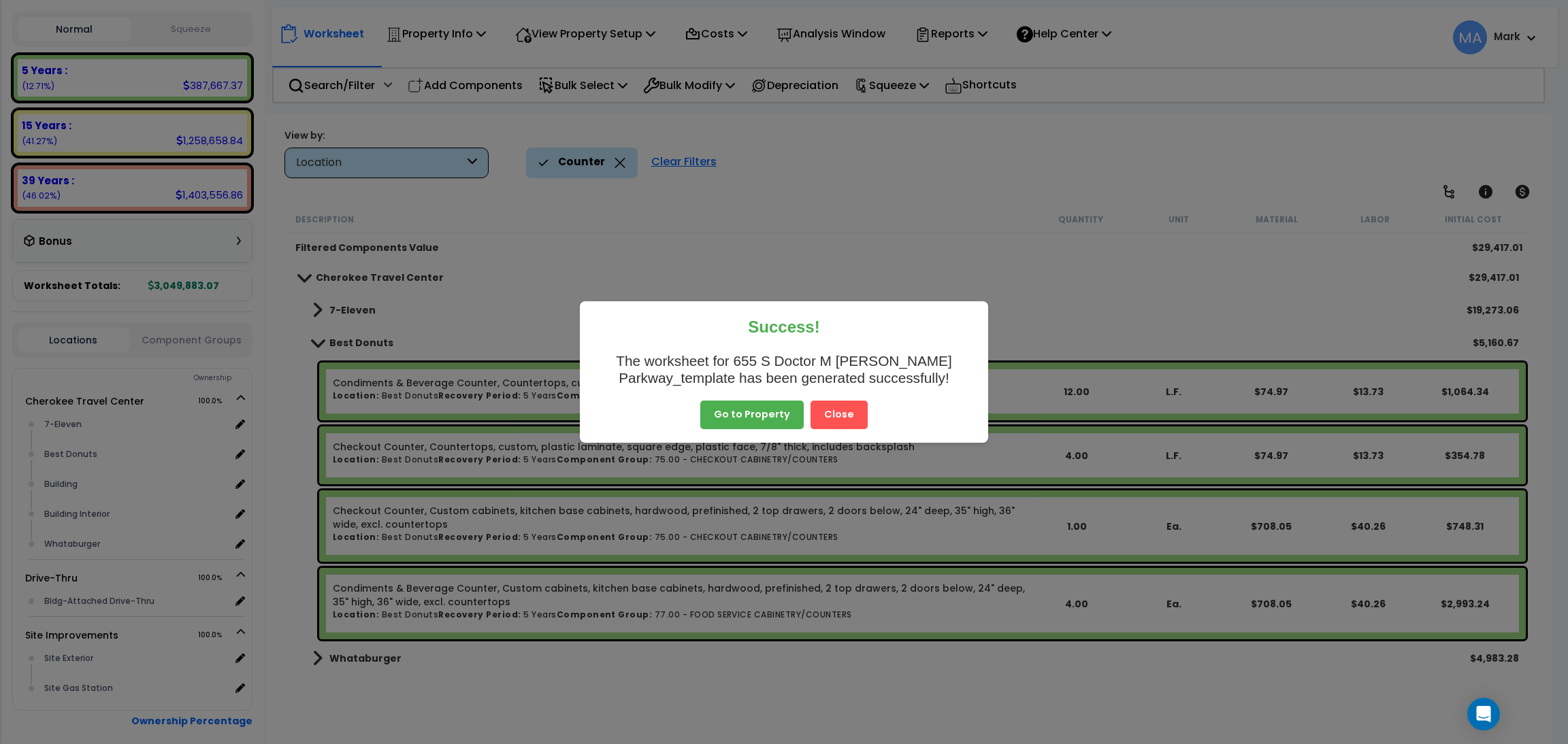
click at [851, 413] on button "Close" at bounding box center [839, 414] width 57 height 28
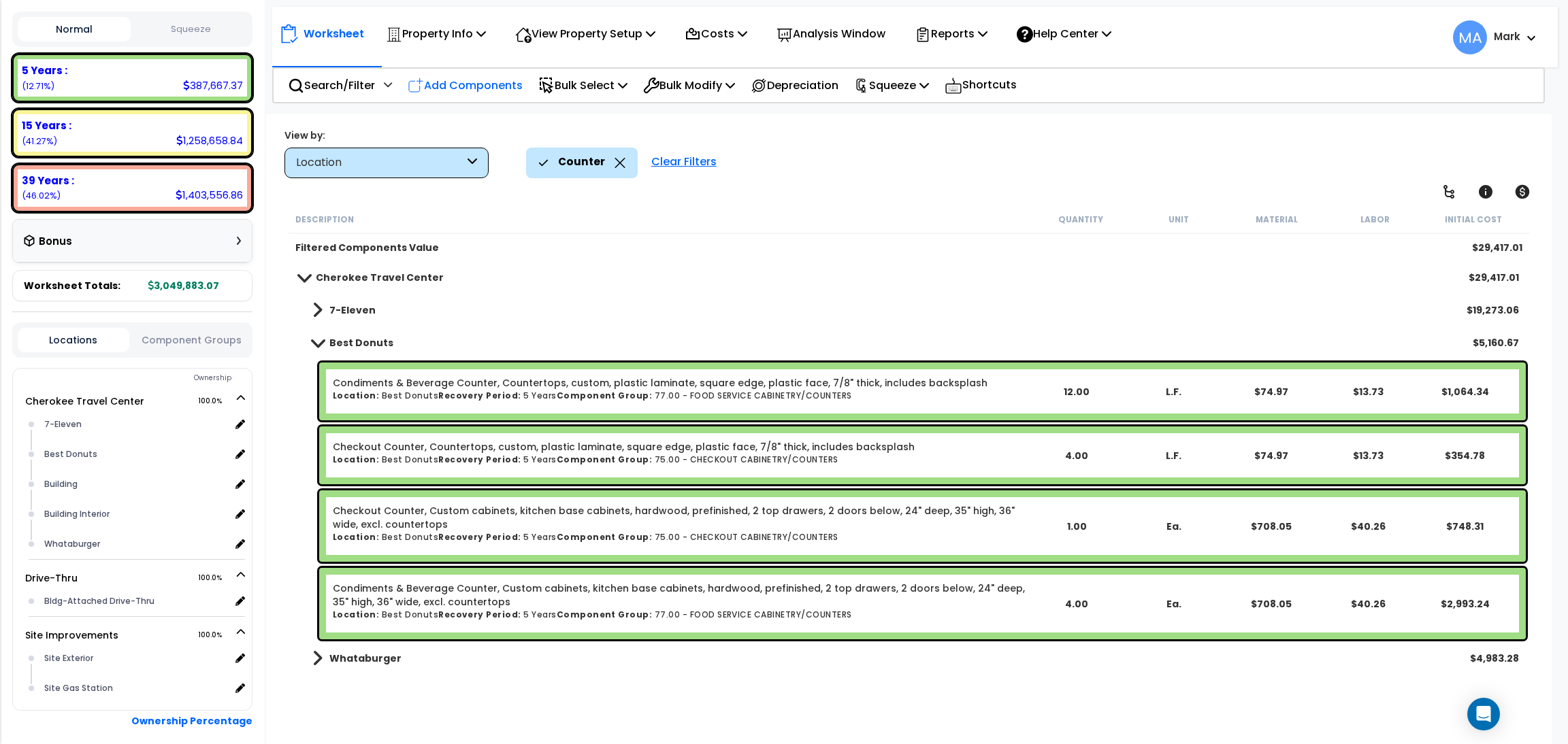
click at [473, 79] on p "Add Components" at bounding box center [465, 85] width 115 height 18
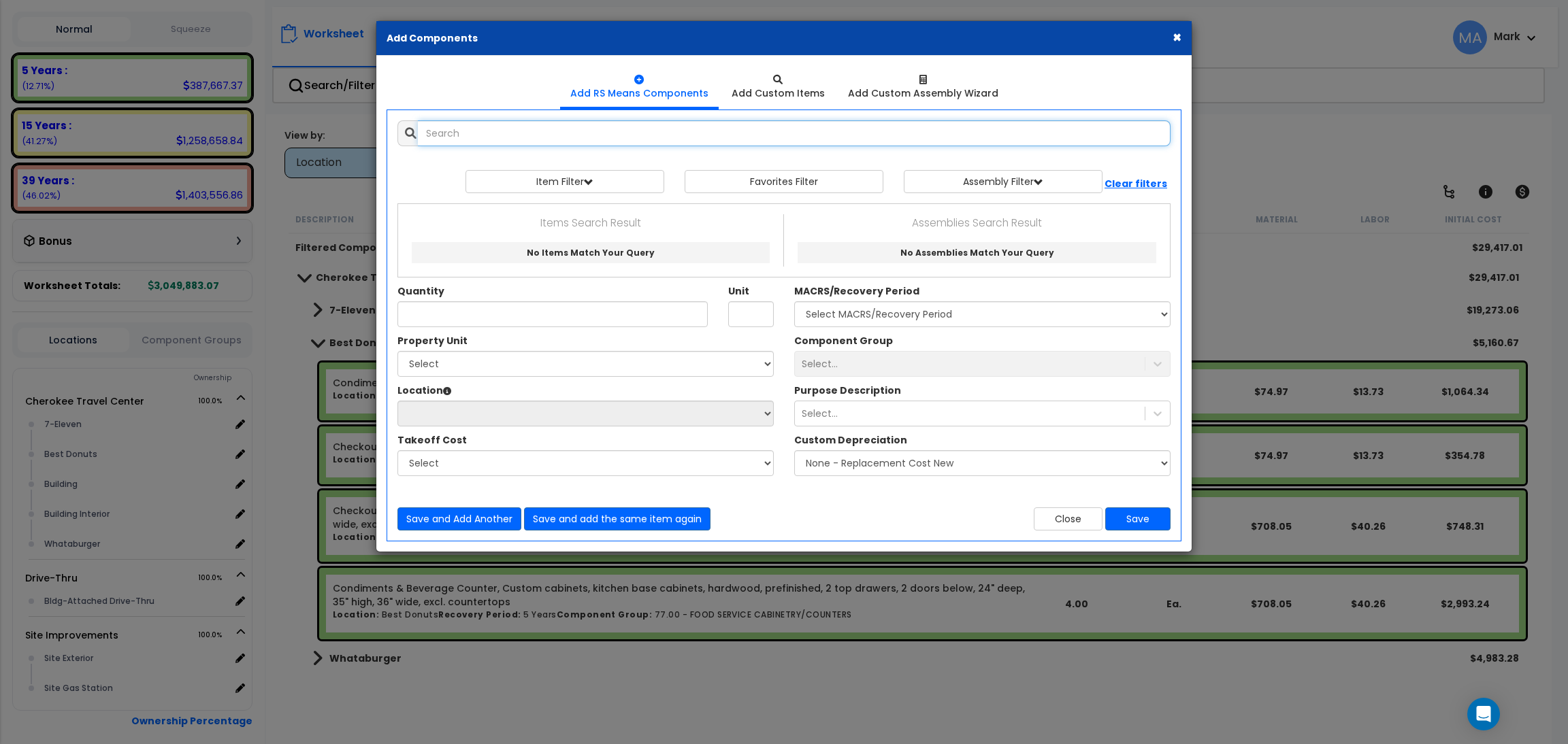
paste input "Condiments & Beverage Counter, Custom cabinets, kitchen base cabinets, hardwood…"
click at [445, 129] on input "Condiments & Beverage Counter, Custom cabinets, kitchen base cabinets, hardwood…" at bounding box center [794, 133] width 753 height 26
click at [485, 129] on input "Condiments & Beverage Counter, Custom cabinets, kitchen base cabinets, hardwood…" at bounding box center [794, 133] width 753 height 26
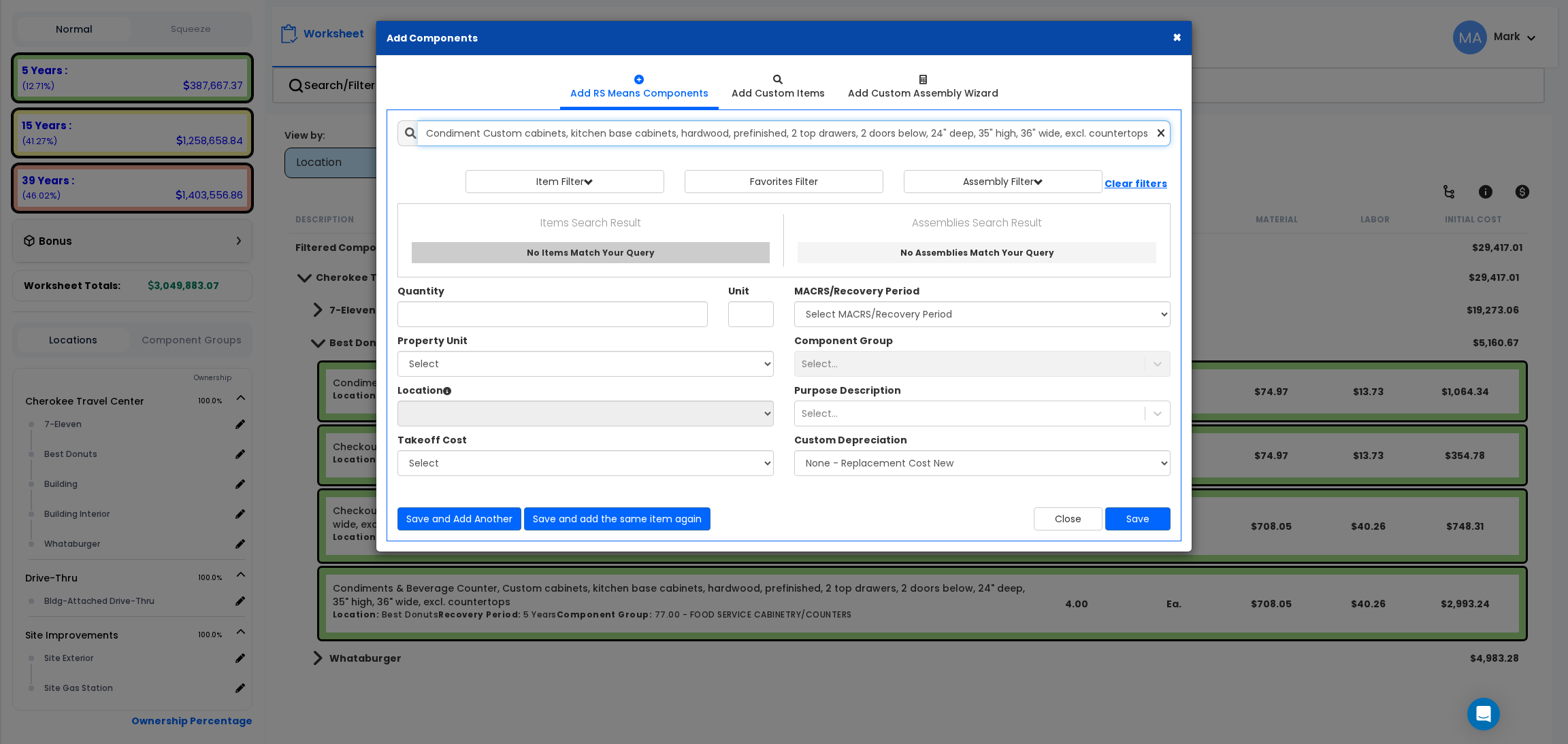
scroll to position [0, 0]
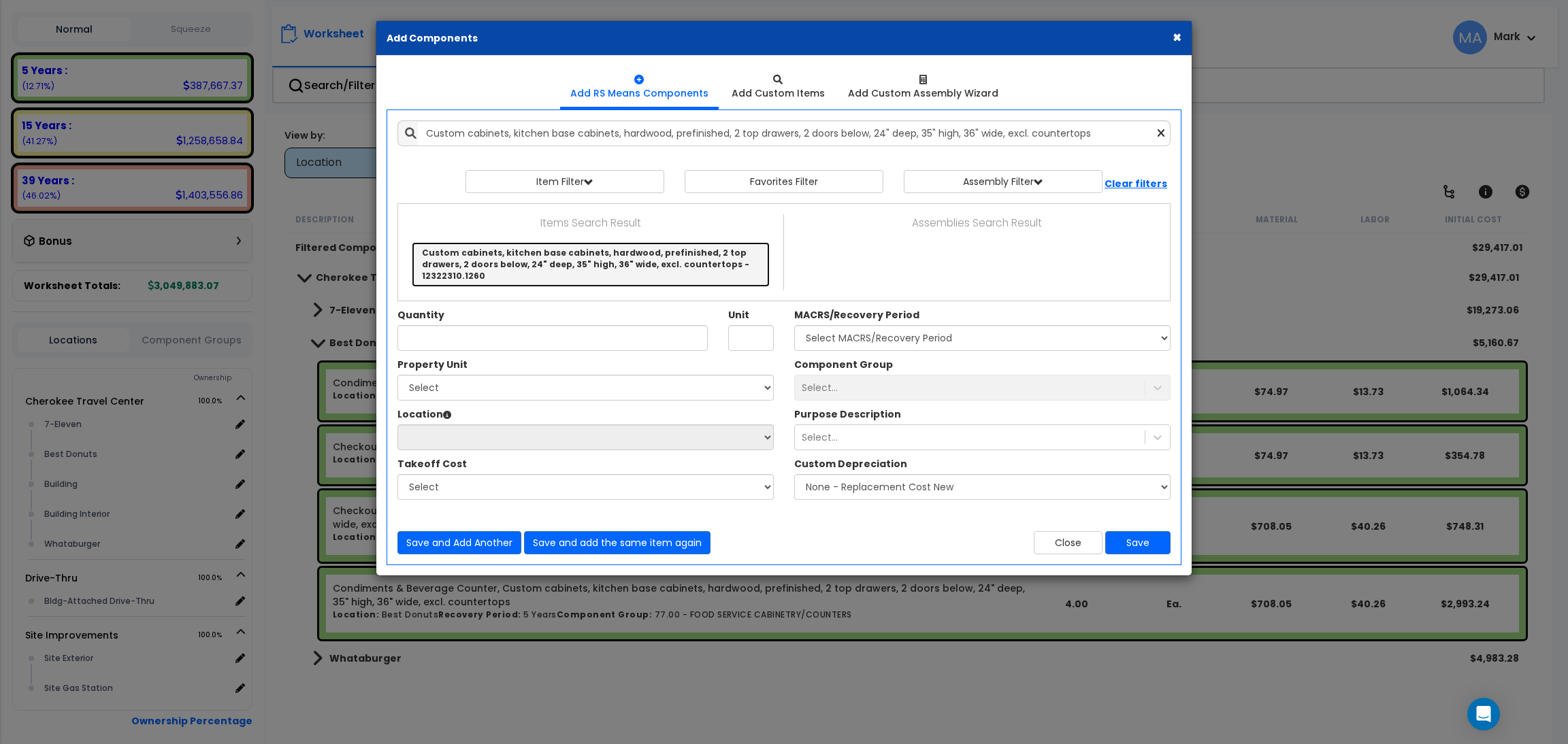
drag, startPoint x: 516, startPoint y: 253, endPoint x: 516, endPoint y: 270, distance: 17.0
click at [516, 253] on link "Custom cabinets, kitchen base cabinets, hardwood, prefinished, 2 top drawers, 2…" at bounding box center [590, 263] width 358 height 44
type input "Custom cabinets, kitchen base cabinets, hardwood, prefinished, 2 top drawers, 2…"
type input "Ea."
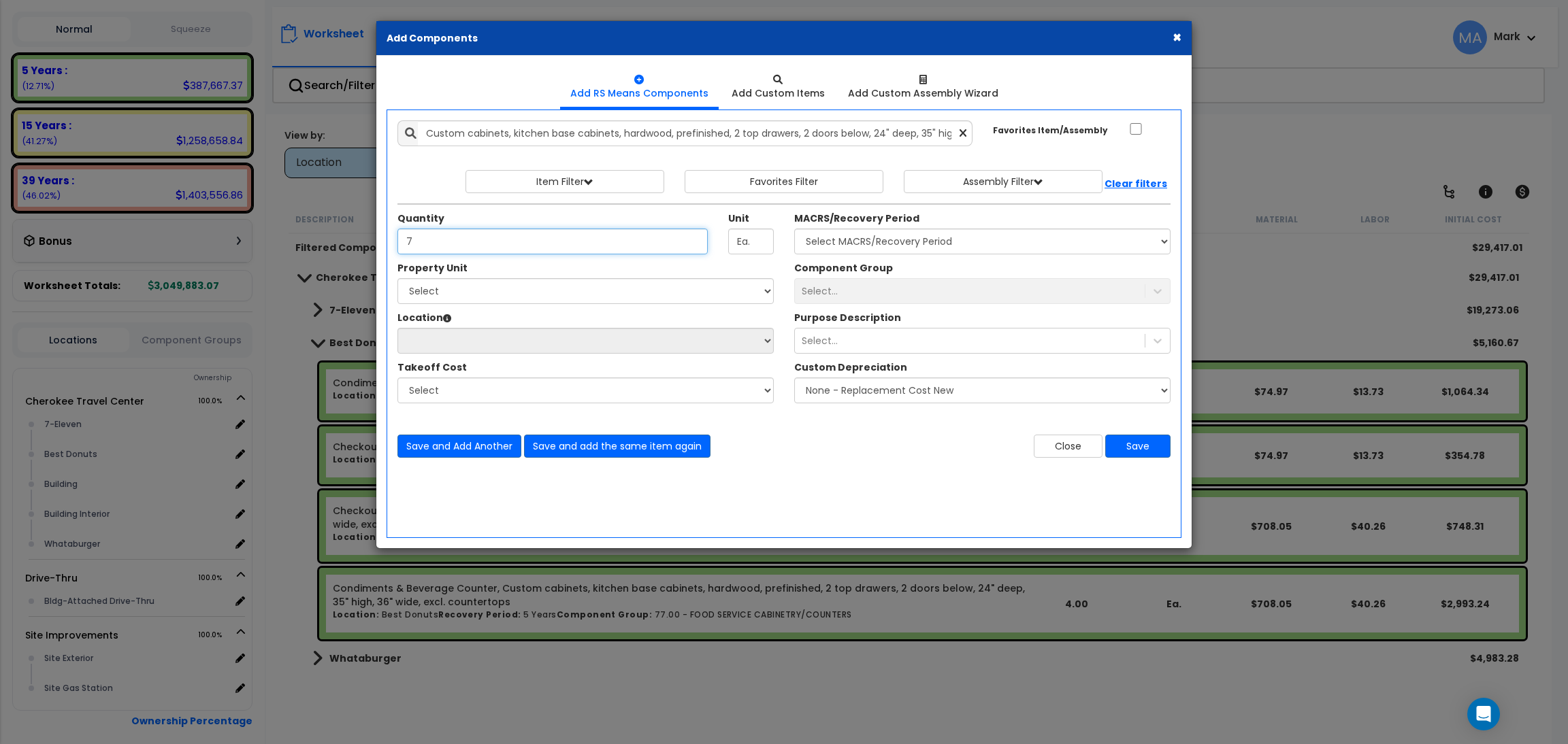
type input "7"
click at [511, 293] on select "Select Cherokee Travel Center Drive-Thru Site Improvements" at bounding box center [586, 291] width 376 height 26
select select "168310"
click at [398, 278] on select "Select Cherokee Travel Center Drive-Thru Site Improvements" at bounding box center [586, 291] width 376 height 26
click at [483, 351] on select "Select 7-Eleven Best Donuts Building Building Interior Whataburger Add Addition…" at bounding box center [586, 341] width 376 height 26
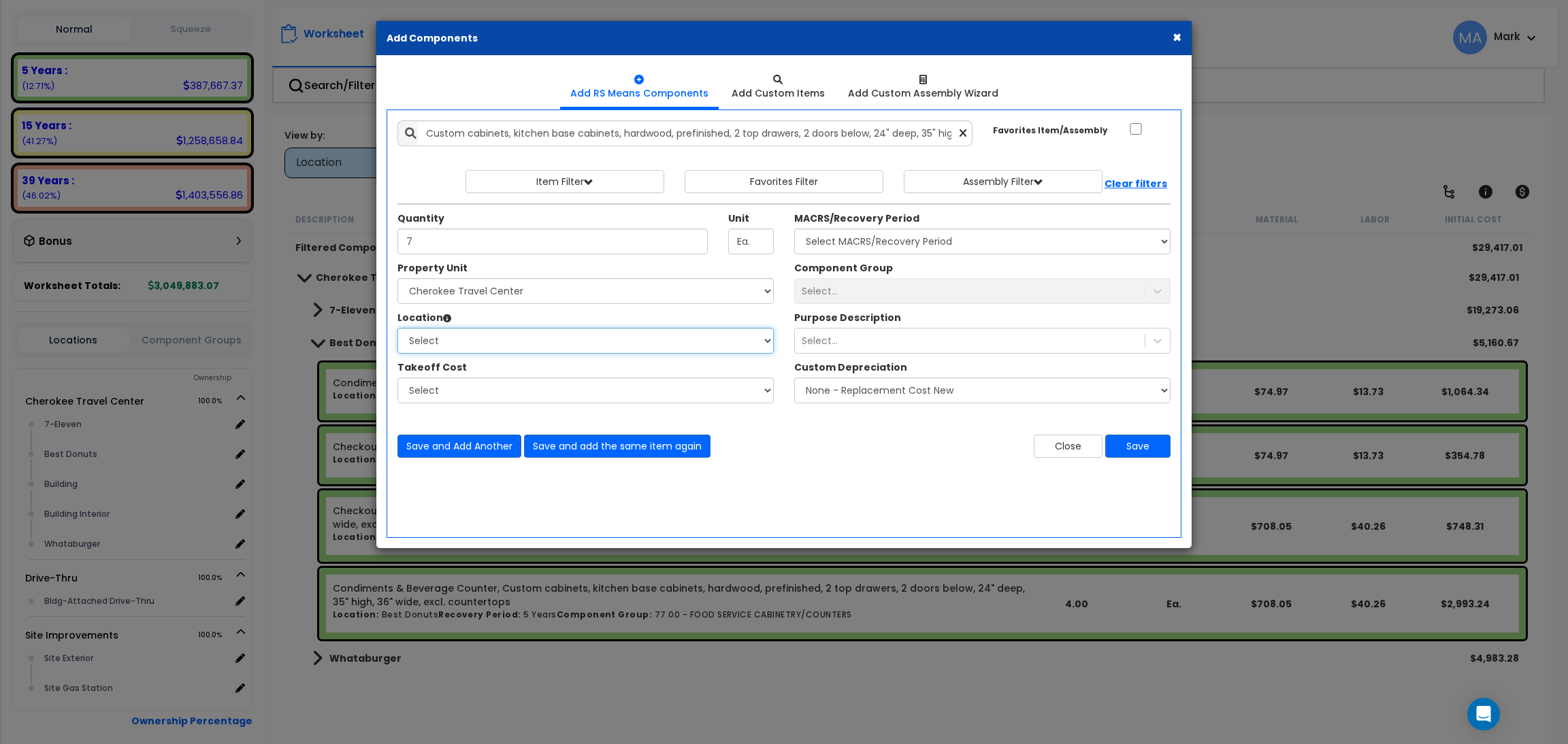
select select "31820"
click at [398, 328] on select "Select 7-Eleven Best Donuts Building Building Interior Whataburger Add Addition…" at bounding box center [586, 341] width 376 height 26
click at [945, 295] on div "Select..." at bounding box center [982, 291] width 376 height 26
click at [982, 249] on select "Select MACRS/Recovery Period 5 Years - 57.0 - Distributive Trades & Services 5 …" at bounding box center [982, 242] width 376 height 26
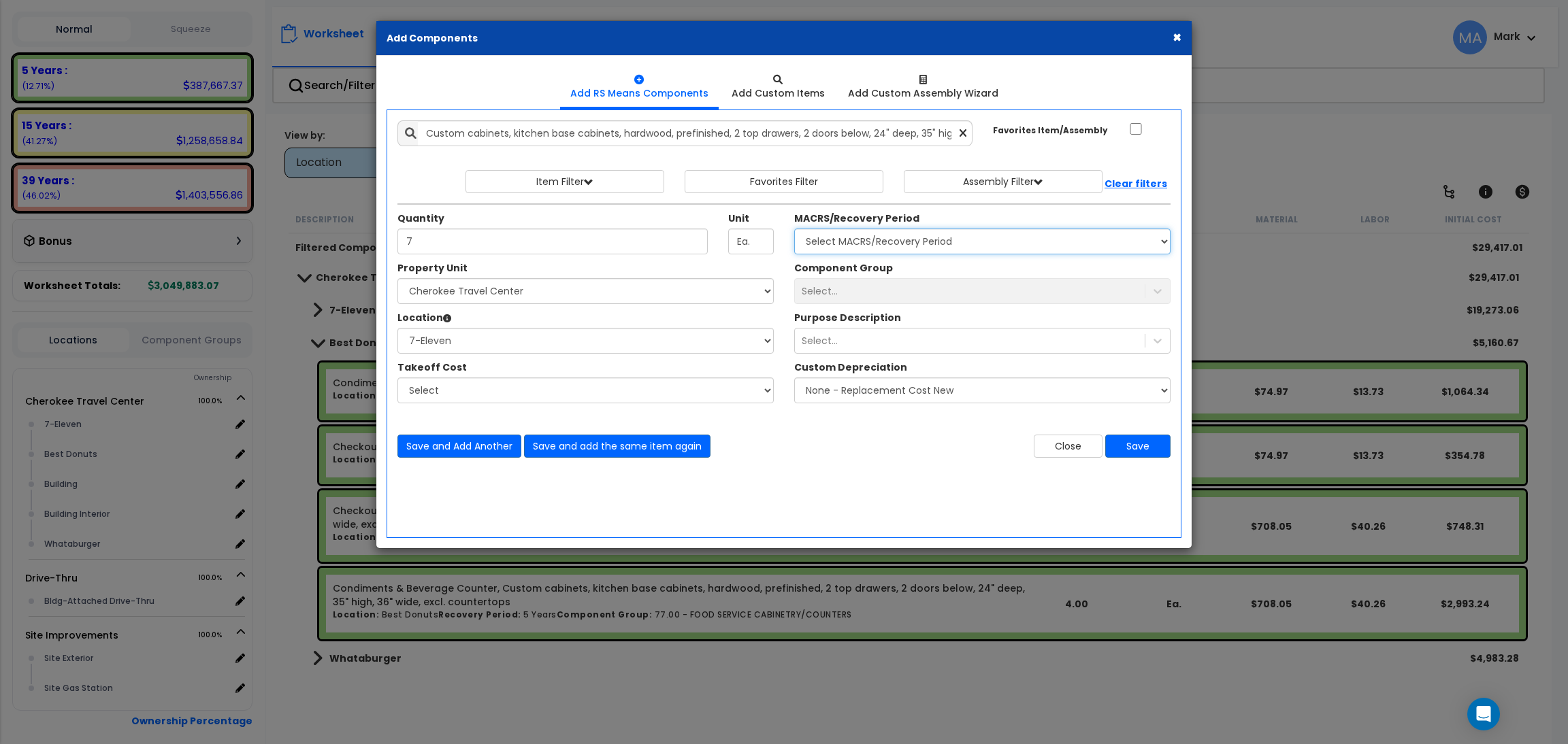
click at [982, 249] on select "Select MACRS/Recovery Period 5 Years - 57.0 - Distributive Trades & Services 5 …" at bounding box center [982, 242] width 376 height 26
select select "3667"
click at [794, 229] on select "Select MACRS/Recovery Period 5 Years - 57.0 - Distributive Trades & Services 5 …" at bounding box center [982, 242] width 376 height 26
click at [831, 283] on div "Select..." at bounding box center [969, 291] width 350 height 22
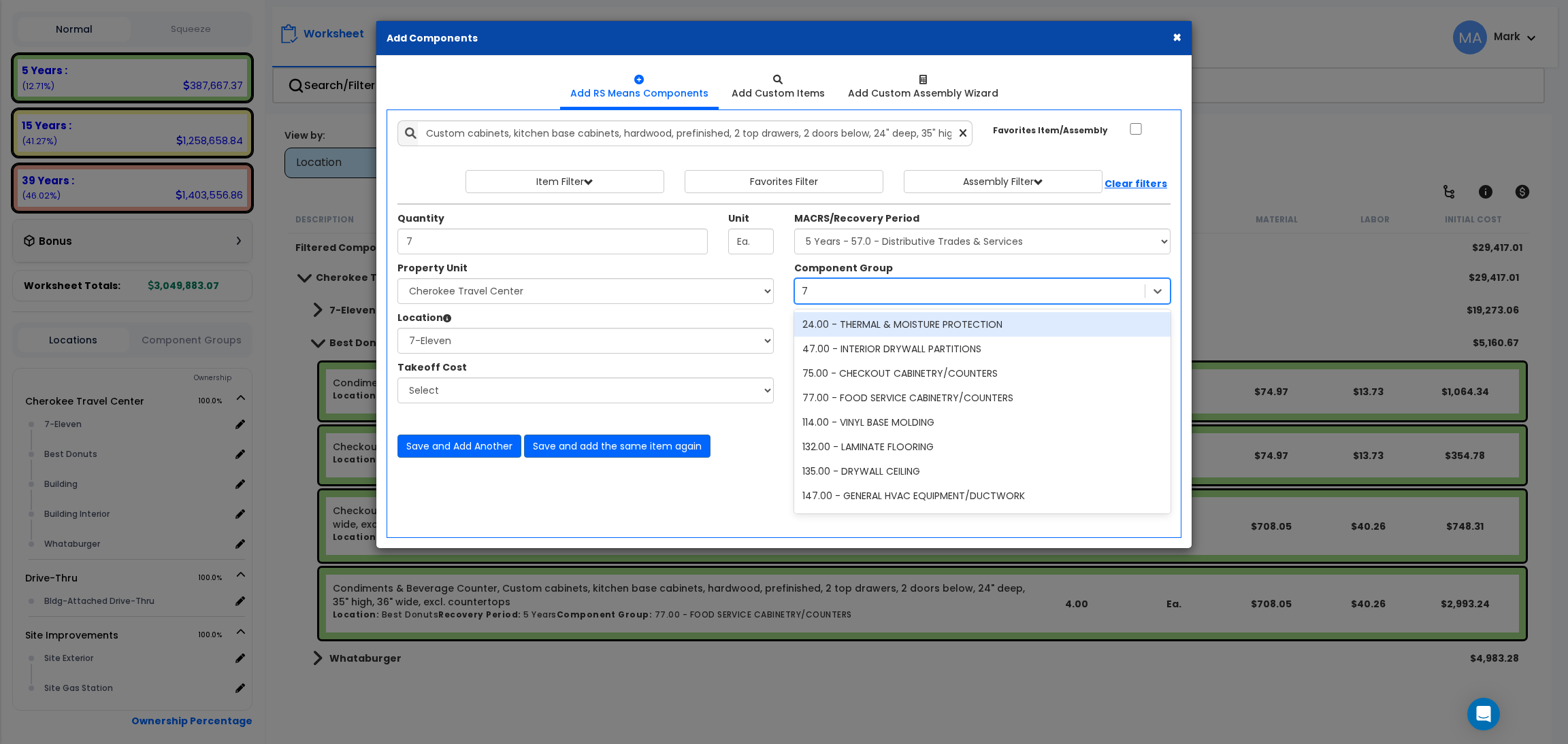
type input "77"
click at [897, 323] on div "77.00 - FOOD SERVICE CABINETRY/COUNTERS" at bounding box center [982, 324] width 376 height 25
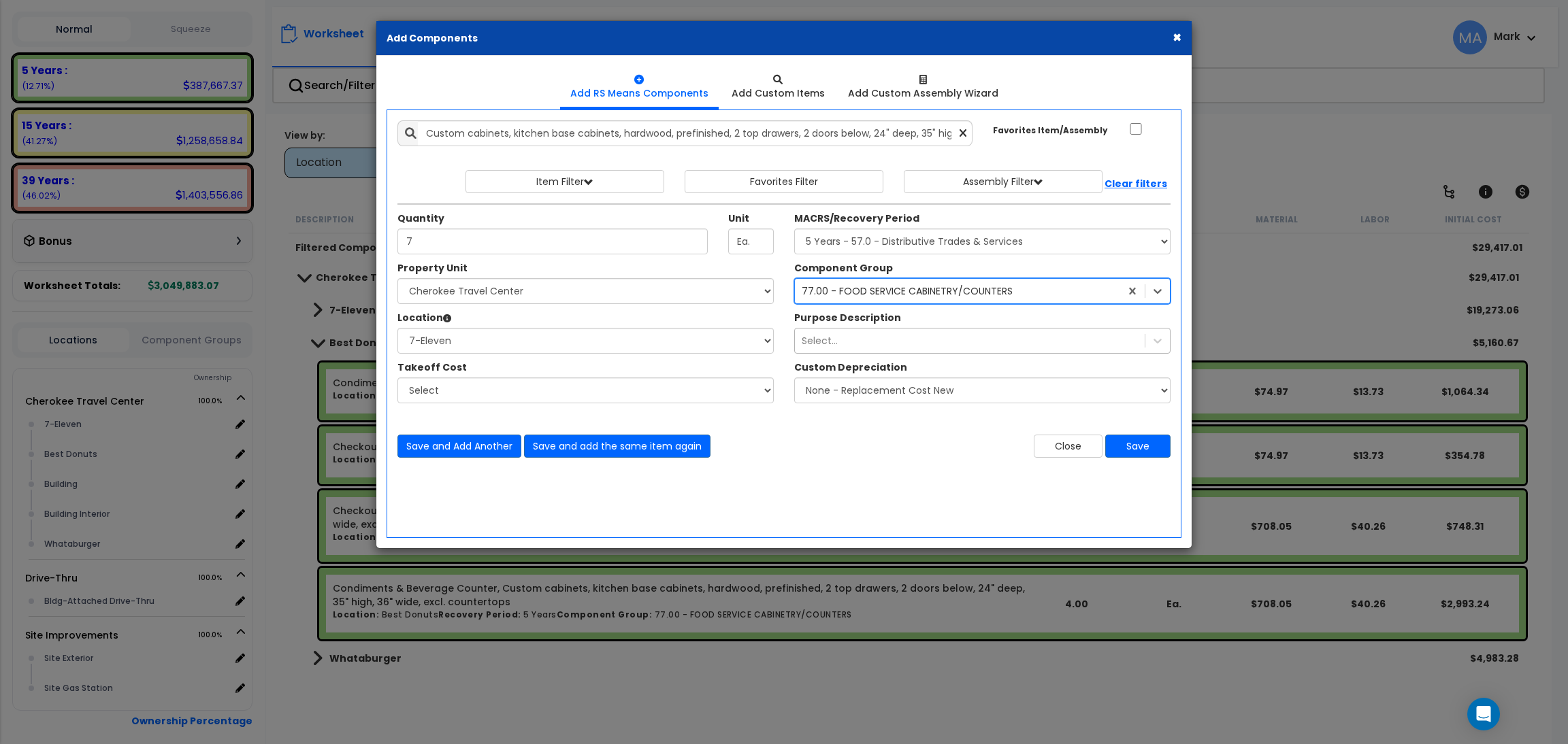
click at [855, 338] on div "Select..." at bounding box center [969, 340] width 350 height 22
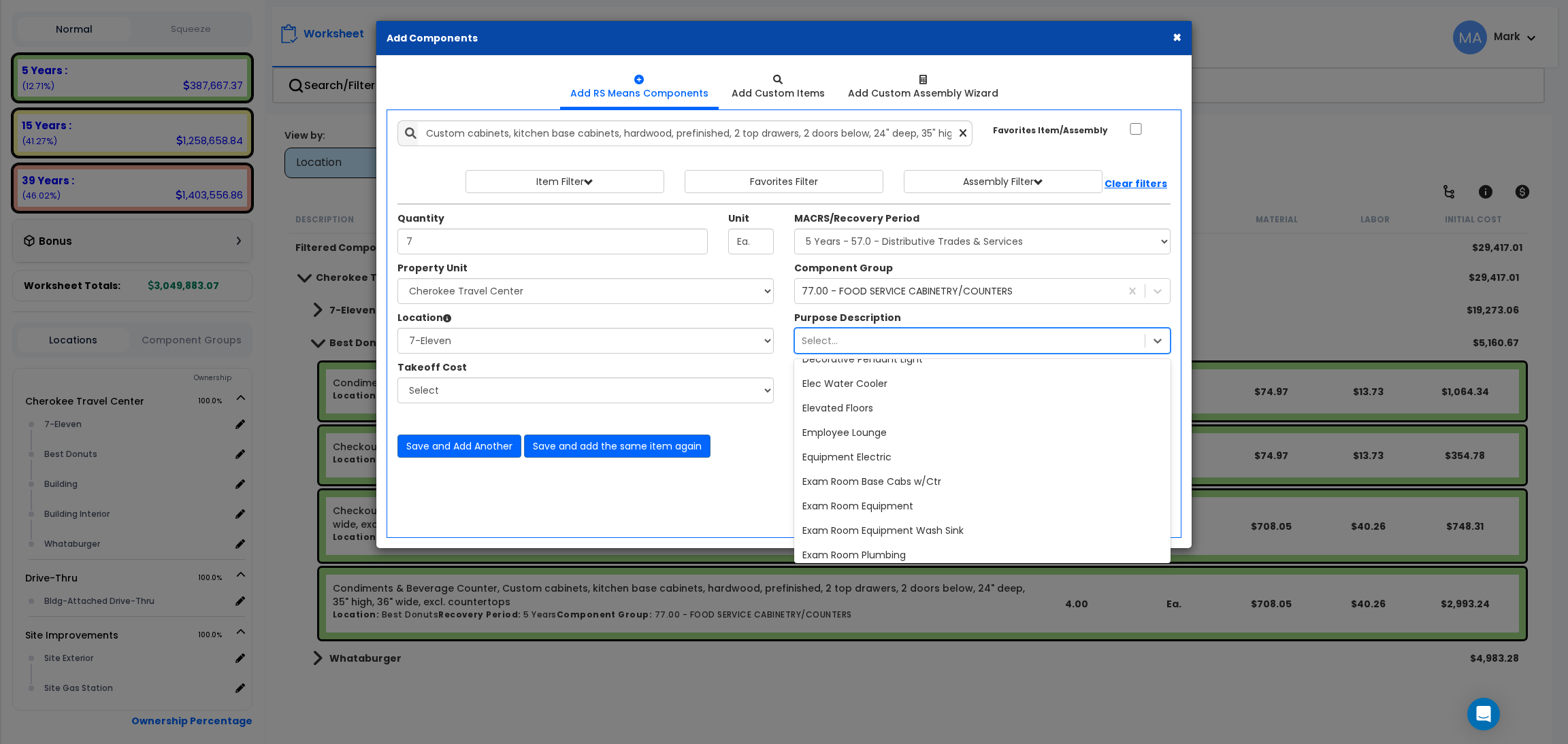
scroll to position [917, 0]
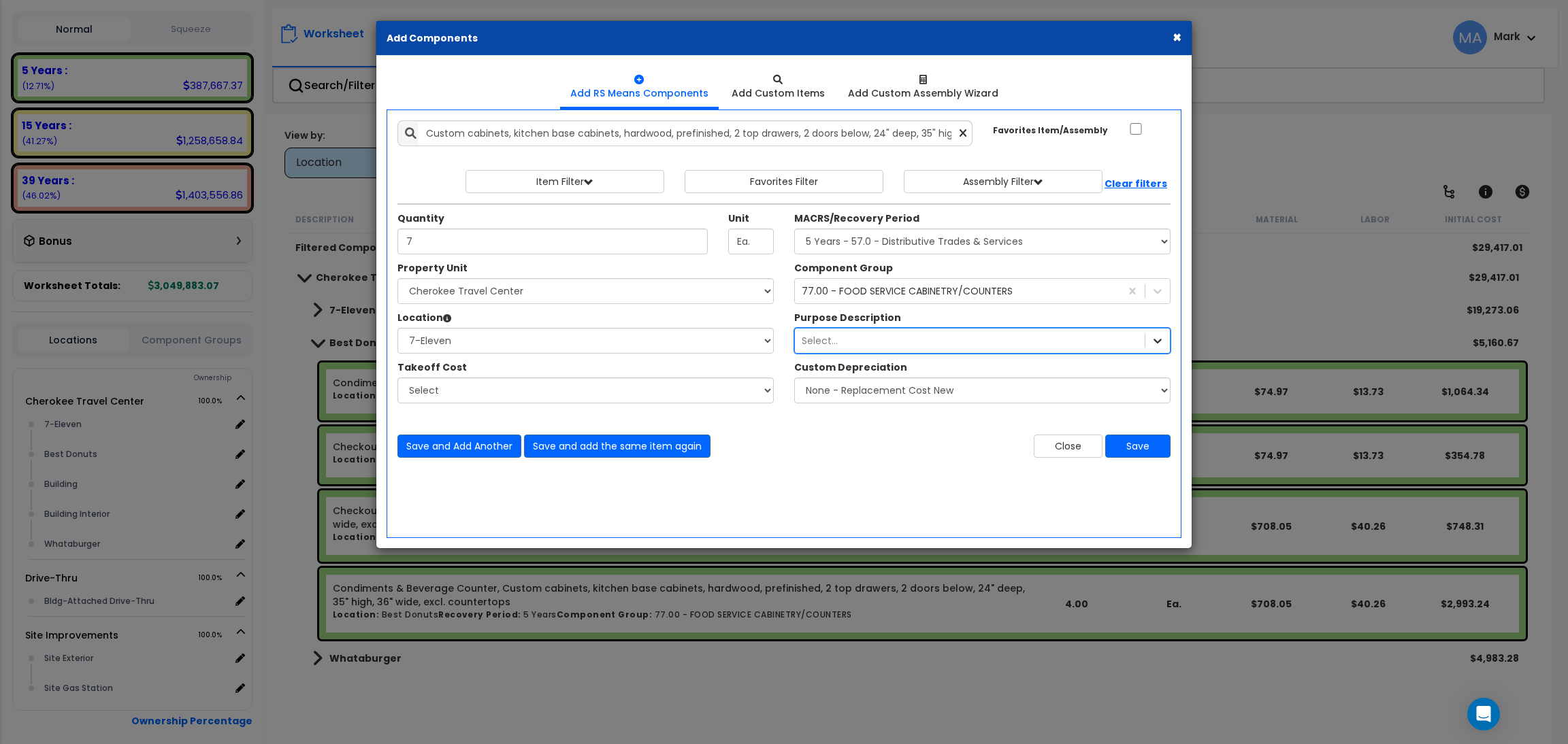
click at [1152, 334] on icon at bounding box center [1157, 341] width 14 height 14
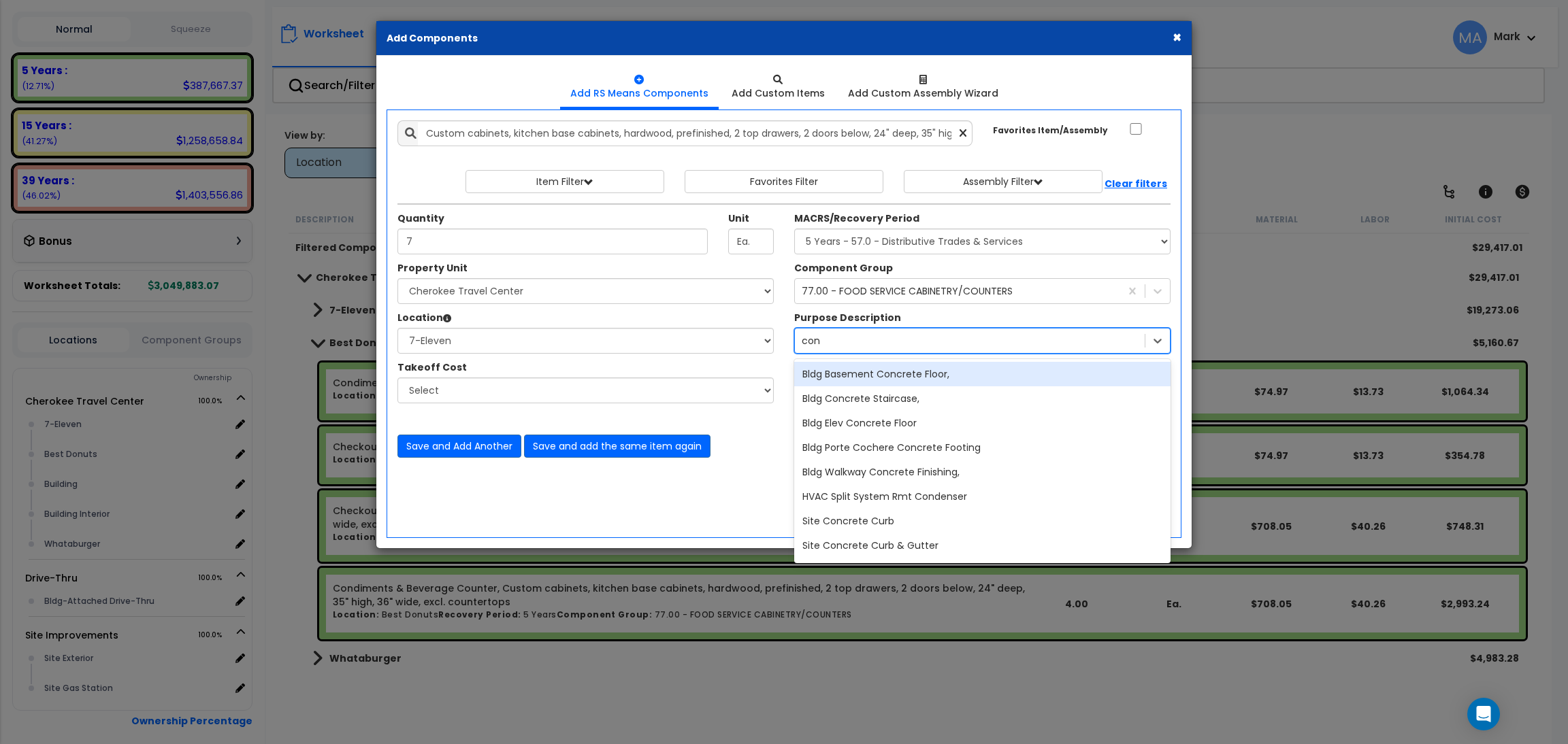
type input "cond"
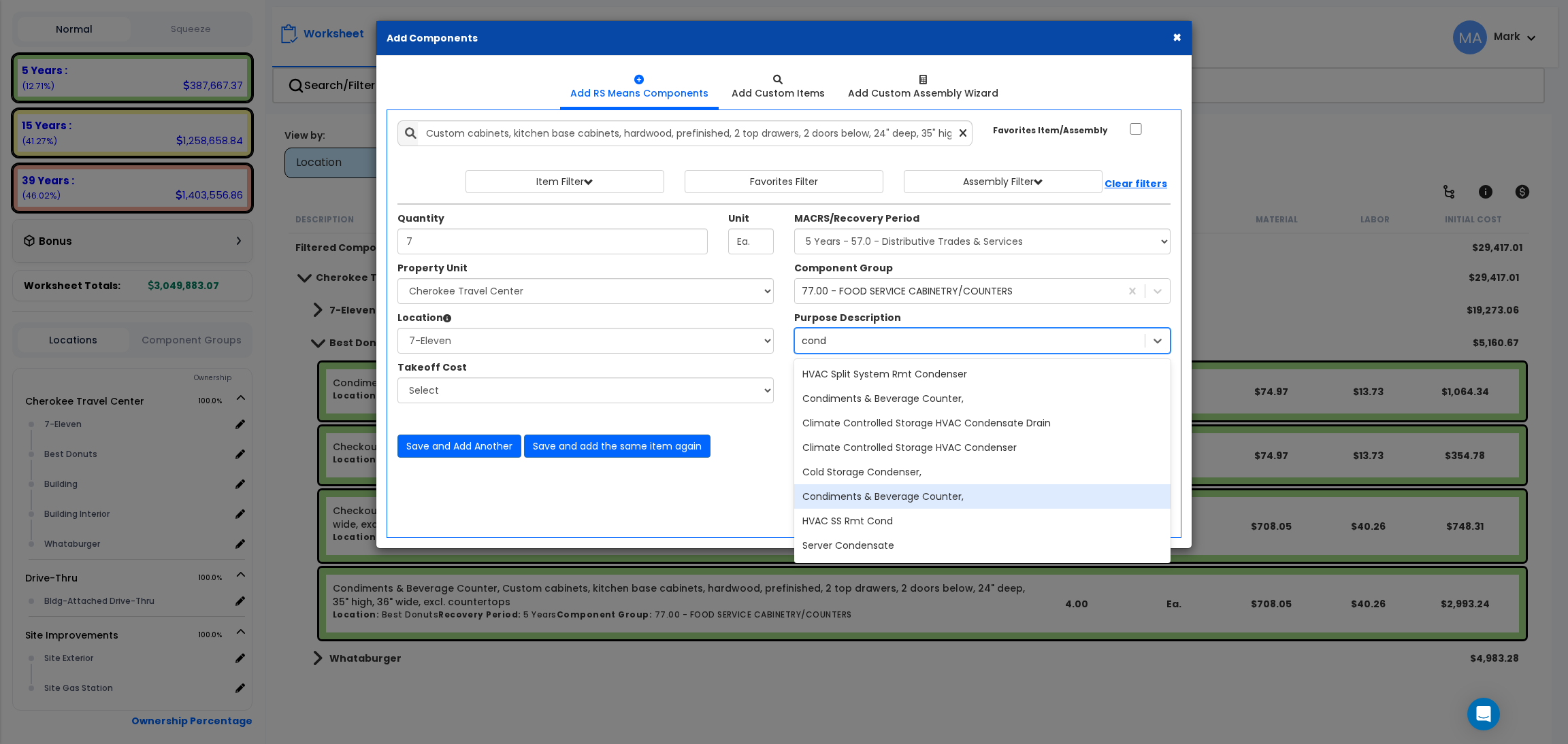
drag, startPoint x: 940, startPoint y: 507, endPoint x: 942, endPoint y: 500, distance: 7.3
click at [942, 500] on div "Condiments & Beverage Counter," at bounding box center [982, 497] width 376 height 25
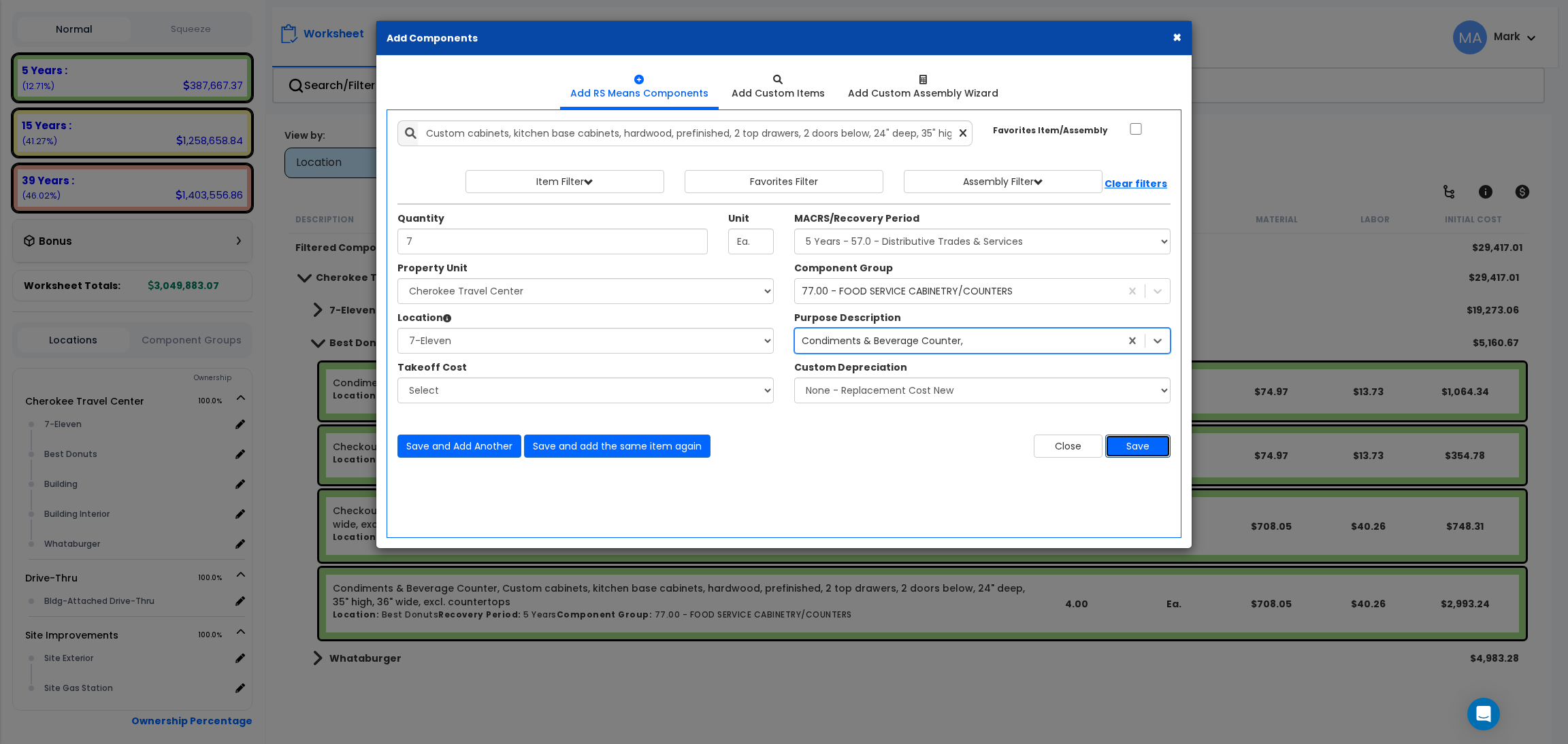
click at [1133, 448] on button "Save" at bounding box center [1137, 446] width 65 height 23
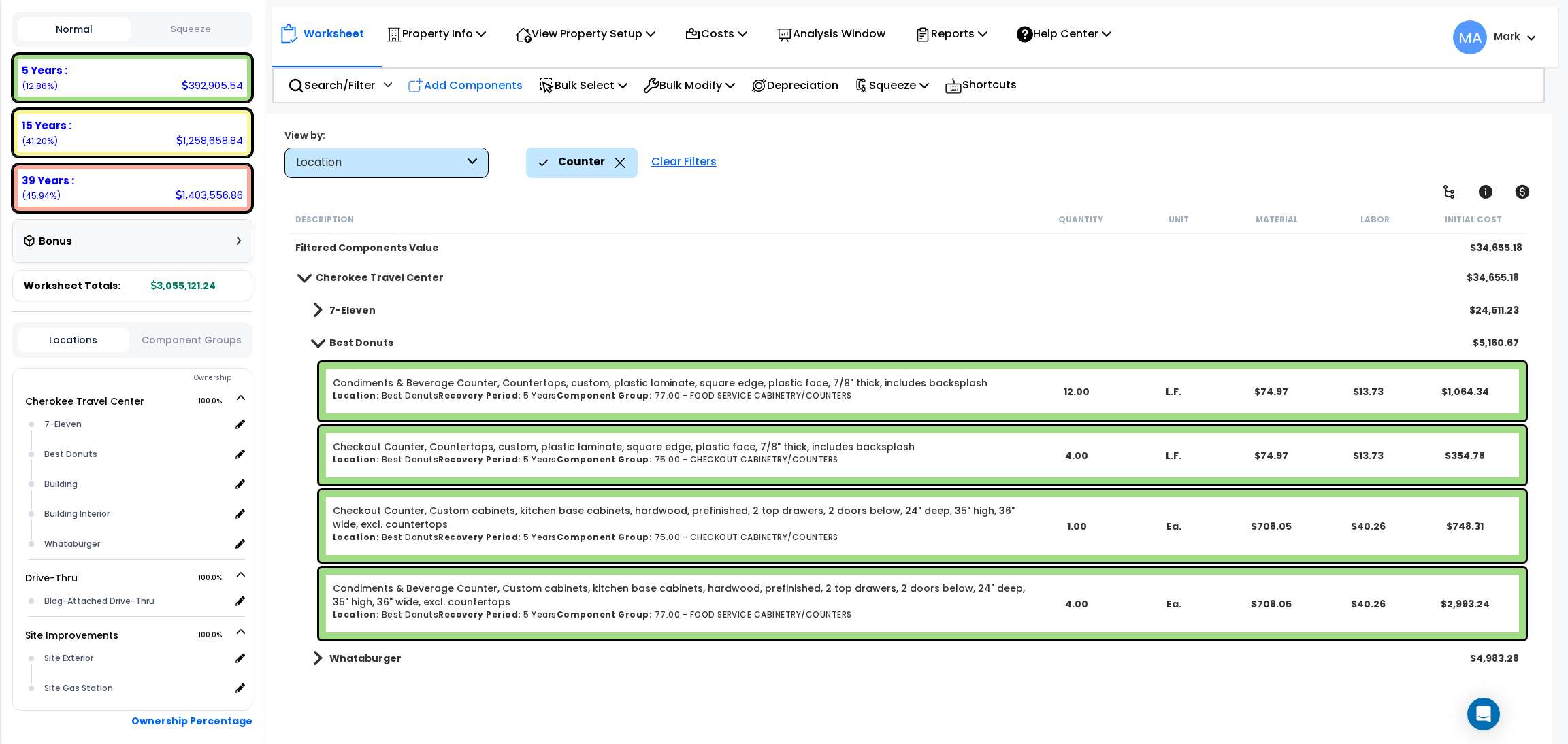
click at [458, 85] on p "Add Components" at bounding box center [465, 85] width 115 height 18
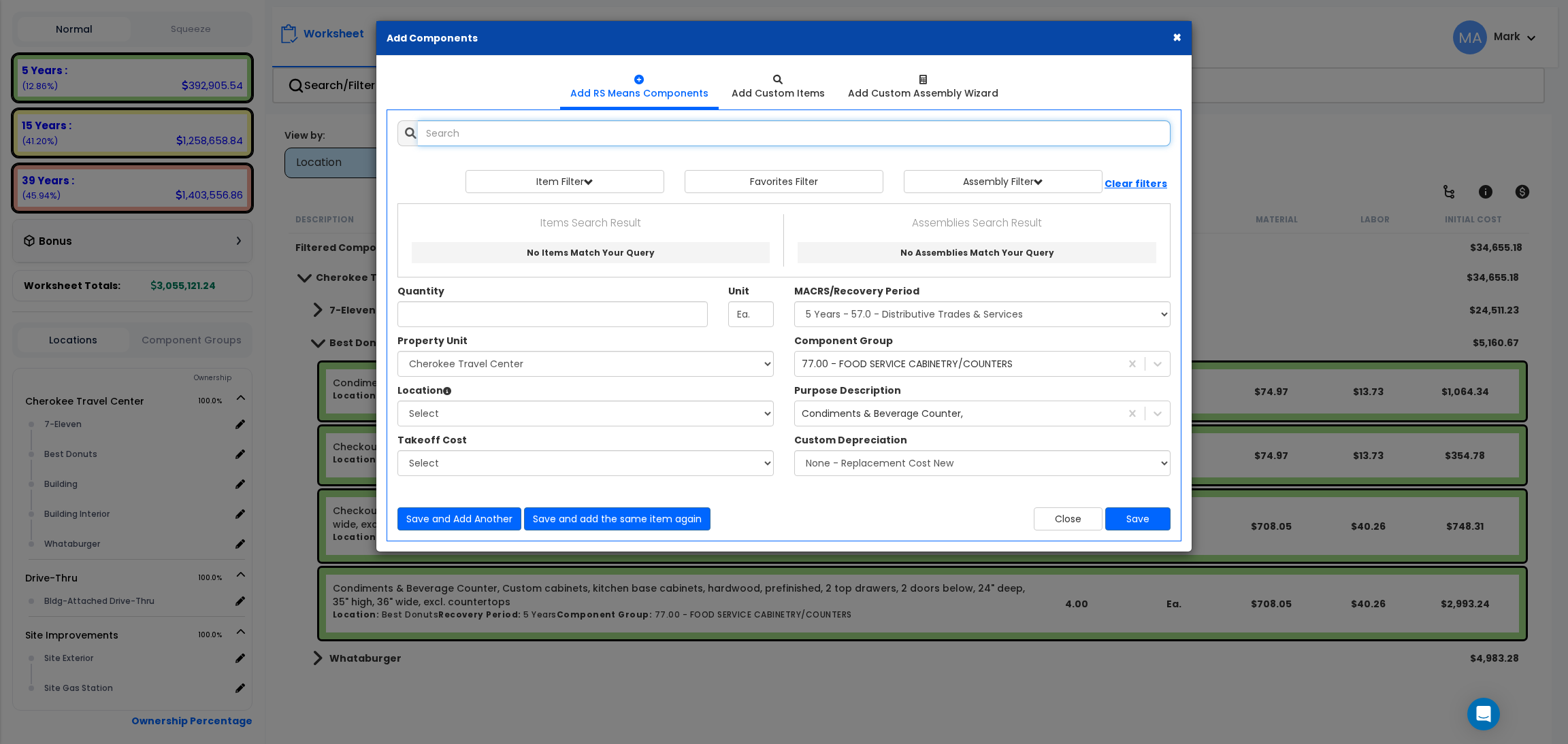
select select
click at [478, 135] on input "text" at bounding box center [794, 133] width 753 height 26
paste input "Countertops, granite, average, 24" wide, 1-1/4" thick, excl. backsplash"
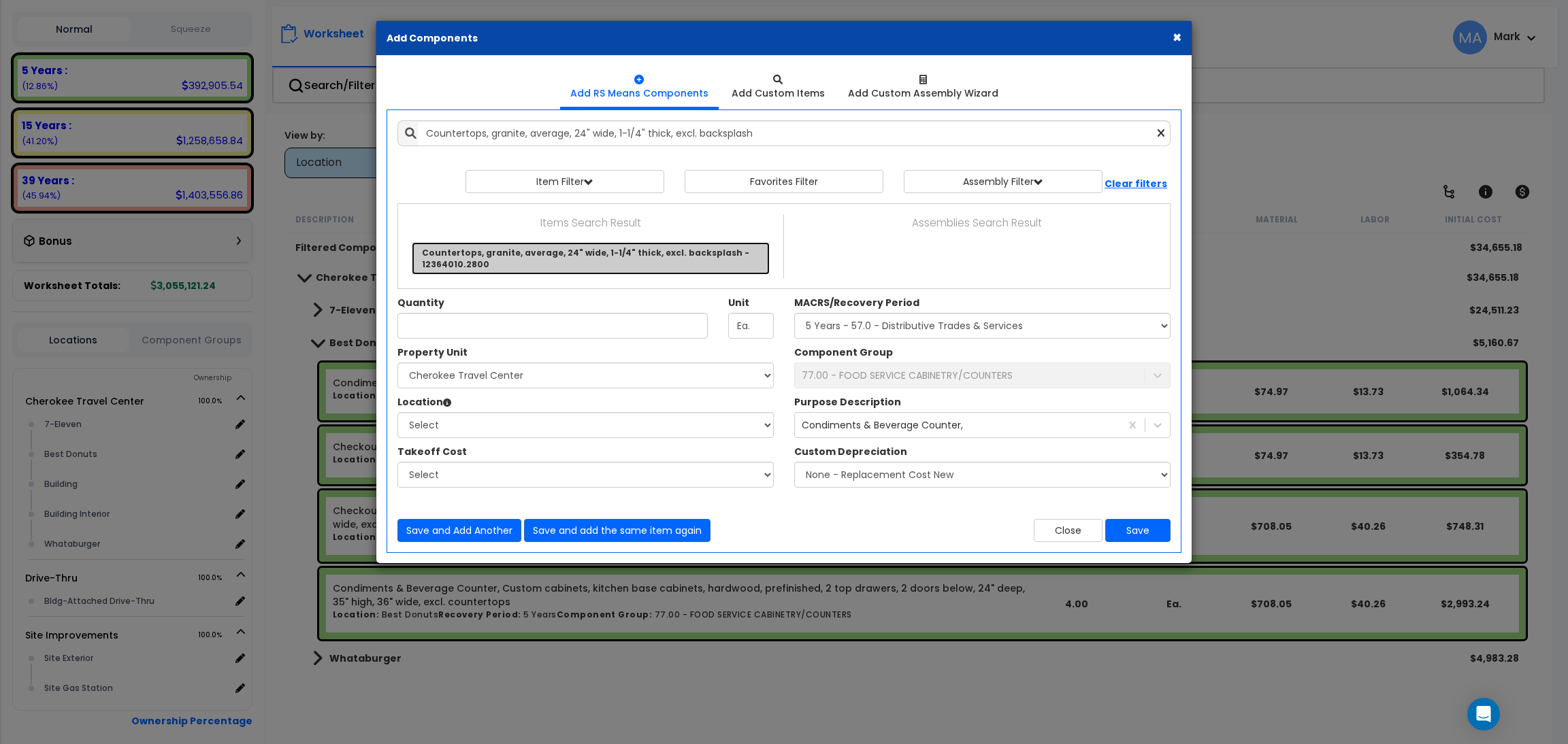
click at [520, 259] on link "Countertops, granite, average, 24" wide, 1-1/4" thick, excl. backsplash - 12364…" at bounding box center [590, 258] width 358 height 32
type input "Countertops, granite, average, 24" wide, 1-1/4" thick, excl. backsplash - 12364…"
type input "L.F."
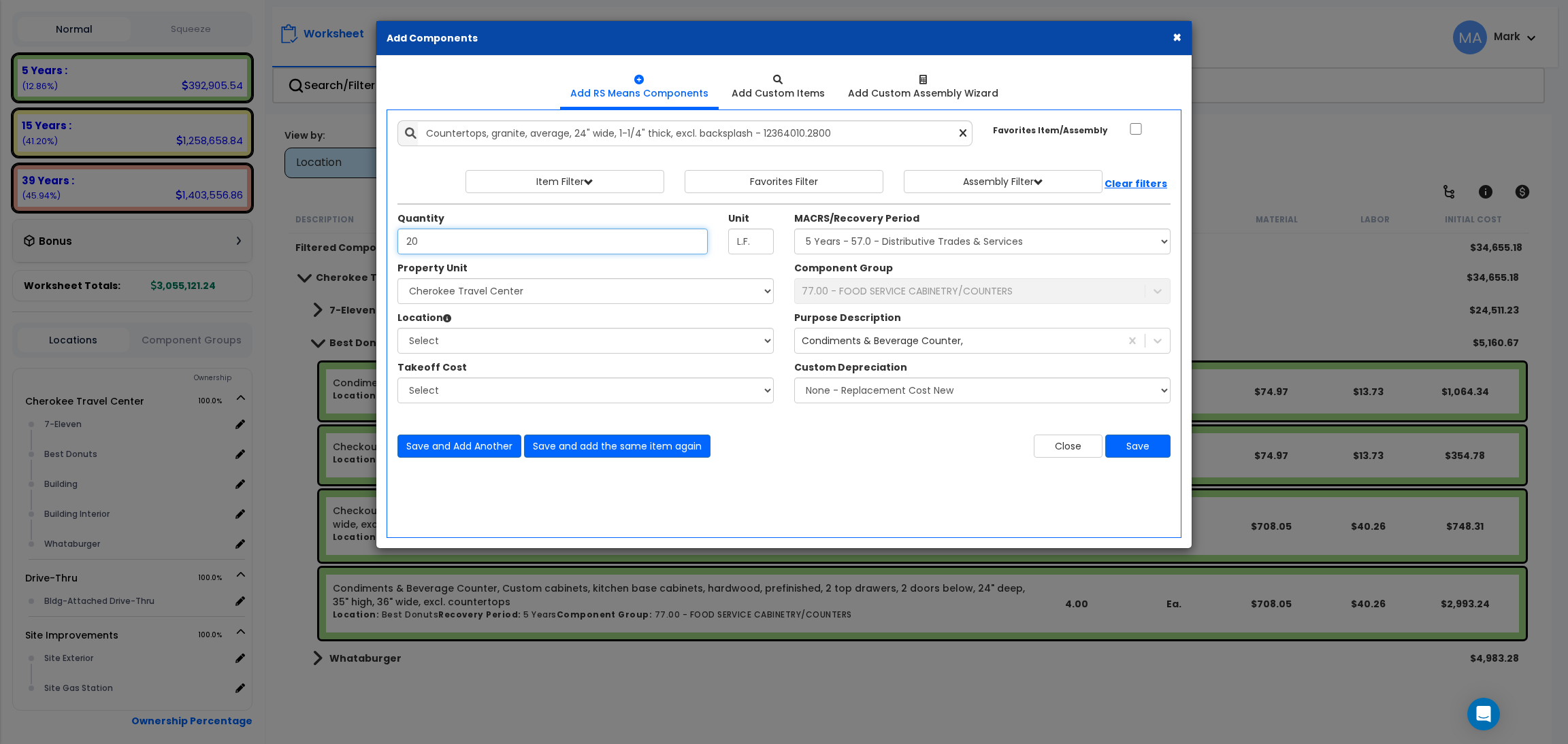
type input "20"
click at [548, 299] on select "Select Cherokee Travel Center Drive-Thru Site Improvements" at bounding box center [586, 291] width 376 height 26
select select "168310"
click at [398, 278] on select "Select Cherokee Travel Center Drive-Thru Site Improvements" at bounding box center [586, 291] width 376 height 26
click at [500, 350] on select "Select 7-Eleven Best Donuts Building Building Interior Whataburger Add Addition…" at bounding box center [586, 341] width 376 height 26
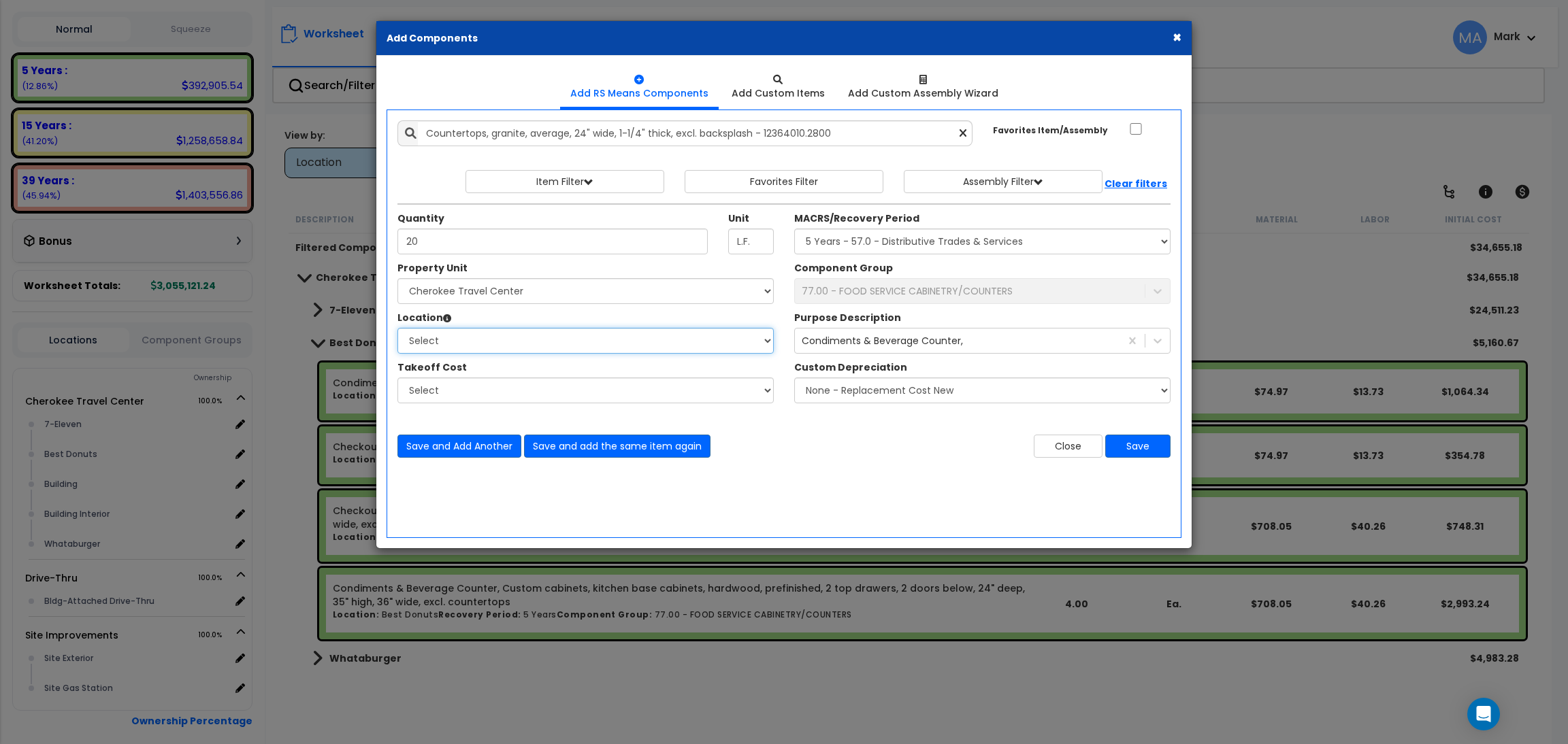
select select "31820"
click at [398, 328] on select "Select 7-Eleven Best Donuts Building Building Interior Whataburger Add Addition…" at bounding box center [586, 341] width 376 height 26
click at [832, 243] on select "Select MACRS/Recovery Period 5 Years - 57.0 - Distributive Trades & Services 5 …" at bounding box center [982, 242] width 376 height 26
select select "3667"
click at [794, 229] on select "Select MACRS/Recovery Period 5 Years - 57.0 - Distributive Trades & Services 5 …" at bounding box center [982, 242] width 376 height 26
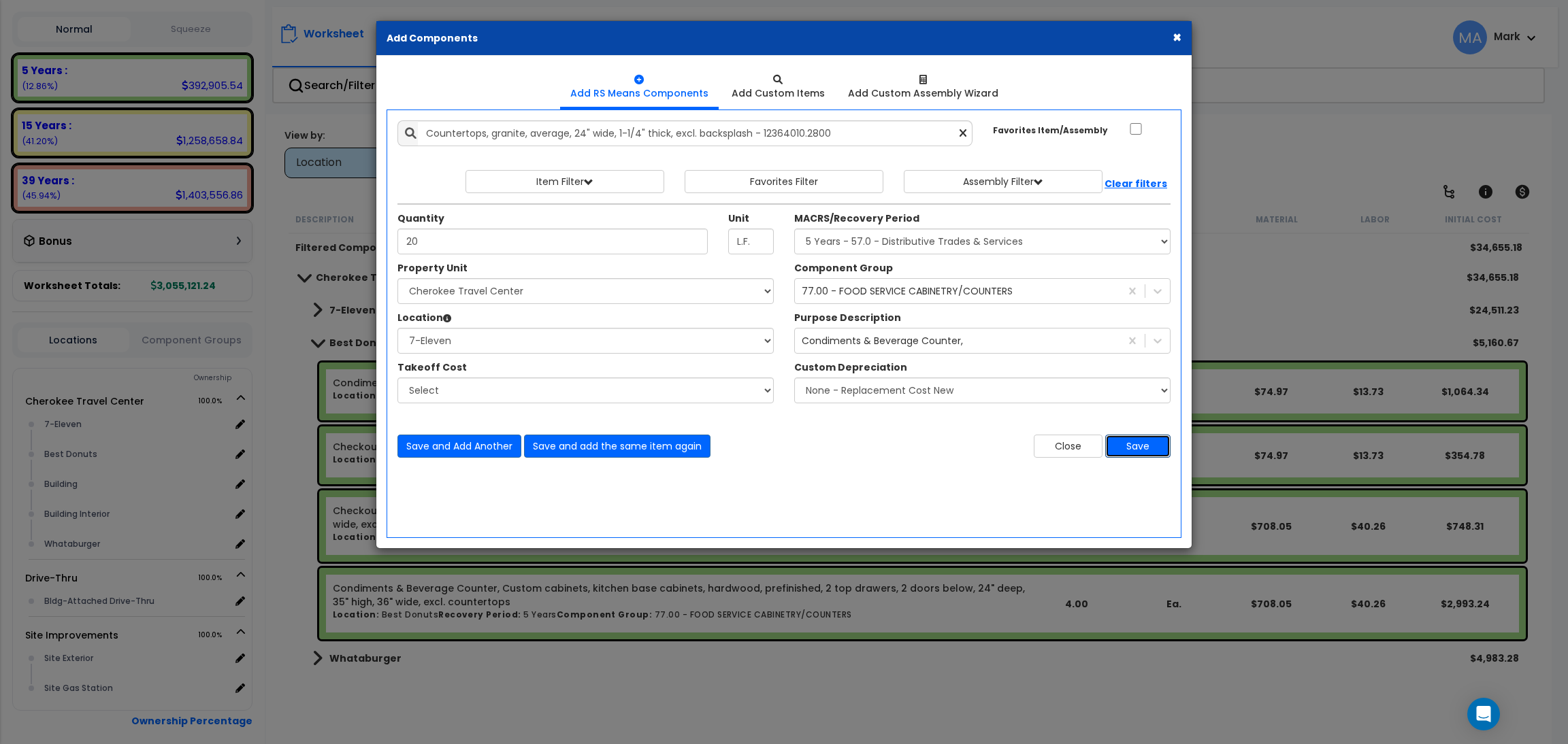
click at [1137, 452] on button "Save" at bounding box center [1137, 446] width 65 height 23
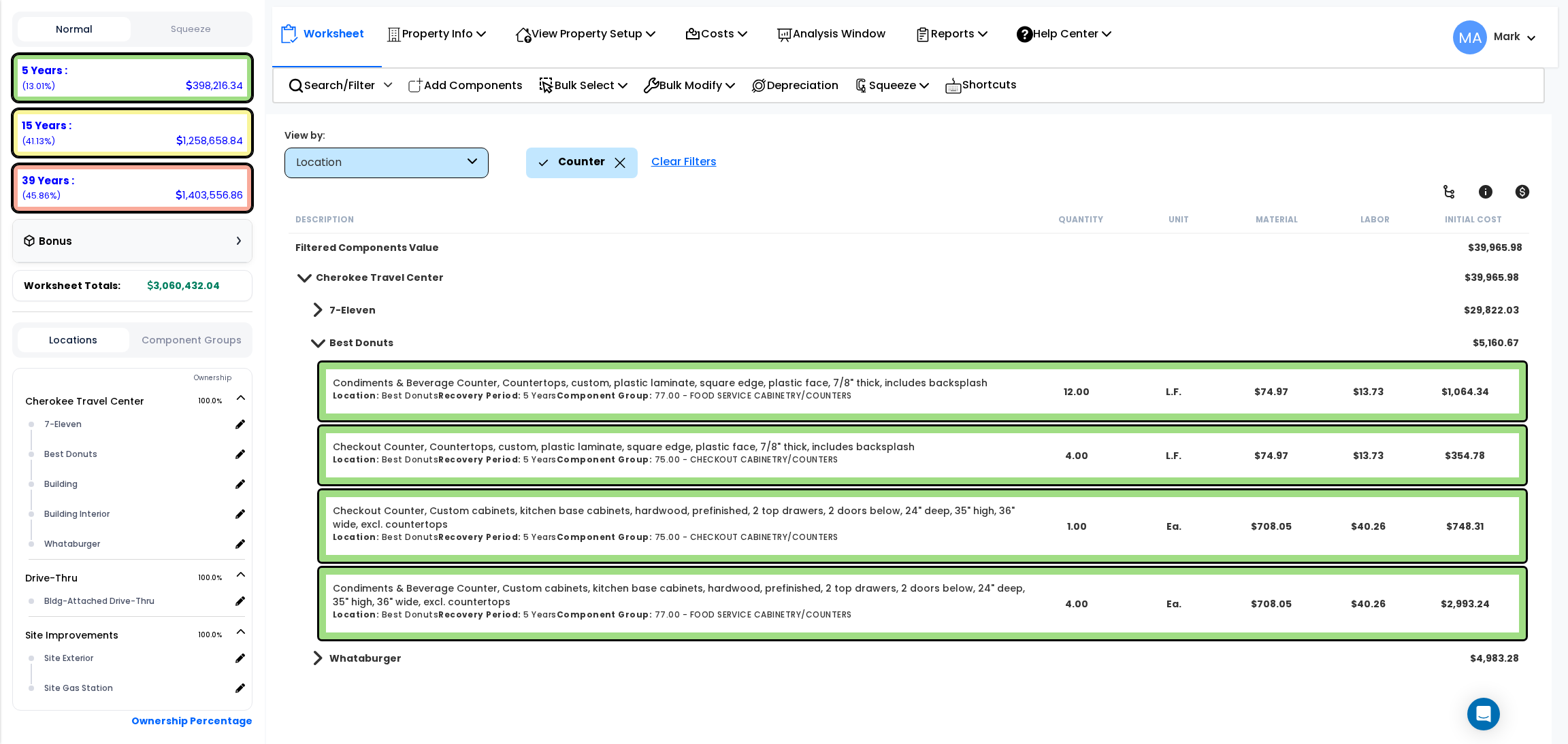
click at [479, 169] on div "Location" at bounding box center [386, 163] width 204 height 31
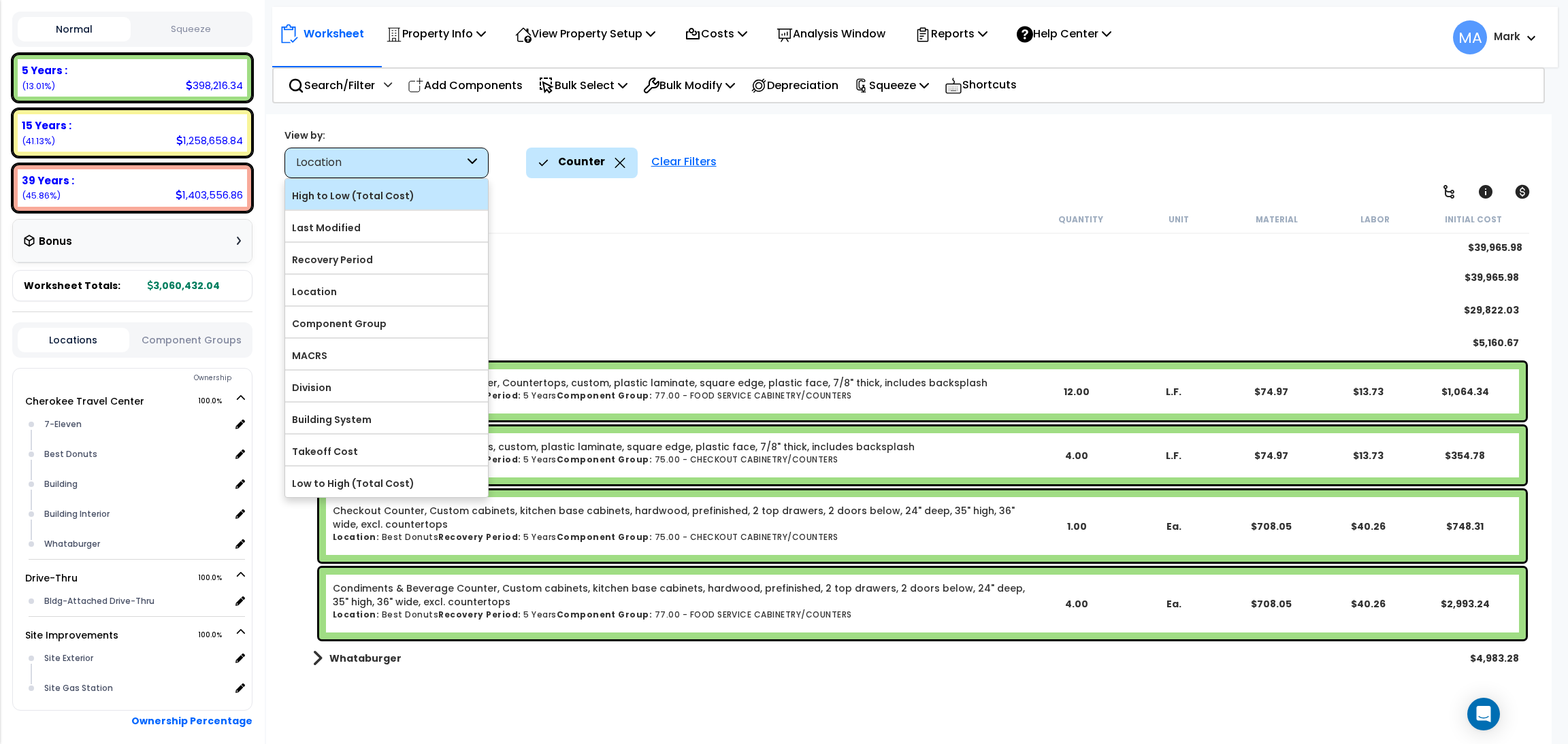
click at [401, 187] on label "High to Low (Total Cost)" at bounding box center [386, 196] width 203 height 20
click at [0, 0] on input "High to Low (Total Cost)" at bounding box center [0, 0] width 0 height 0
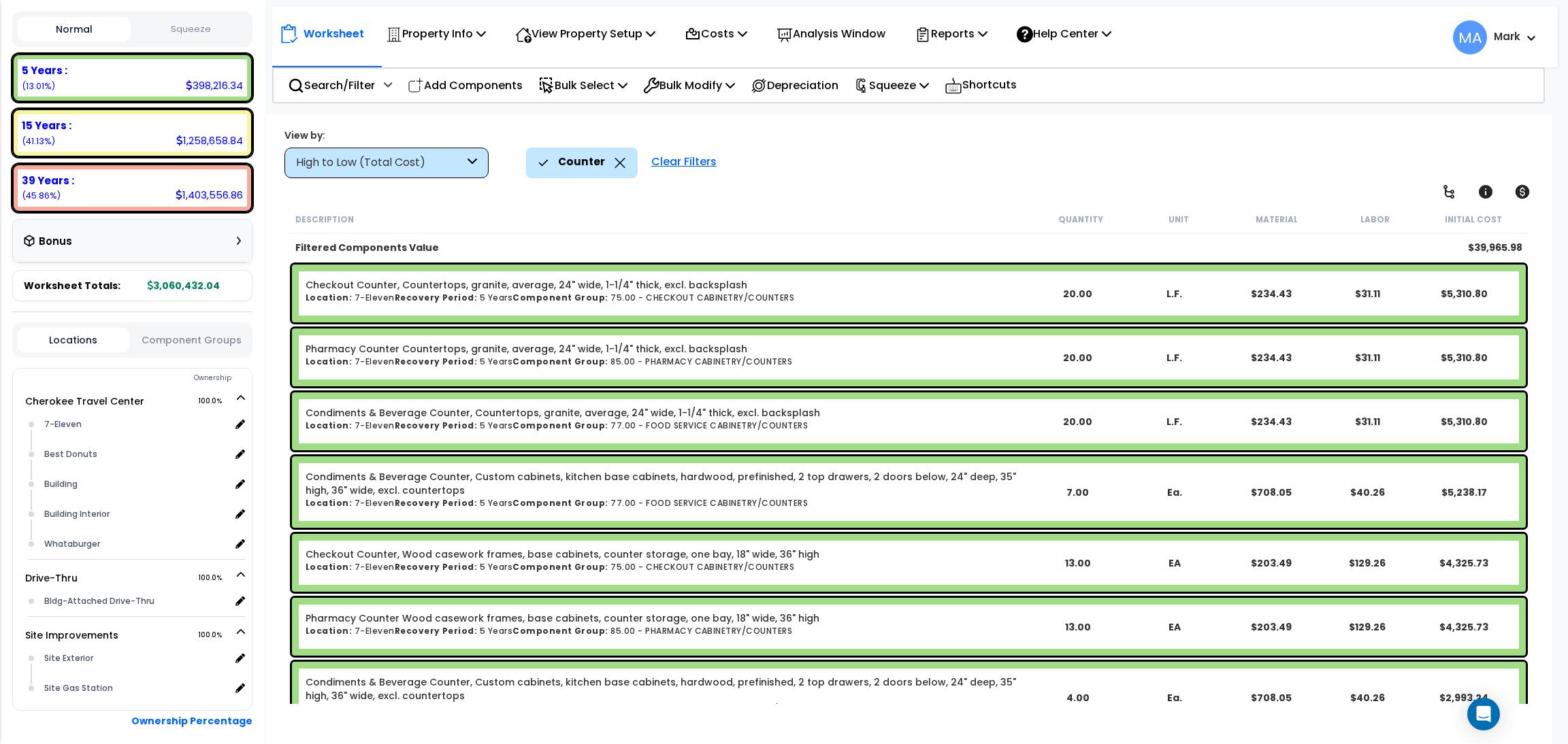
click at [614, 167] on icon at bounding box center [619, 163] width 10 height 10
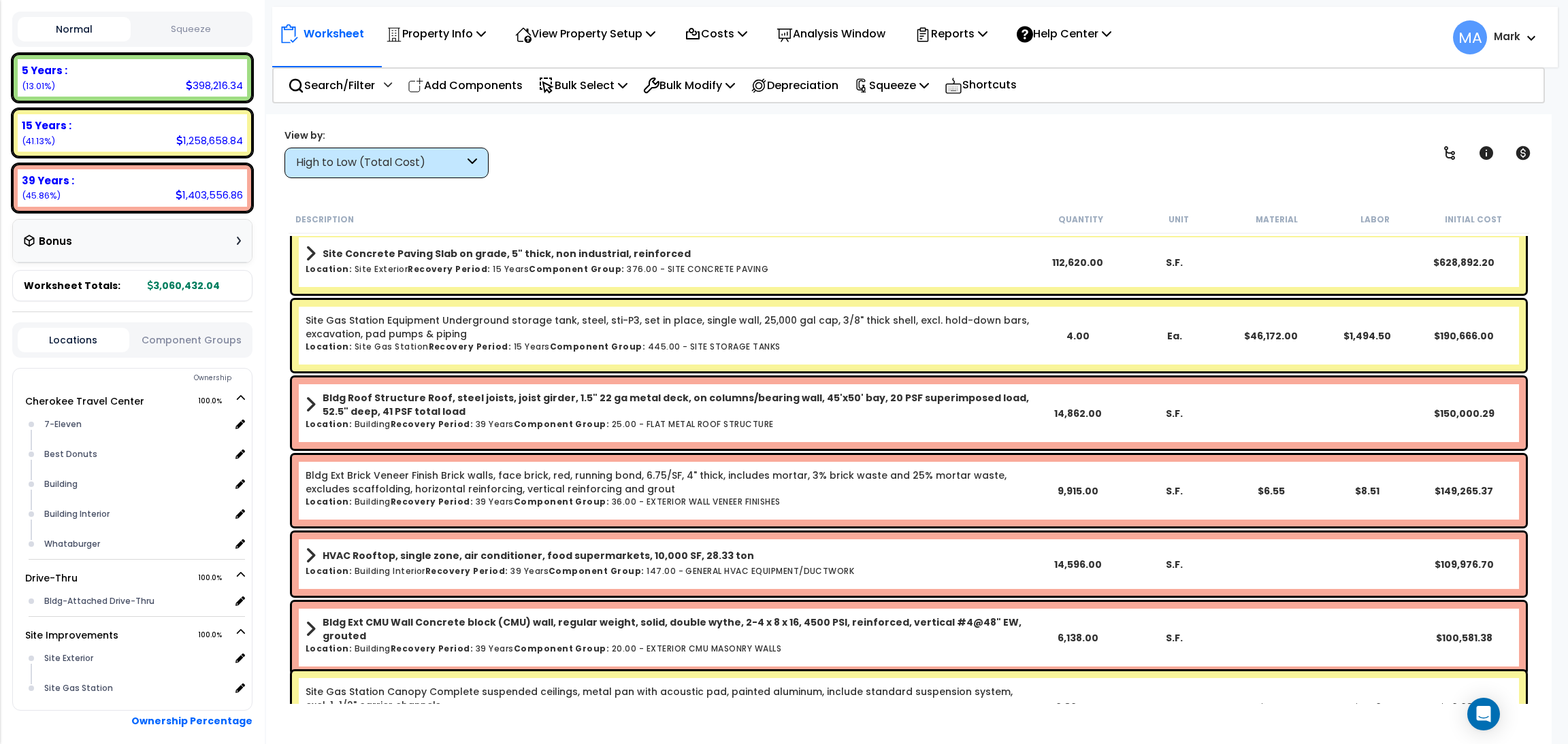
scroll to position [0, 0]
